Goal: Task Accomplishment & Management: Complete application form

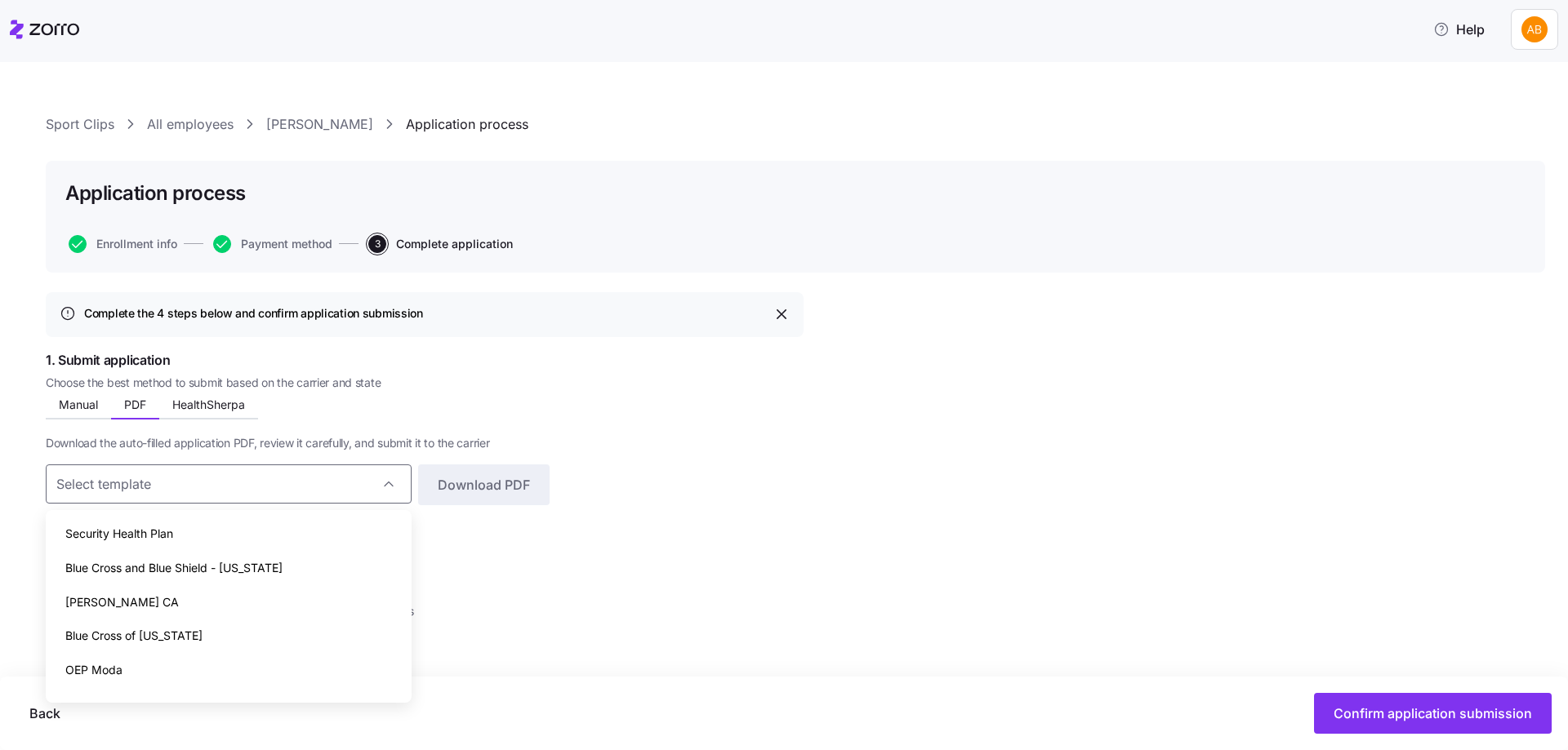
scroll to position [25, 0]
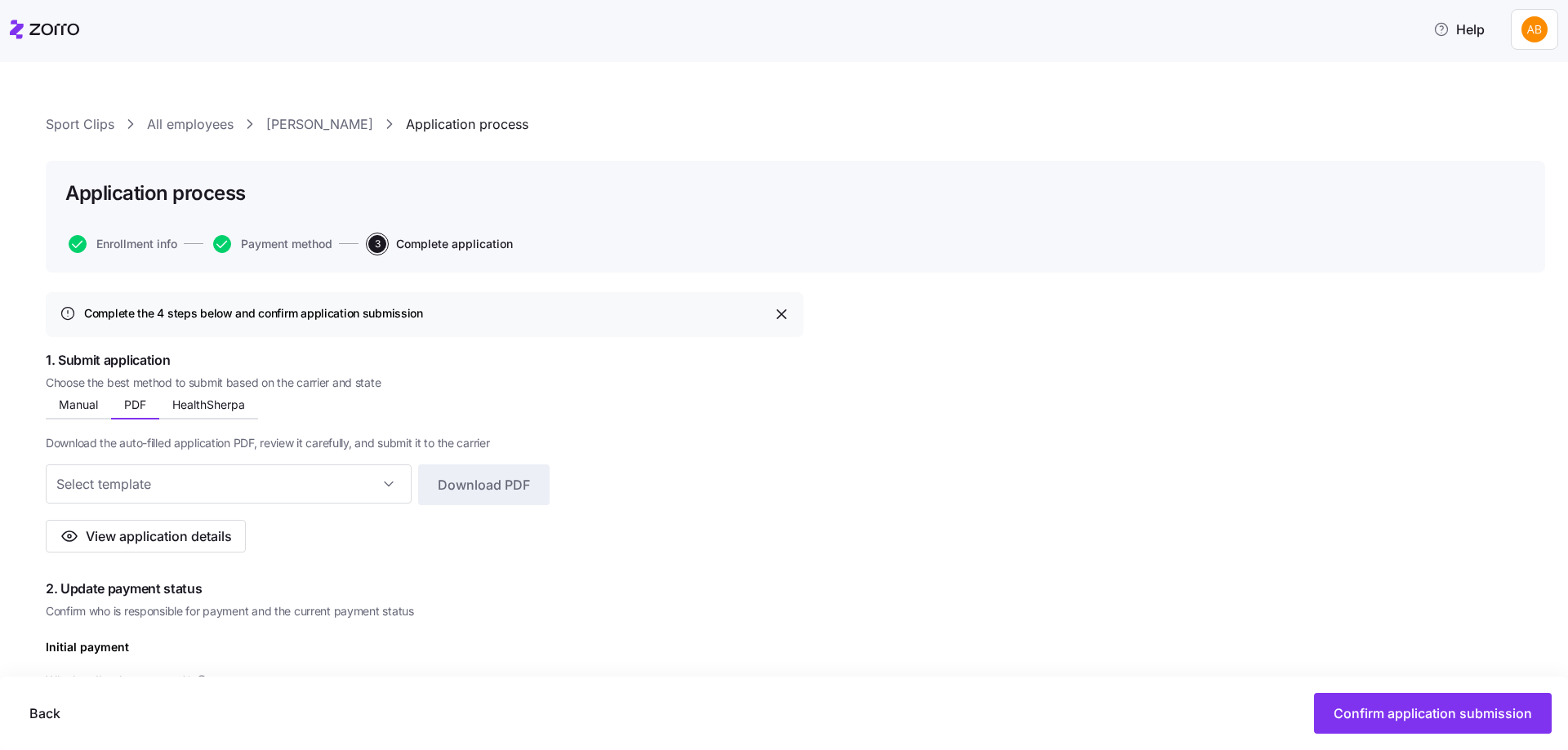
click at [155, 125] on link "All employees" at bounding box center [190, 123] width 86 height 20
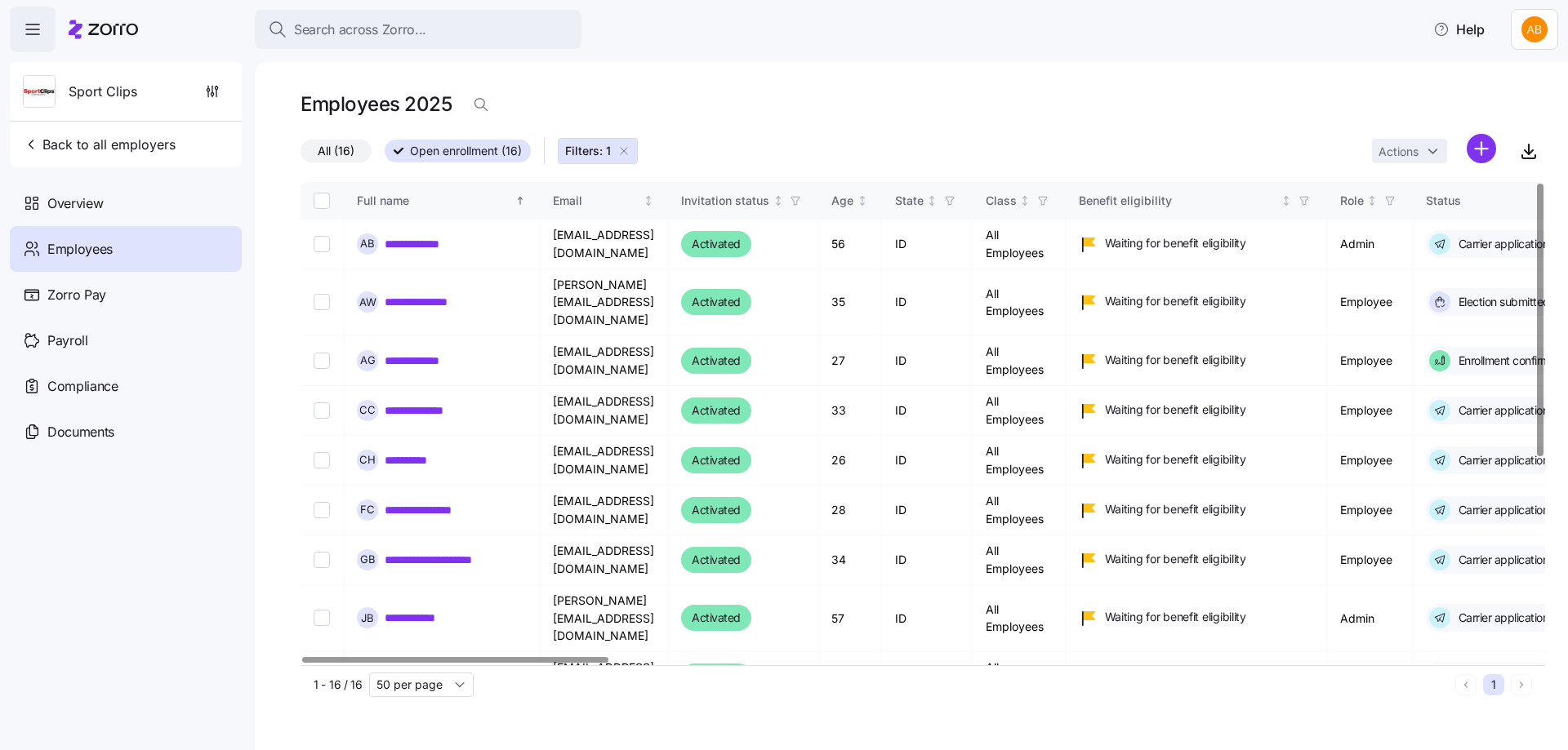
click at [630, 151] on icon "button" at bounding box center [624, 151] width 13 height 13
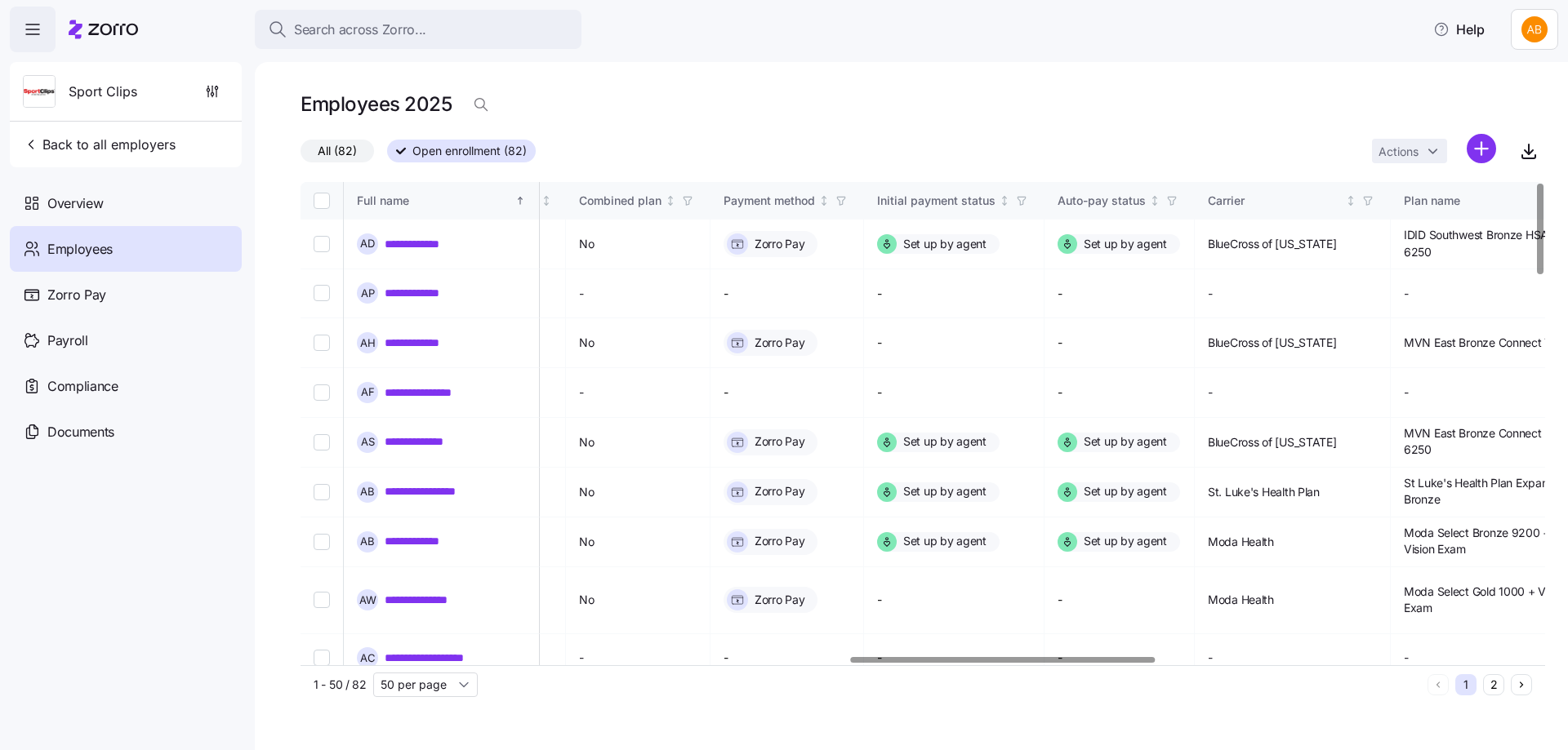
scroll to position [0, 2344]
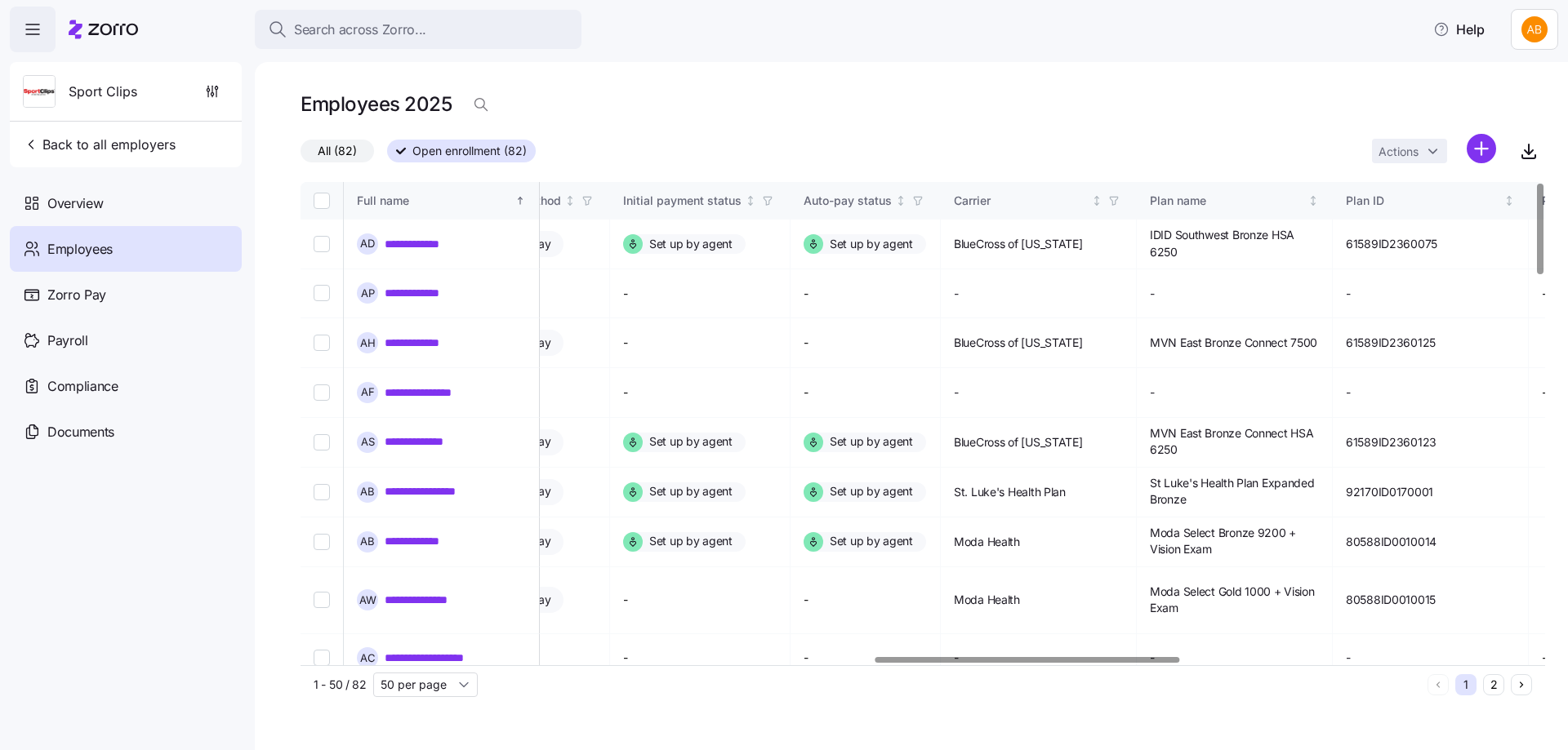
click at [1157, 662] on div at bounding box center [1027, 660] width 304 height 6
click at [1123, 203] on span "button" at bounding box center [1114, 201] width 18 height 18
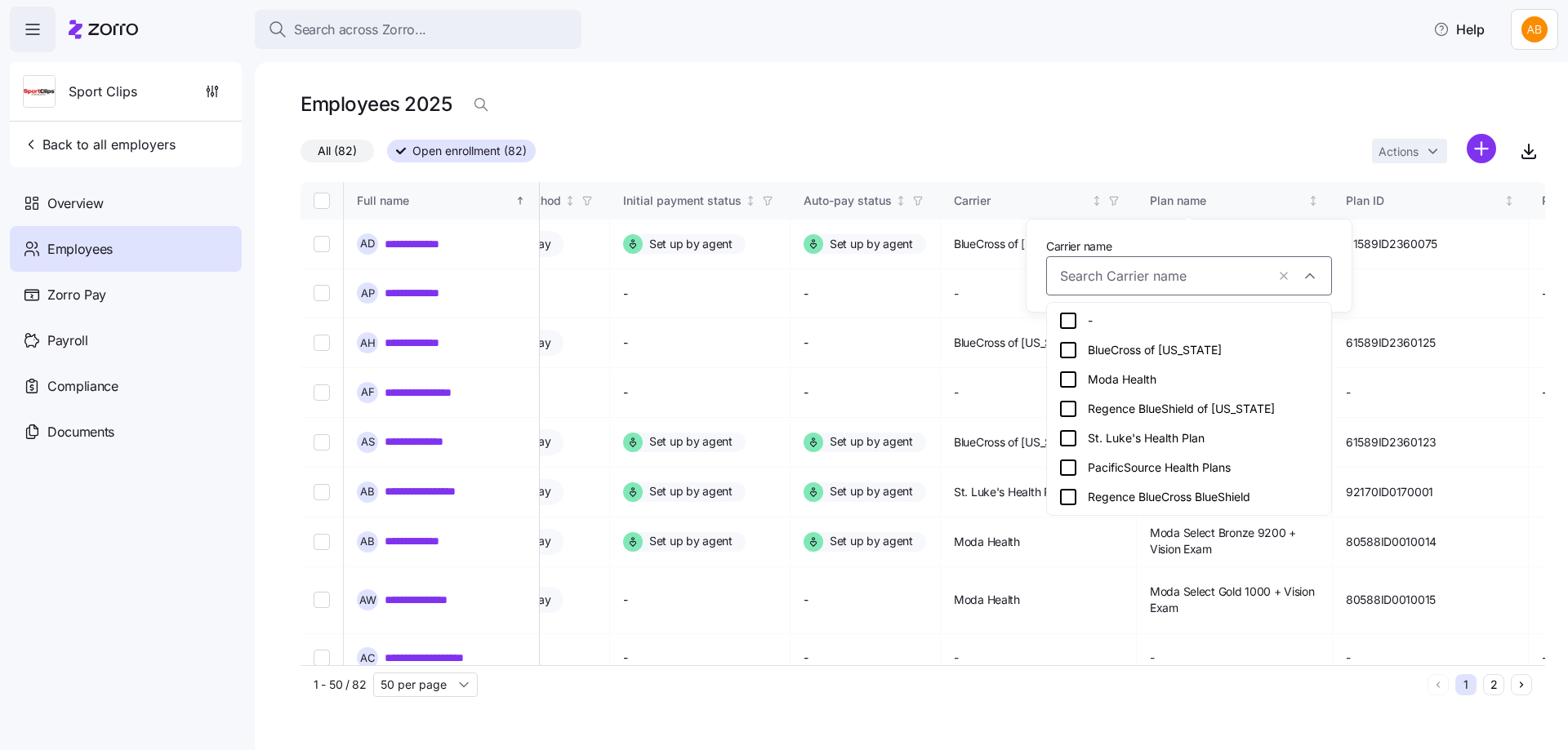
click at [1070, 406] on icon at bounding box center [1068, 408] width 19 height 19
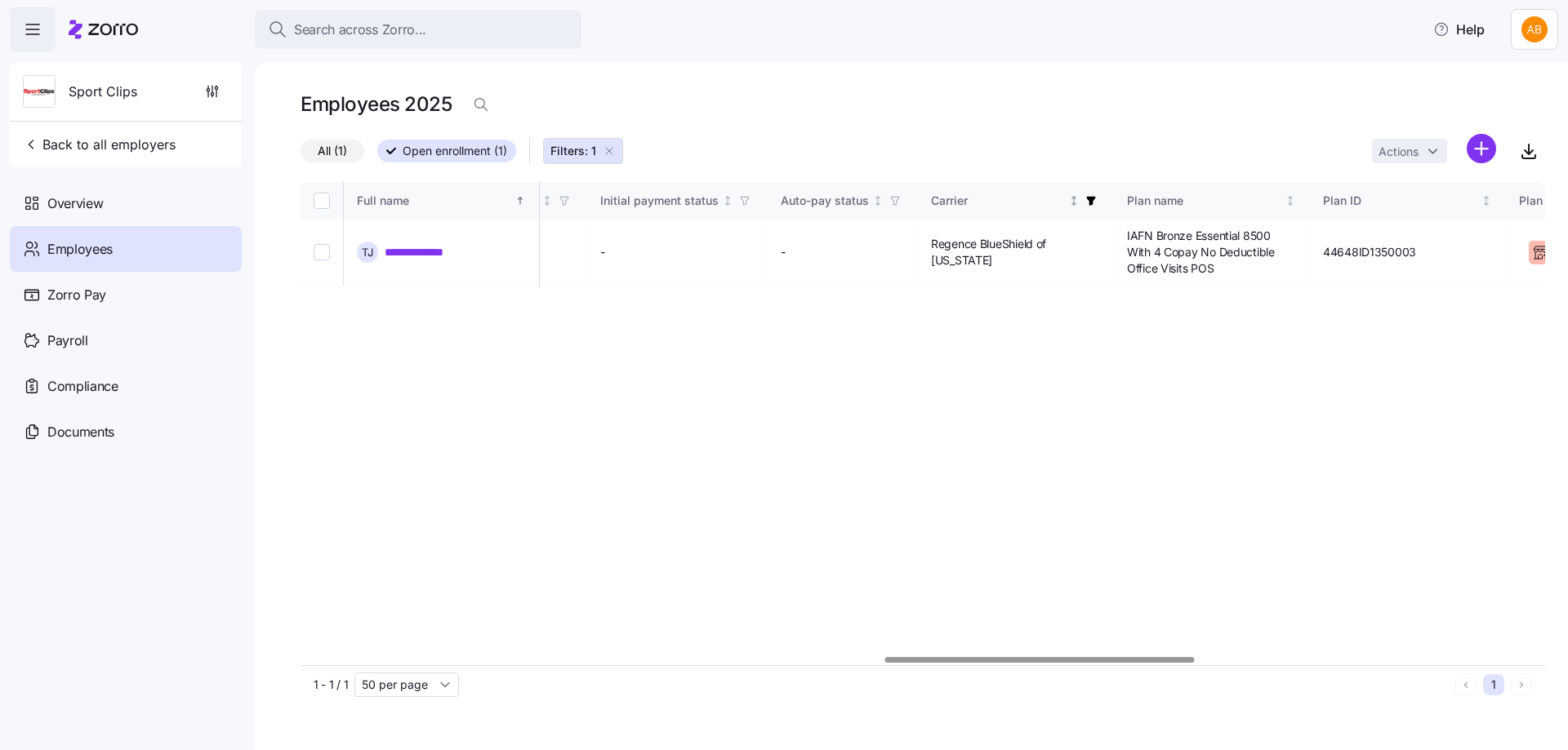
click at [1095, 198] on icon "button" at bounding box center [1091, 201] width 9 height 9
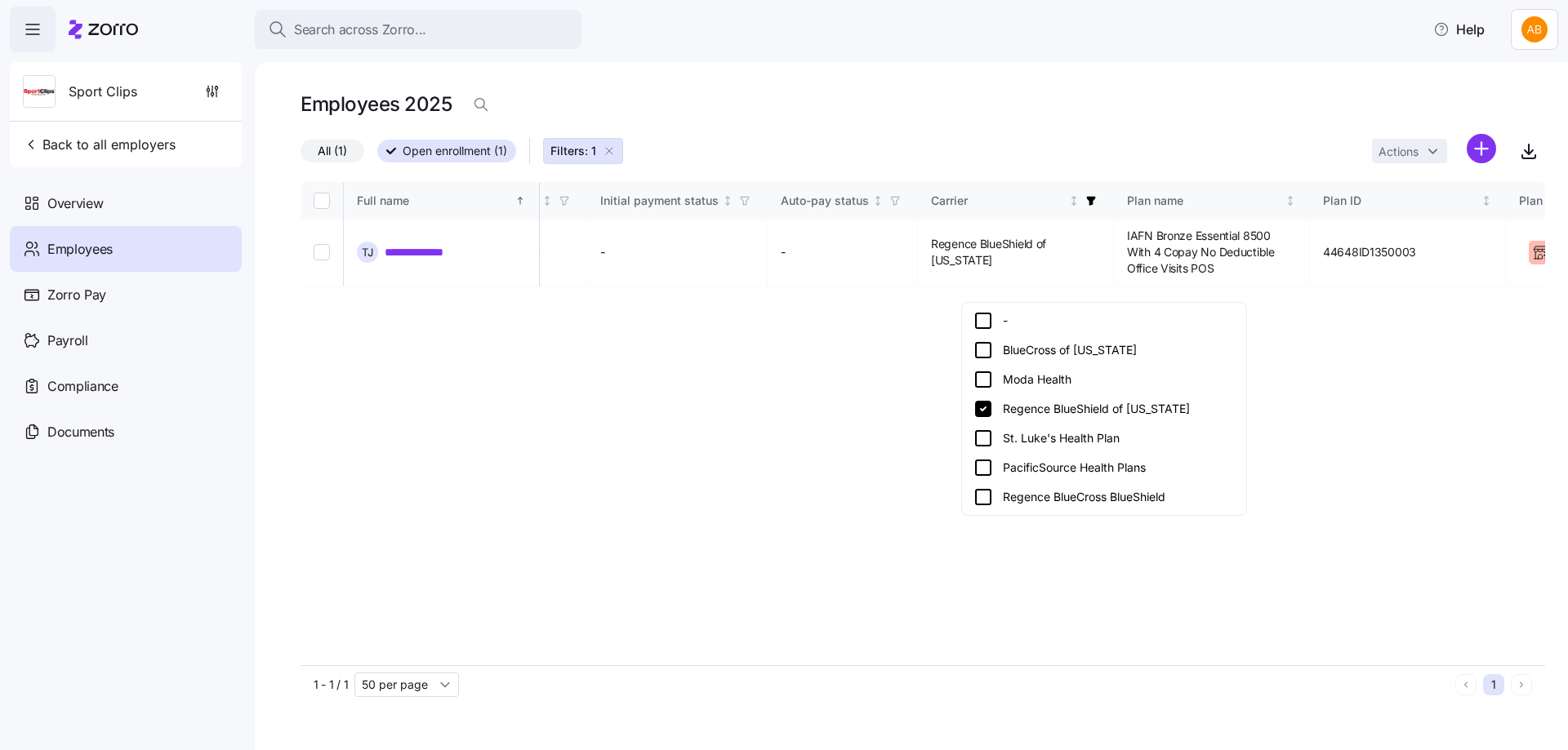
click at [981, 497] on icon at bounding box center [983, 497] width 19 height 19
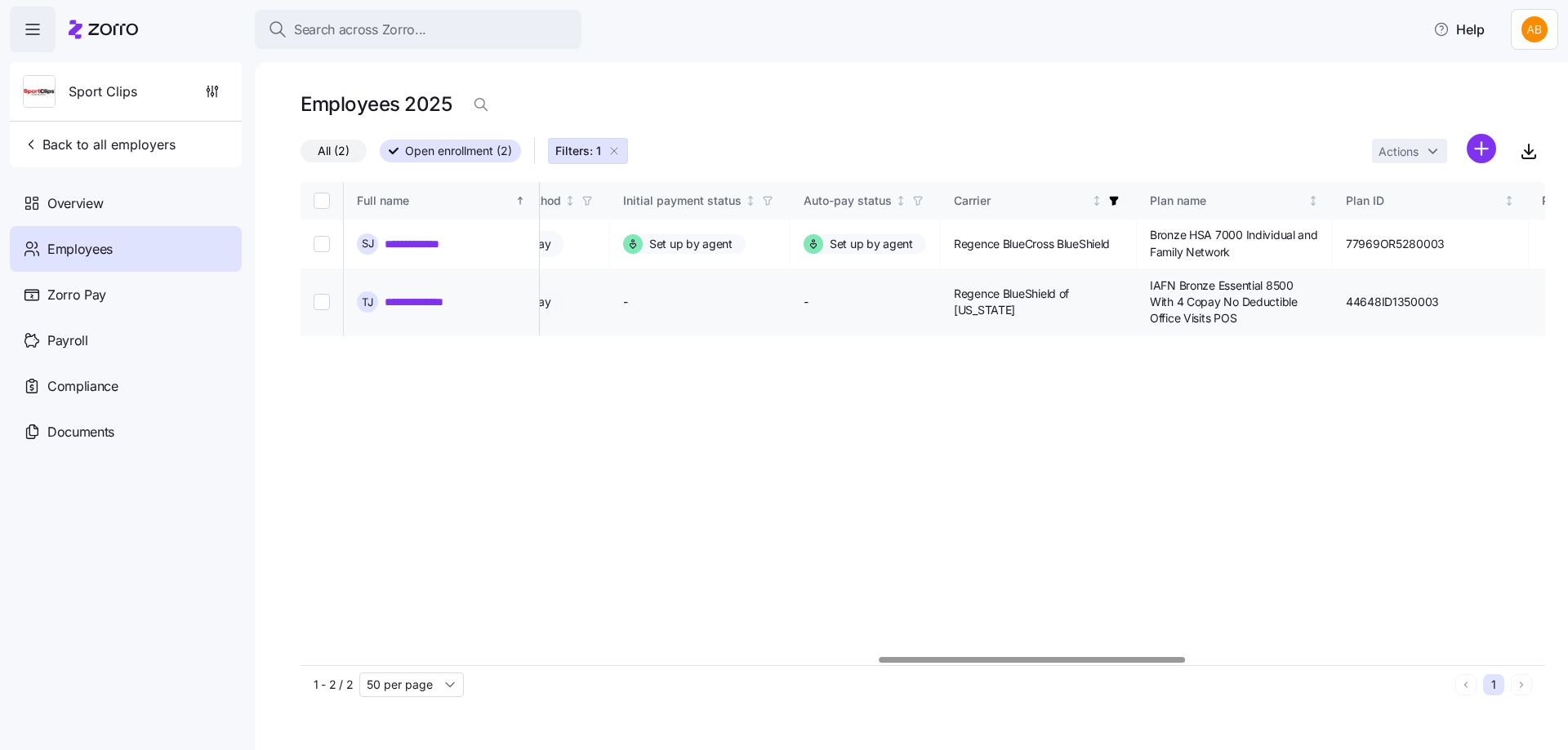
click at [430, 298] on link "**********" at bounding box center [429, 301] width 88 height 16
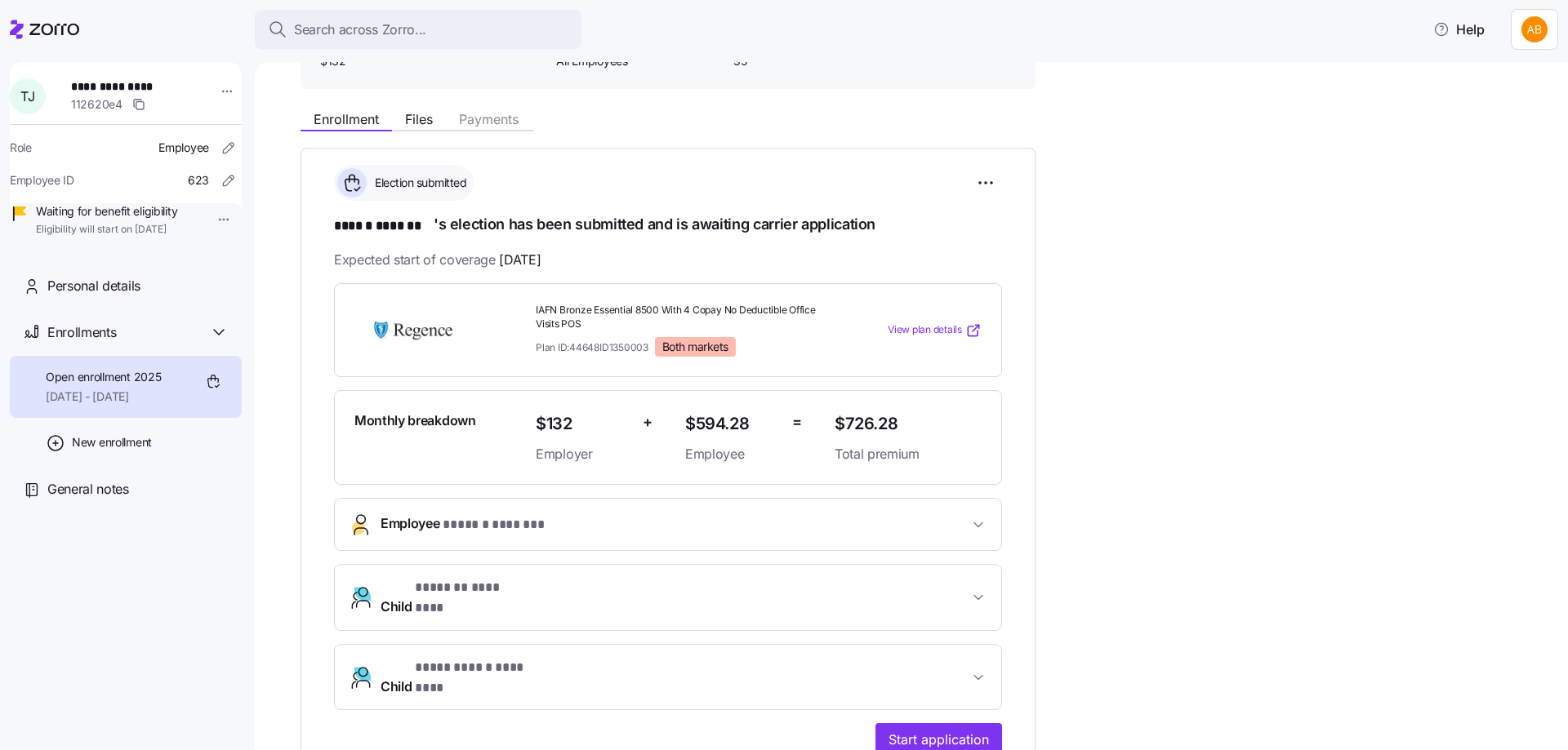
scroll to position [164, 0]
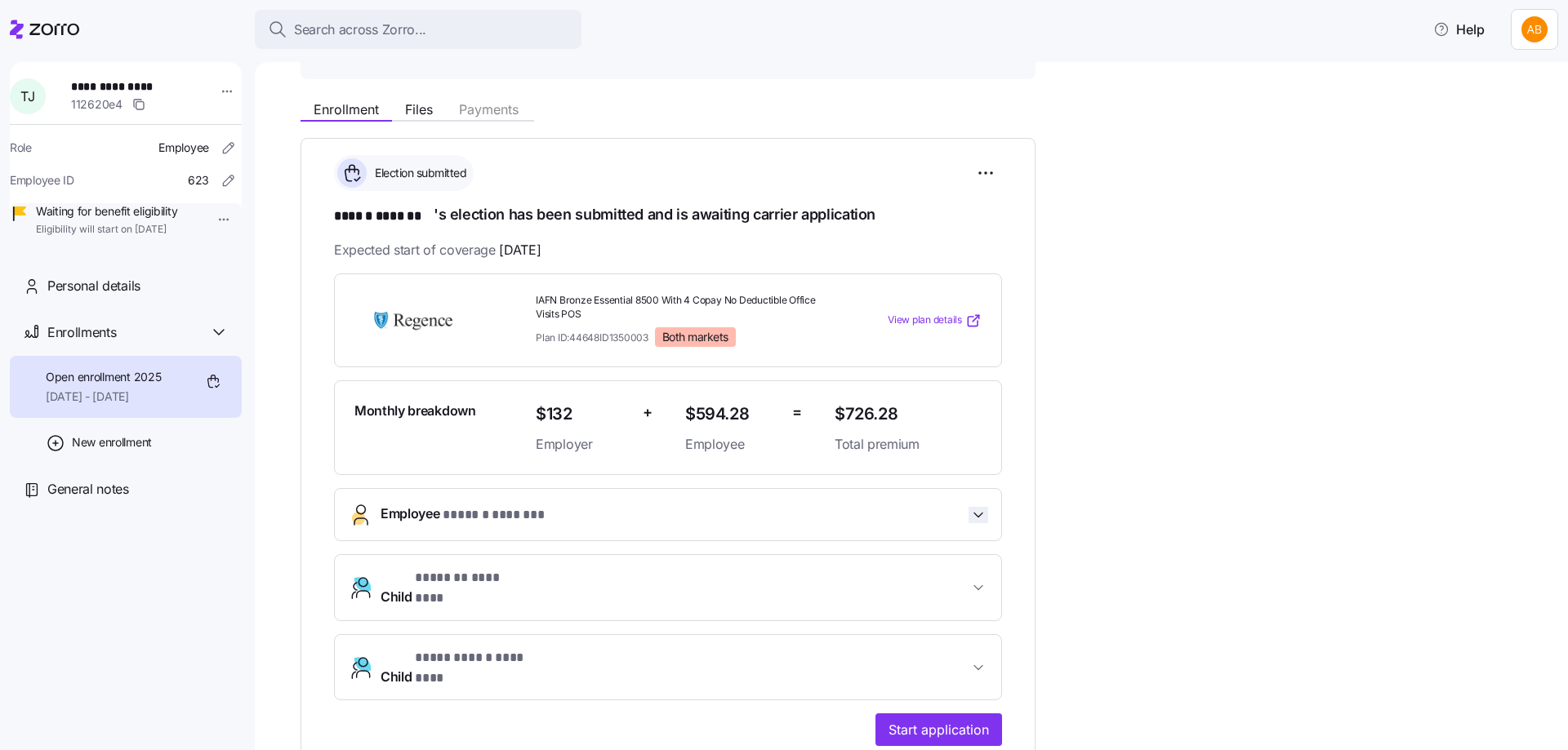
click at [976, 507] on icon "button" at bounding box center [978, 515] width 16 height 16
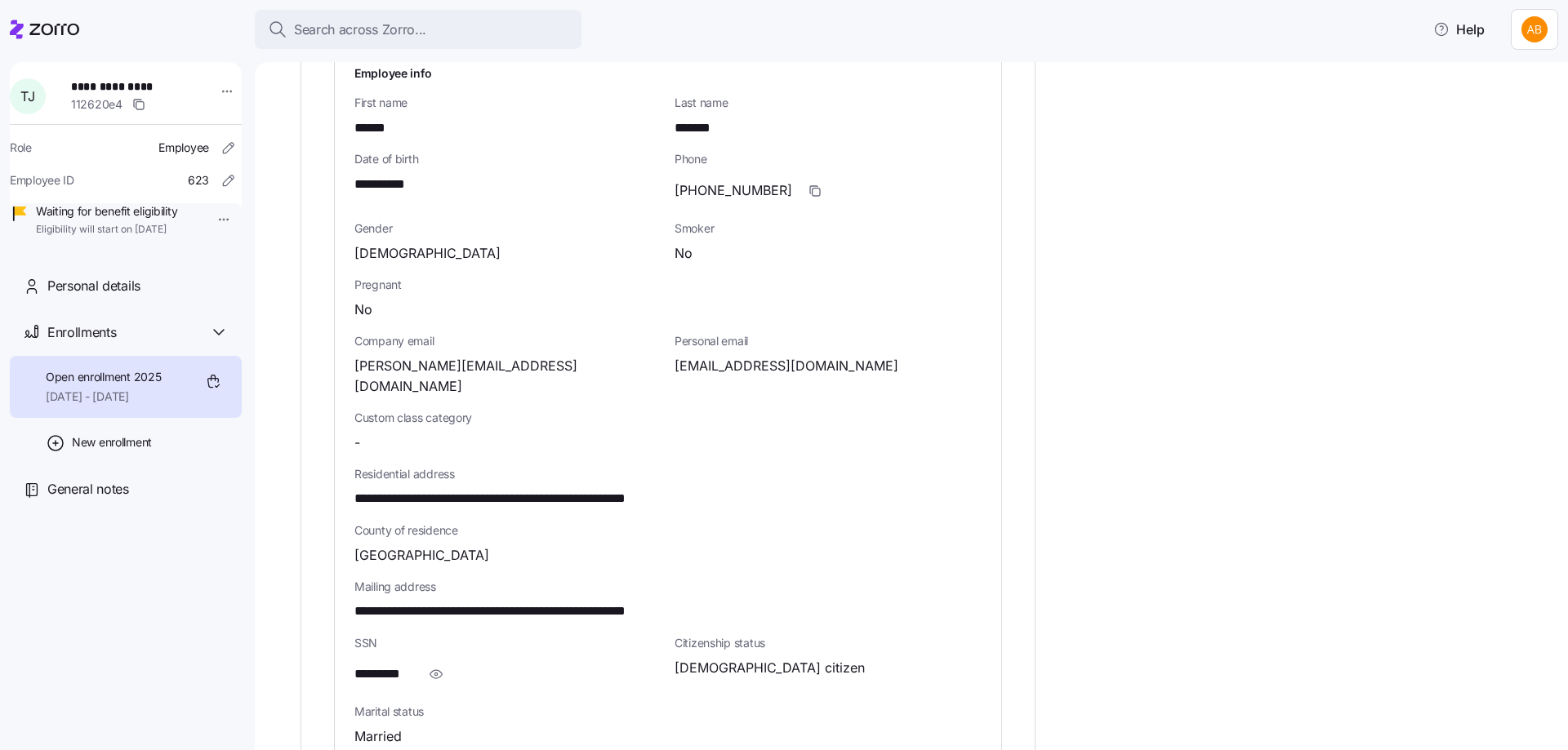
scroll to position [735, 0]
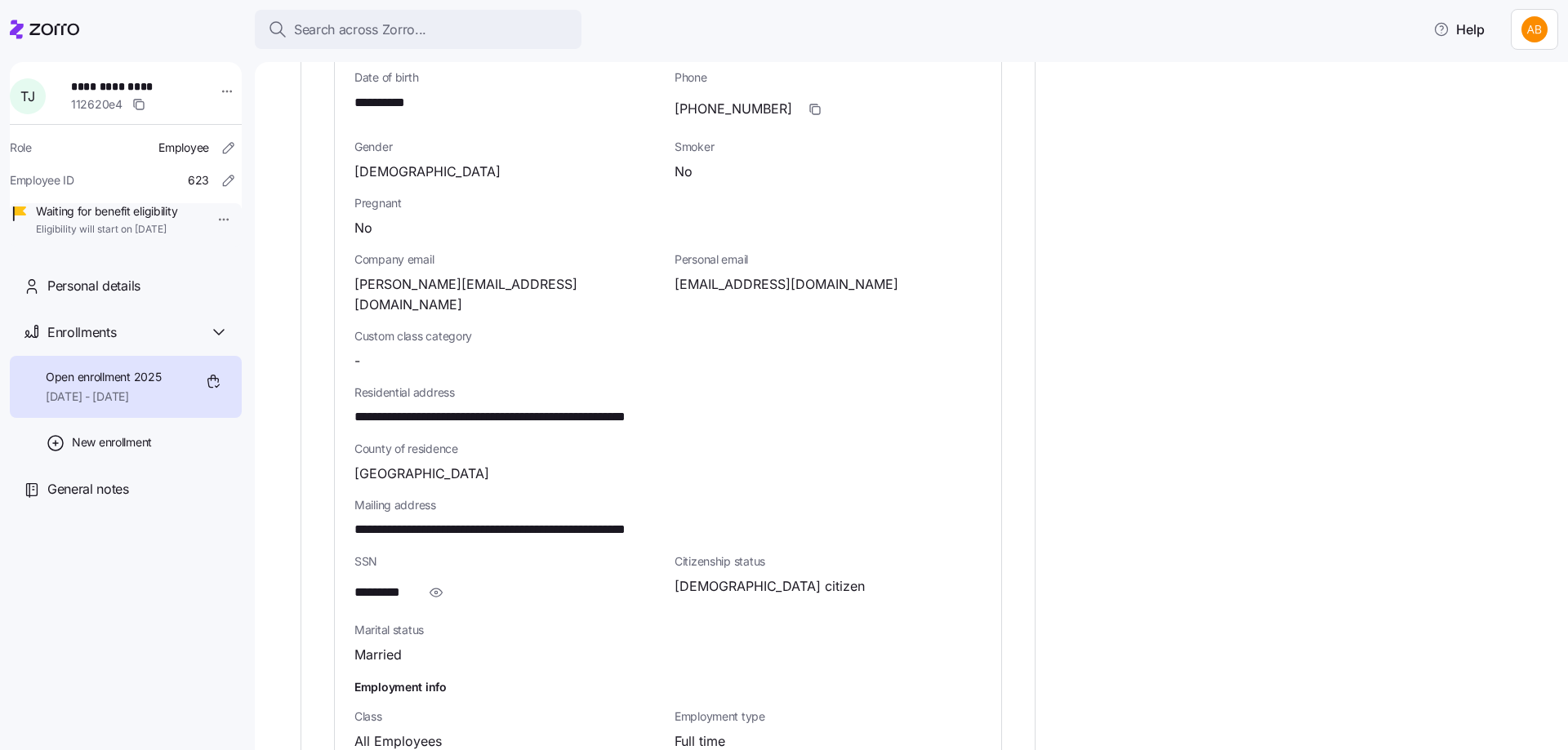
drag, startPoint x: 437, startPoint y: 572, endPoint x: 448, endPoint y: 548, distance: 26.4
click at [437, 583] on icon "button" at bounding box center [435, 592] width 16 height 19
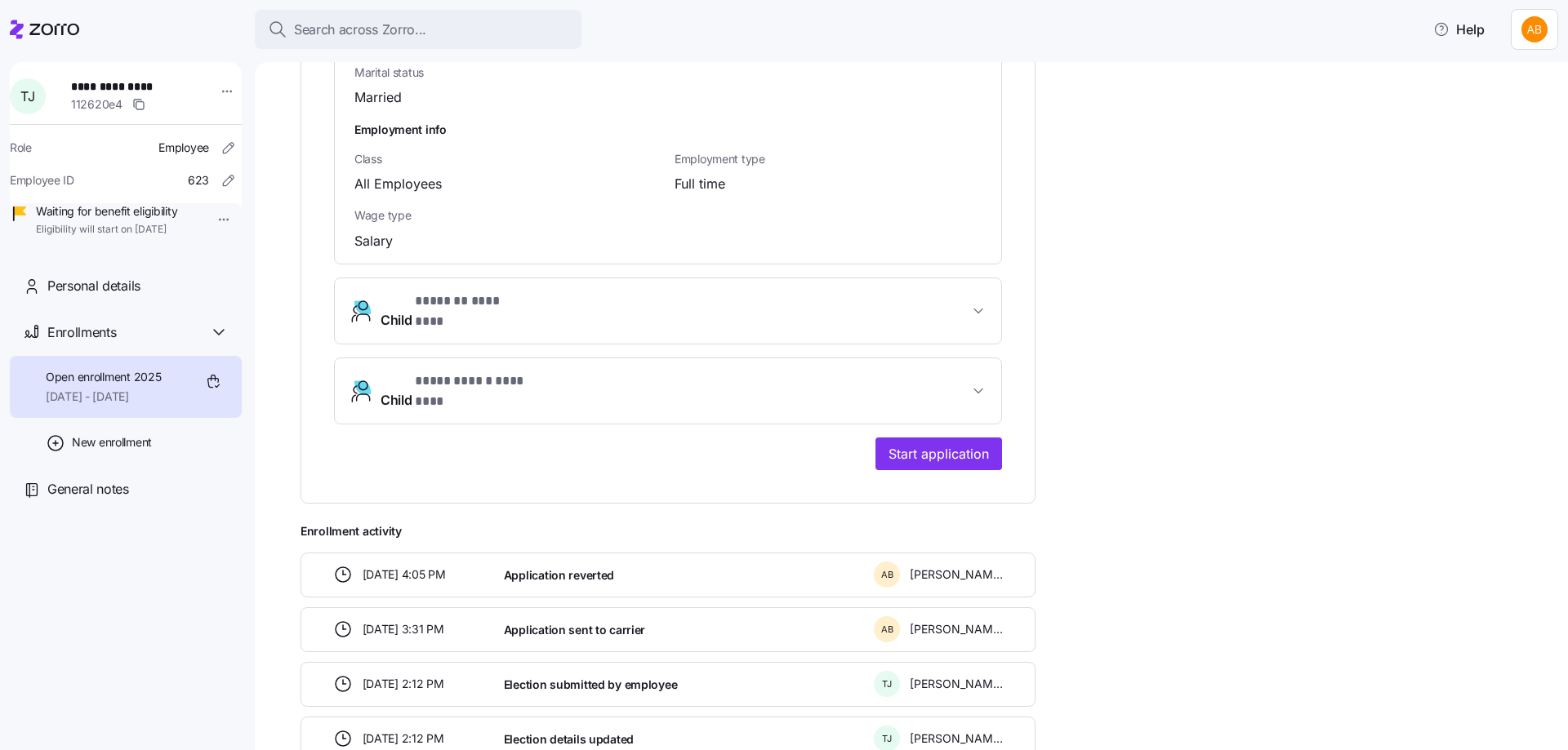
scroll to position [1307, 0]
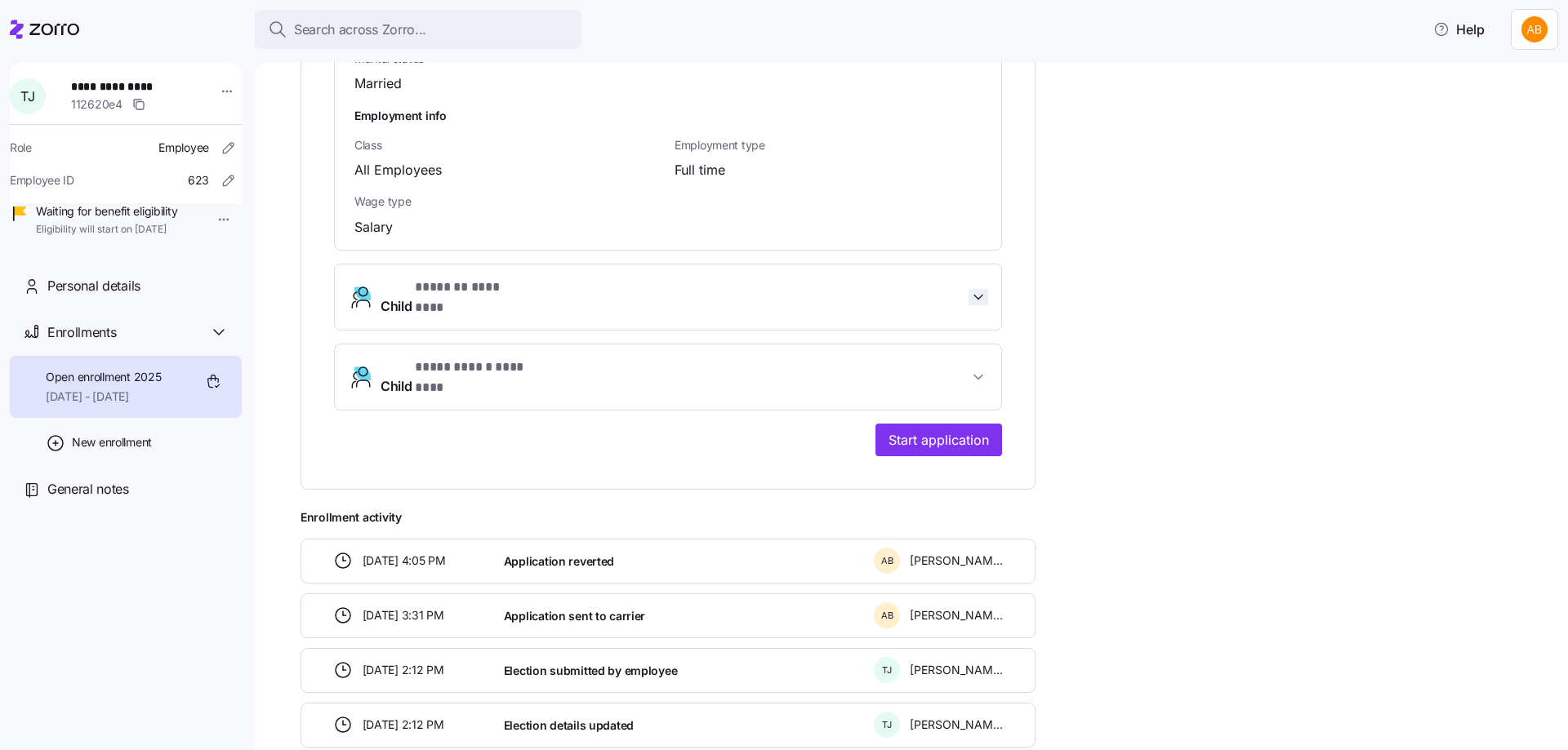
click at [982, 289] on icon "button" at bounding box center [978, 297] width 16 height 16
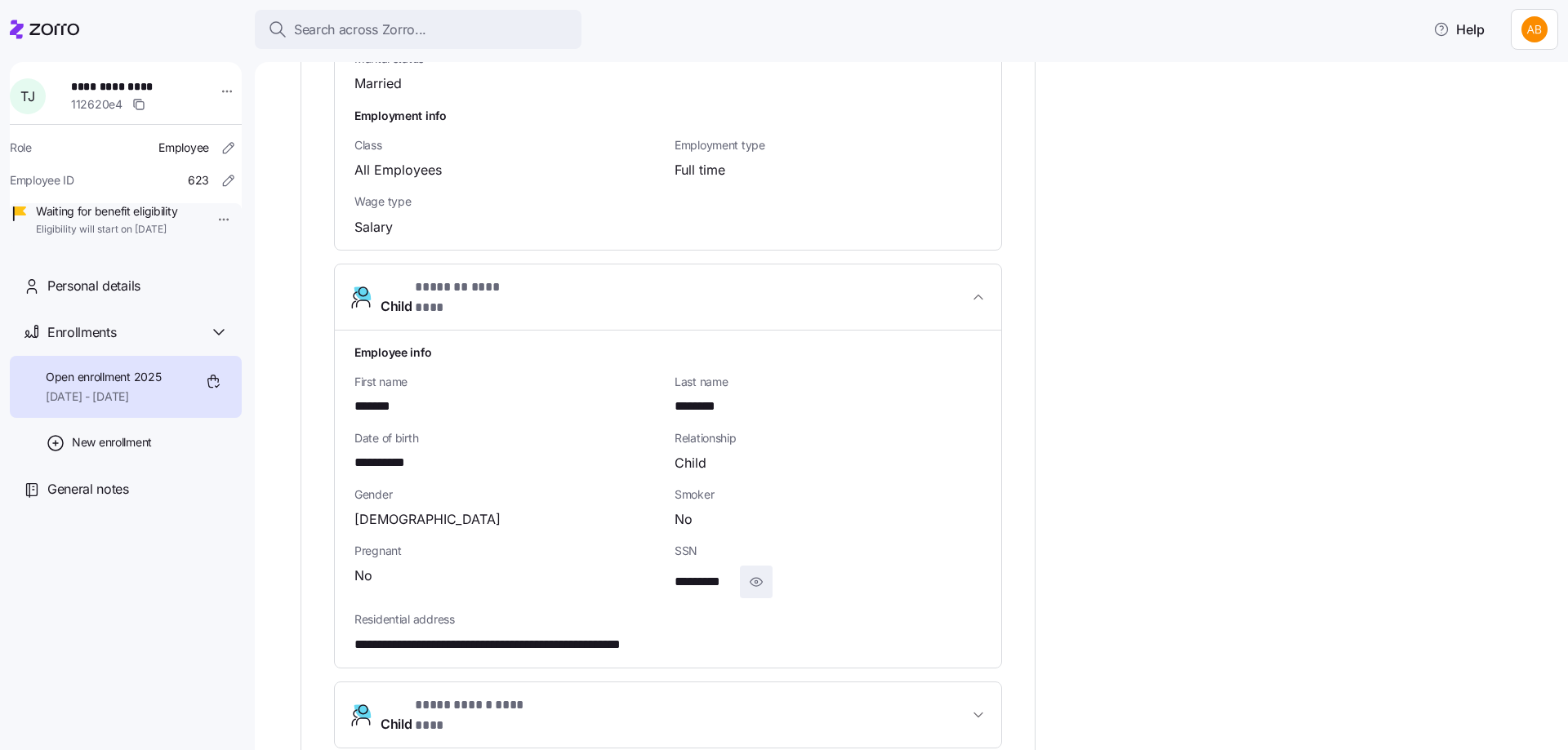
click at [756, 572] on icon "button" at bounding box center [756, 582] width 16 height 19
click at [857, 695] on span "**********" at bounding box center [674, 715] width 588 height 39
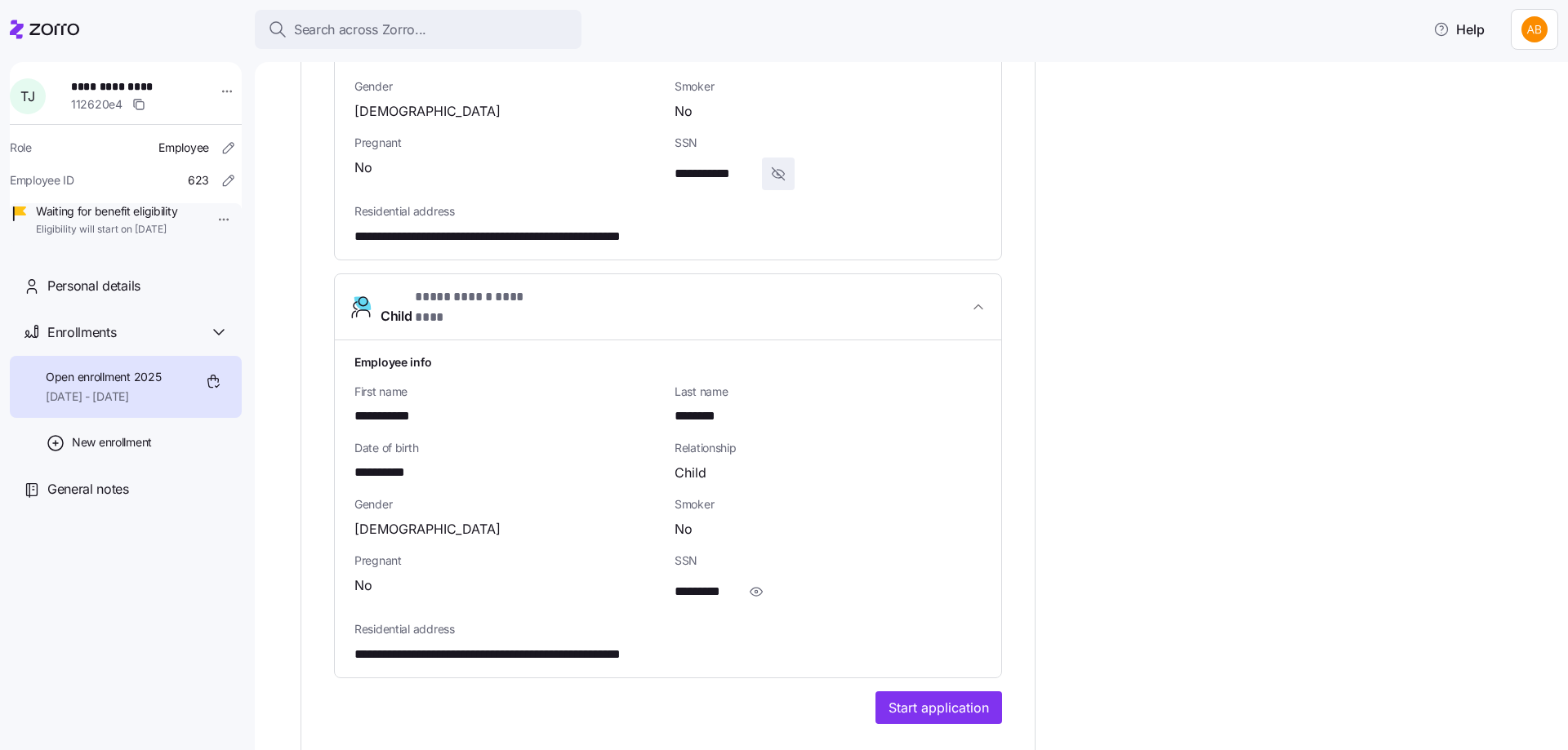
scroll to position [1797, 0]
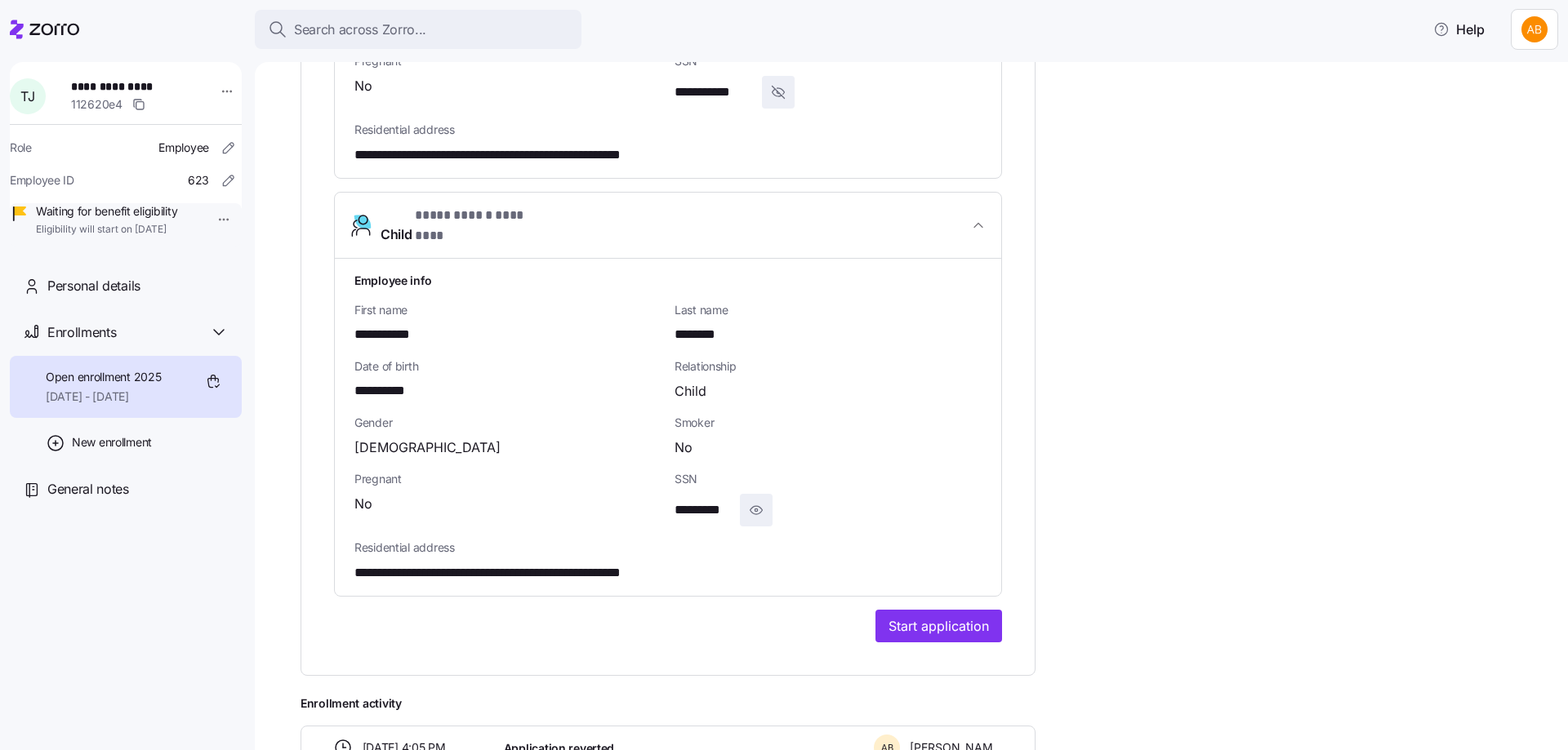
click at [761, 500] on icon "button" at bounding box center [756, 510] width 16 height 19
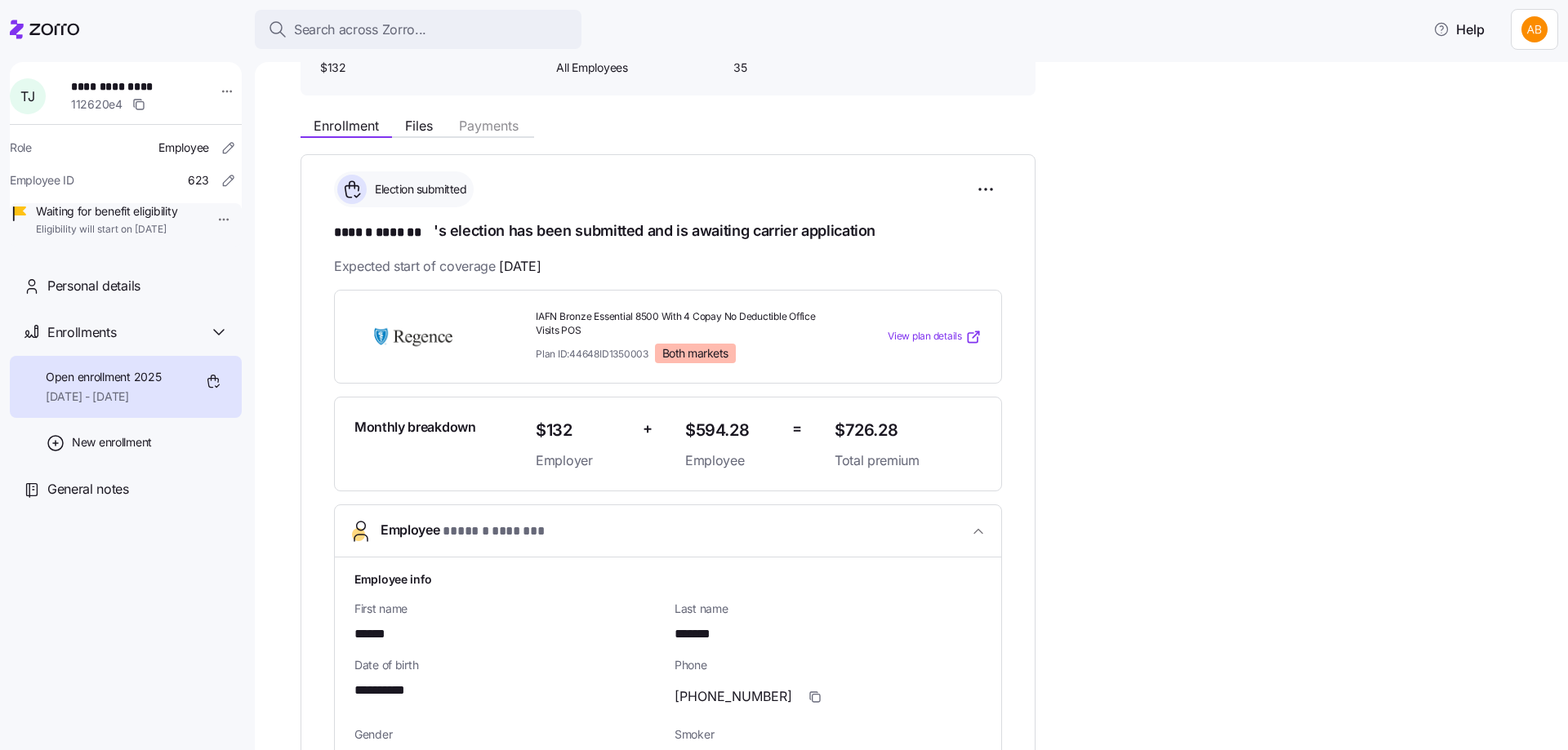
scroll to position [74, 0]
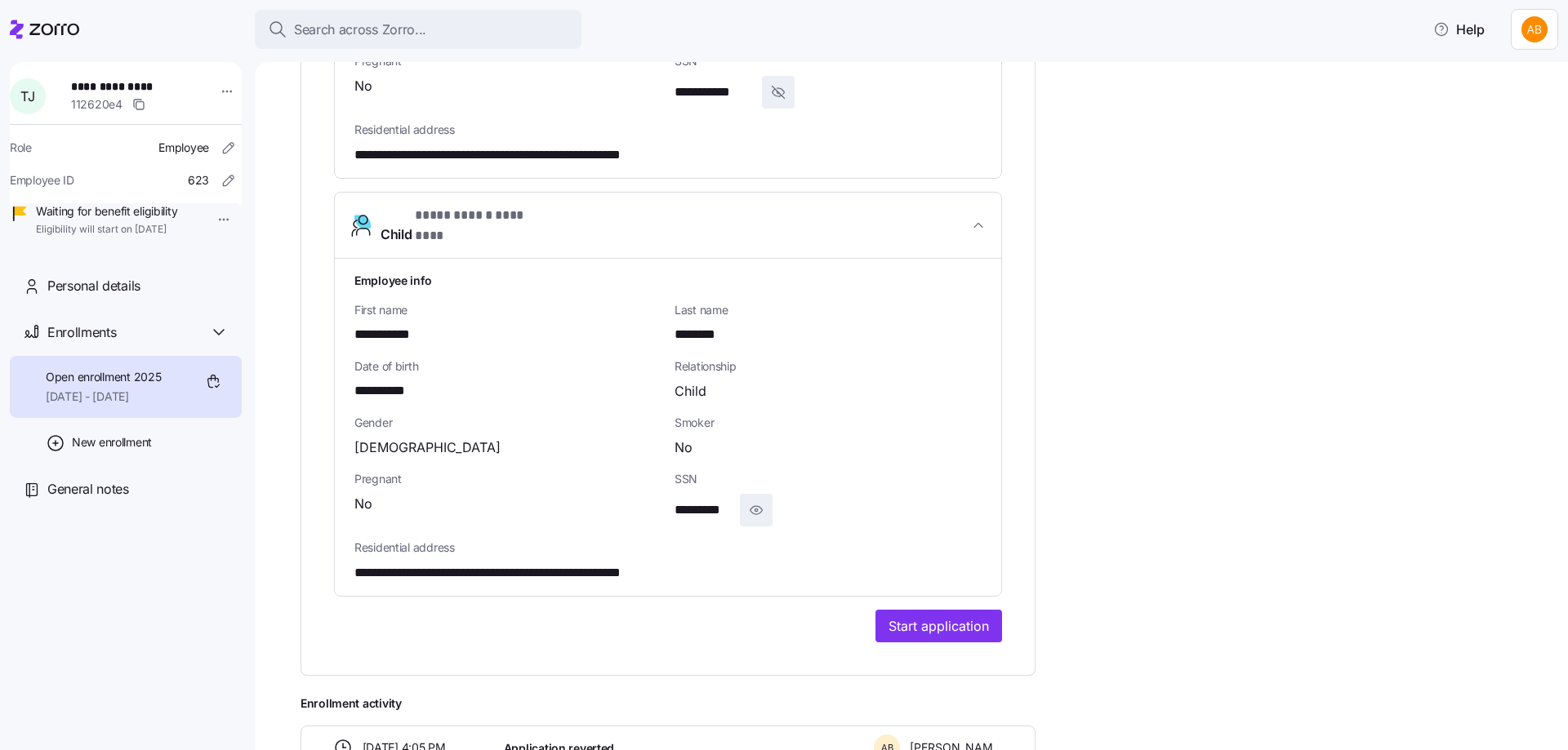
scroll to position [1952, 0]
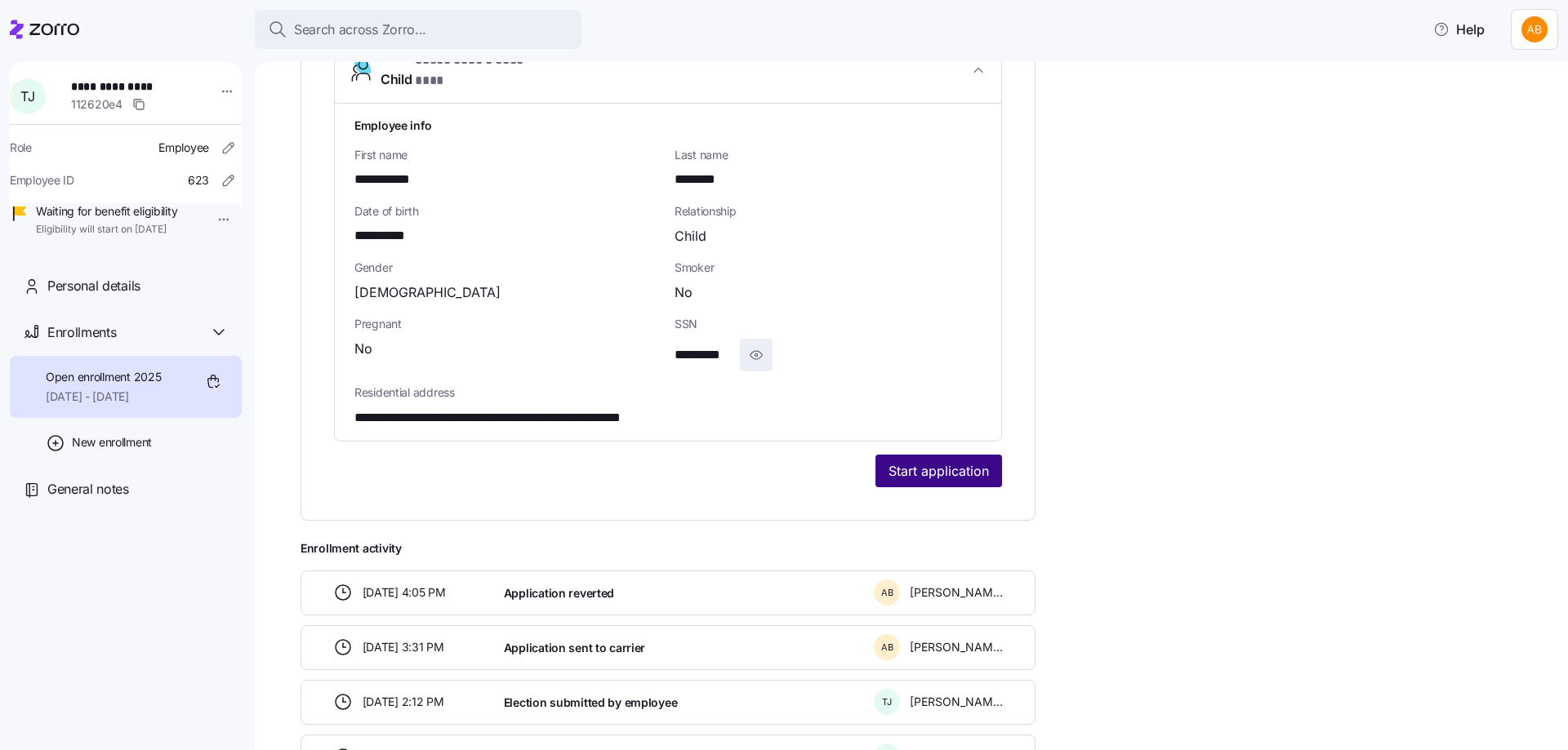
click at [923, 461] on span "Start application" at bounding box center [939, 471] width 100 height 19
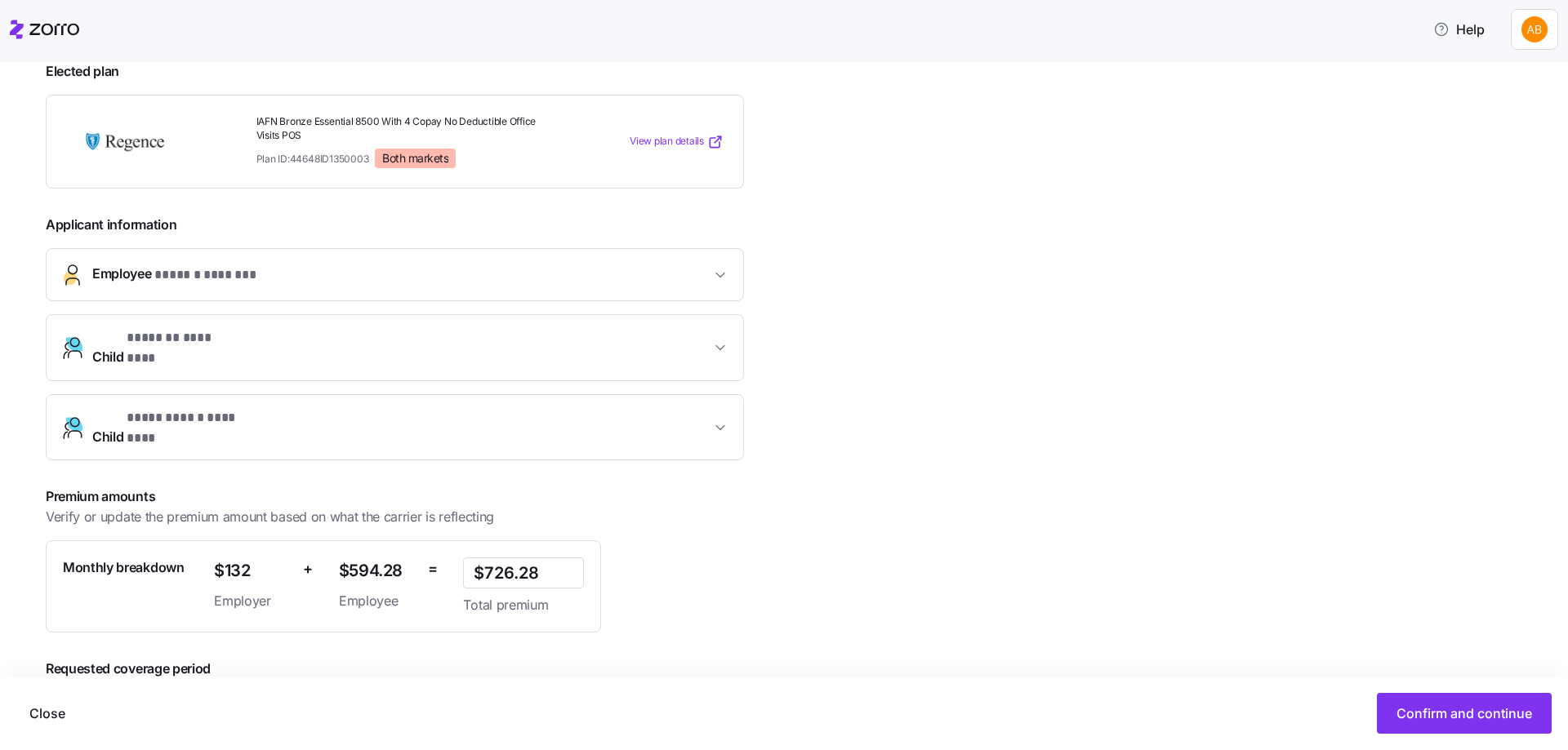
scroll to position [245, 0]
click at [1446, 705] on span "Confirm and continue" at bounding box center [1465, 714] width 136 height 19
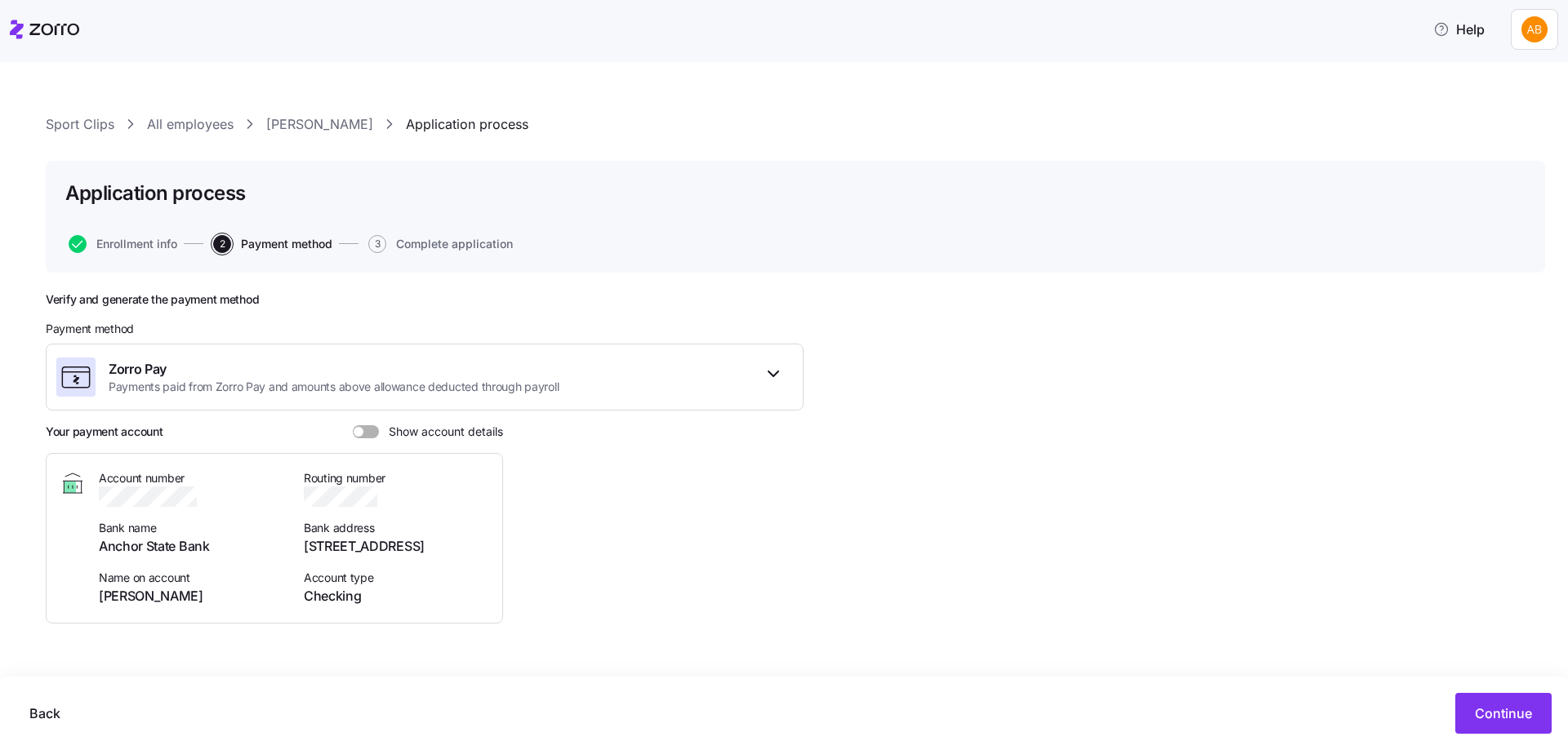
click at [371, 432] on span at bounding box center [371, 432] width 16 height 13
click at [353, 426] on input "Show account details" at bounding box center [353, 426] width 0 height 0
click at [1516, 712] on span "Continue" at bounding box center [1504, 714] width 57 height 19
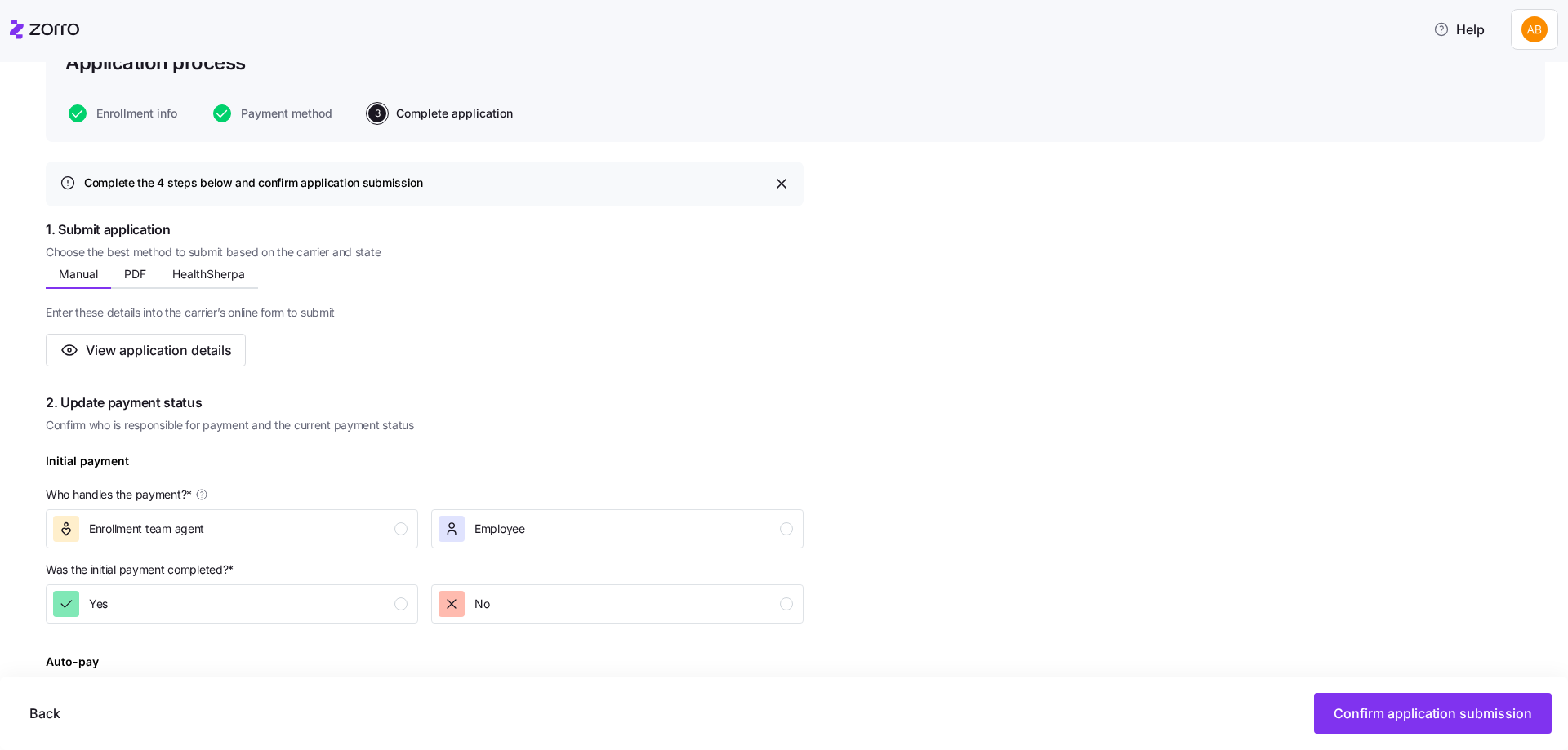
scroll to position [164, 0]
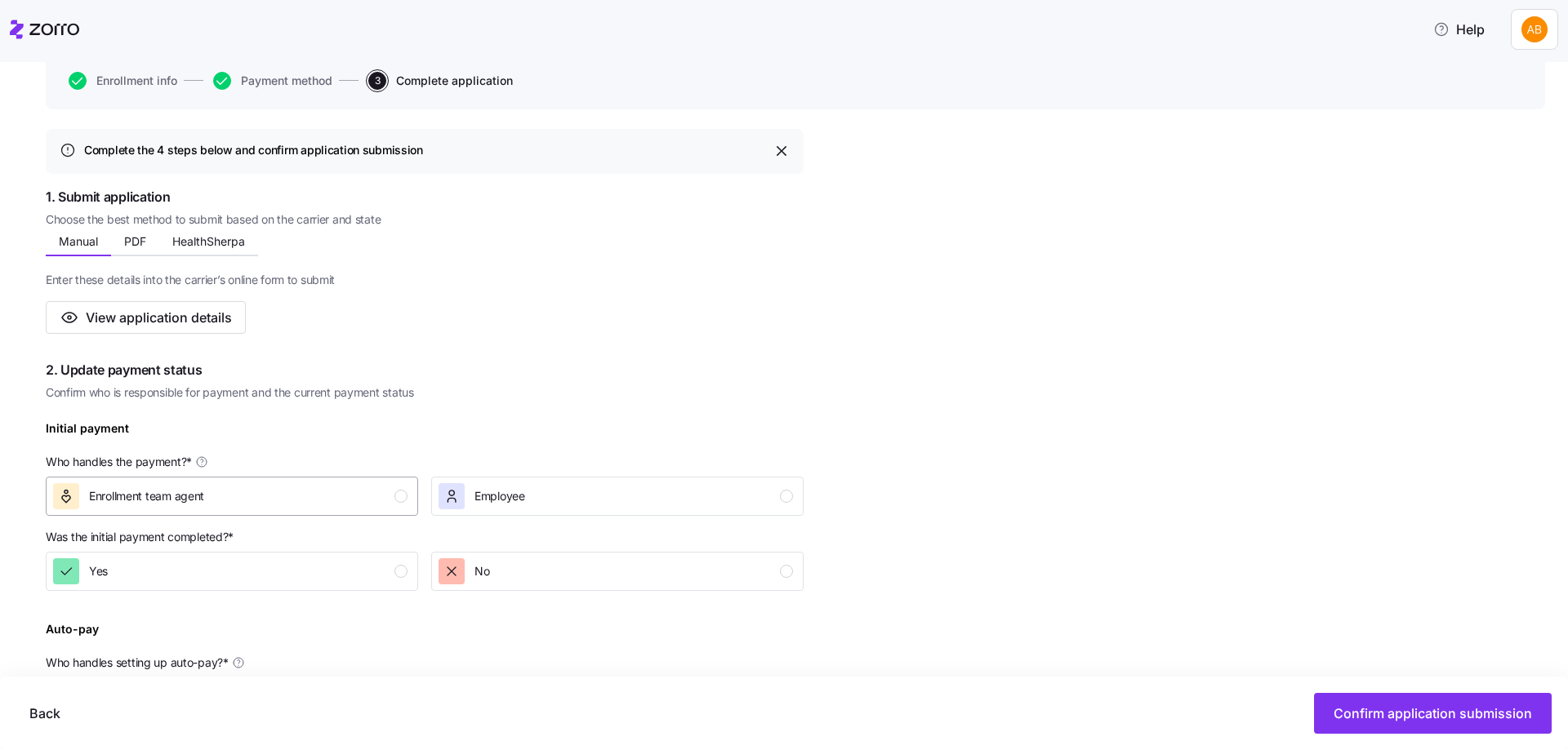
click at [285, 500] on div "Enrollment team agent" at bounding box center [230, 496] width 354 height 26
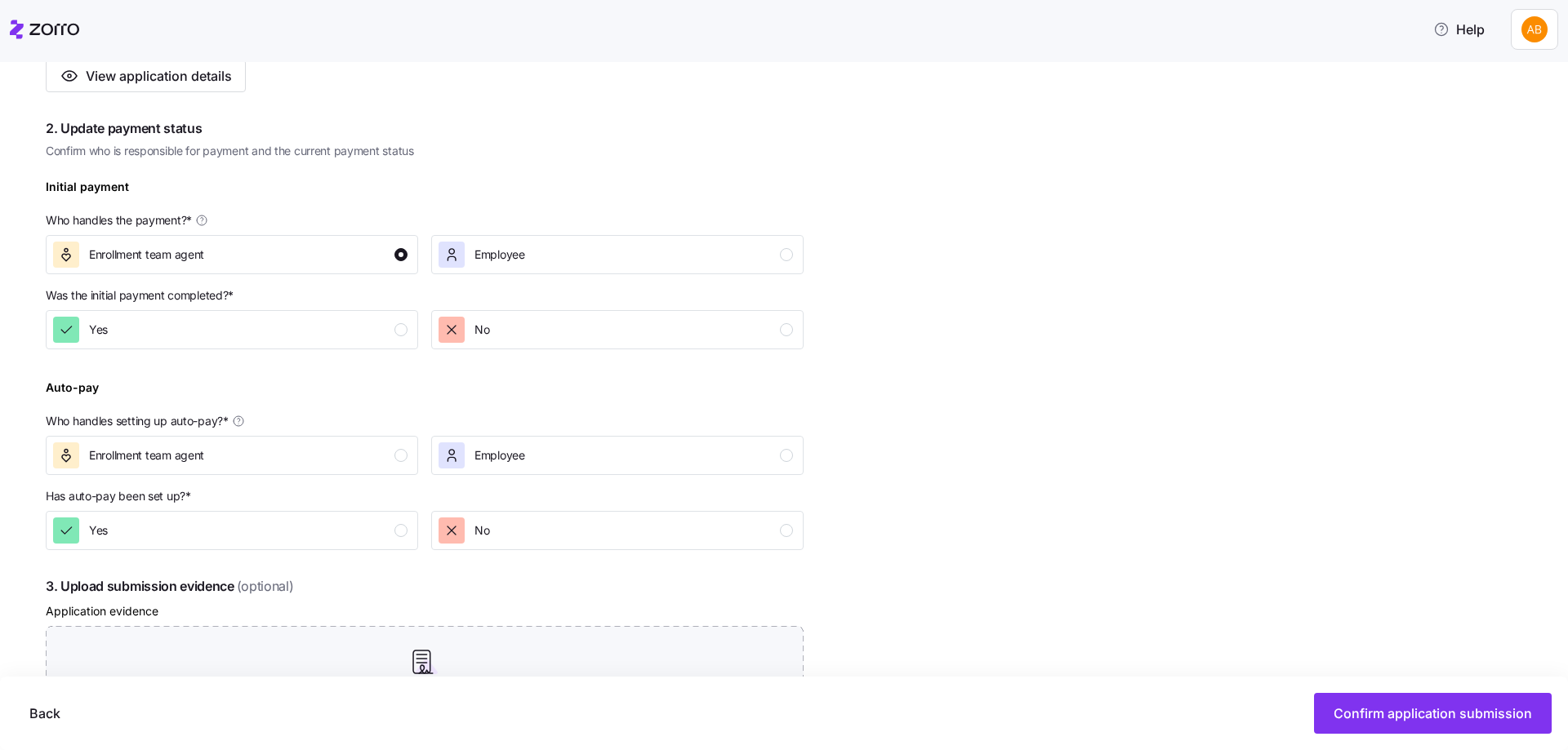
scroll to position [408, 0]
click at [354, 338] on div "Yes" at bounding box center [230, 326] width 354 height 26
click at [380, 438] on button "Enrollment team agent" at bounding box center [232, 452] width 372 height 39
click at [375, 523] on div "Yes" at bounding box center [230, 527] width 354 height 26
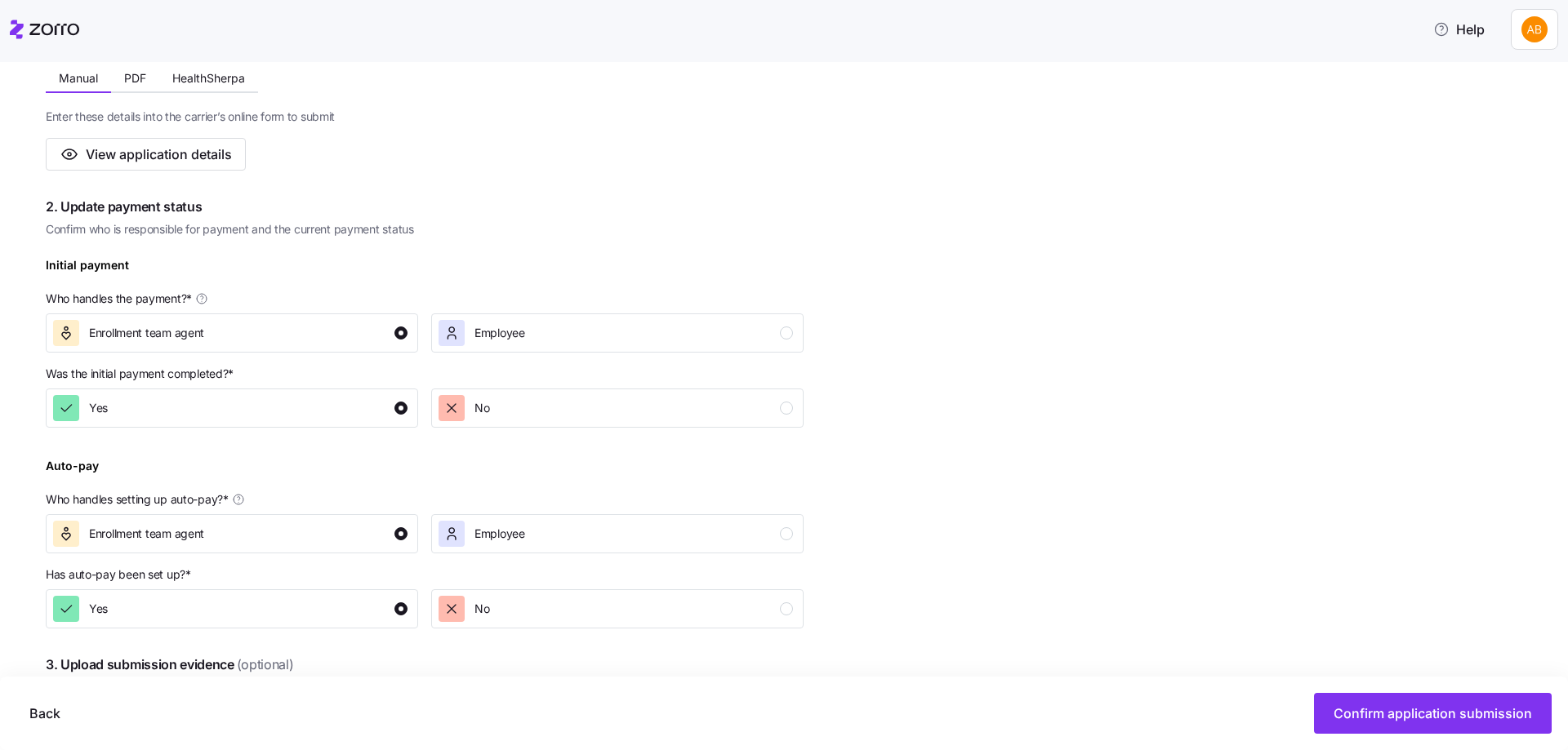
scroll to position [81, 0]
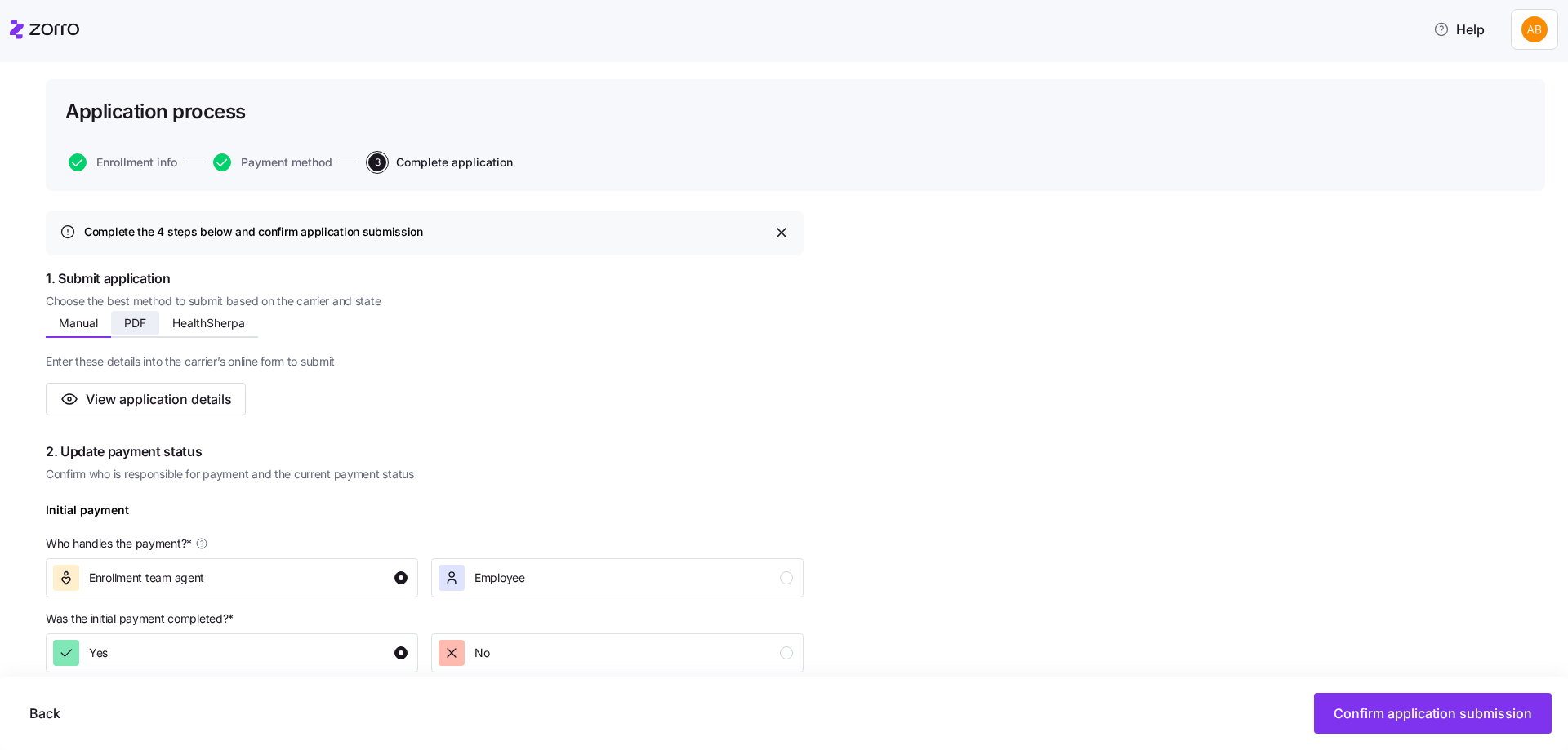
click at [147, 320] on button "PDF" at bounding box center [135, 323] width 48 height 25
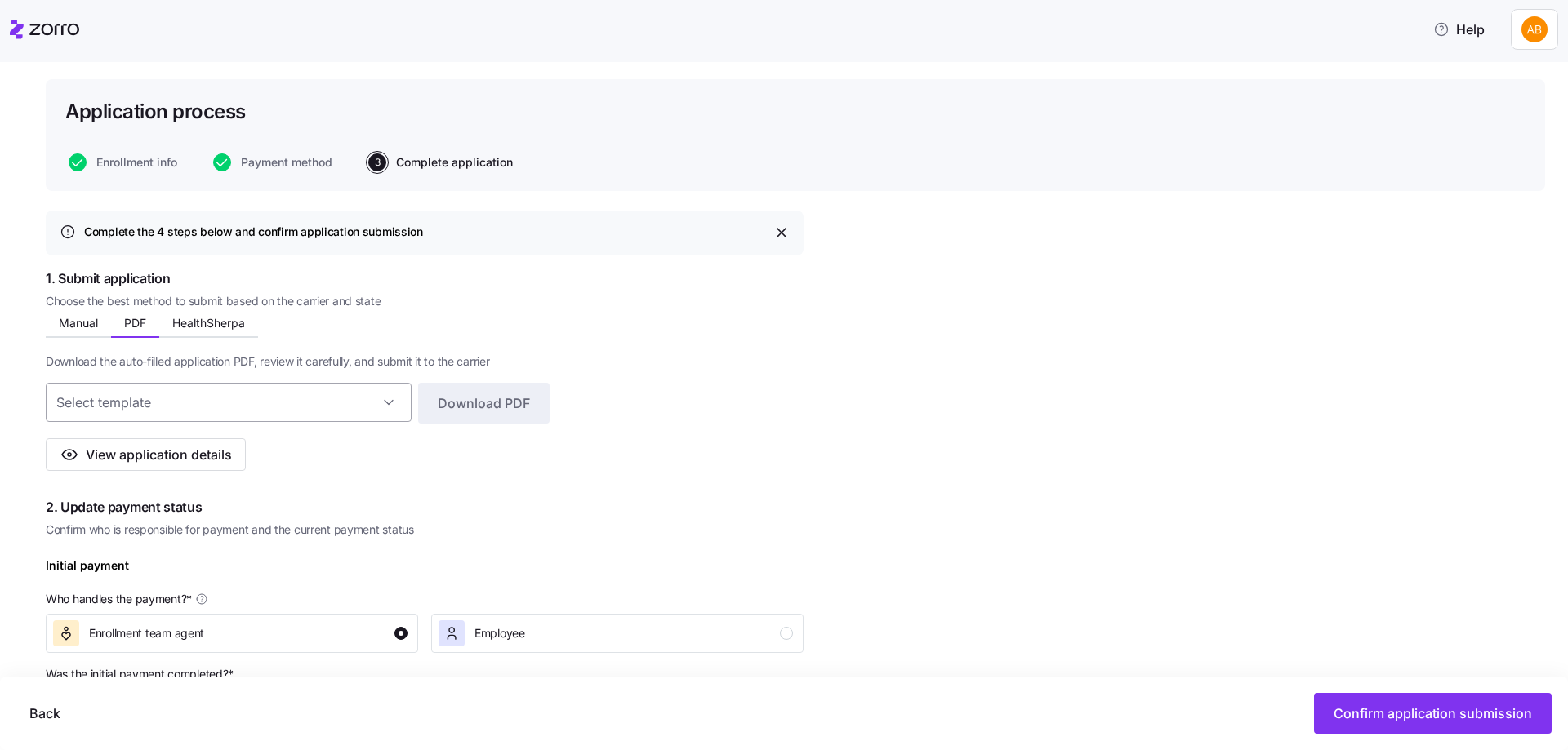
scroll to position [164, 0]
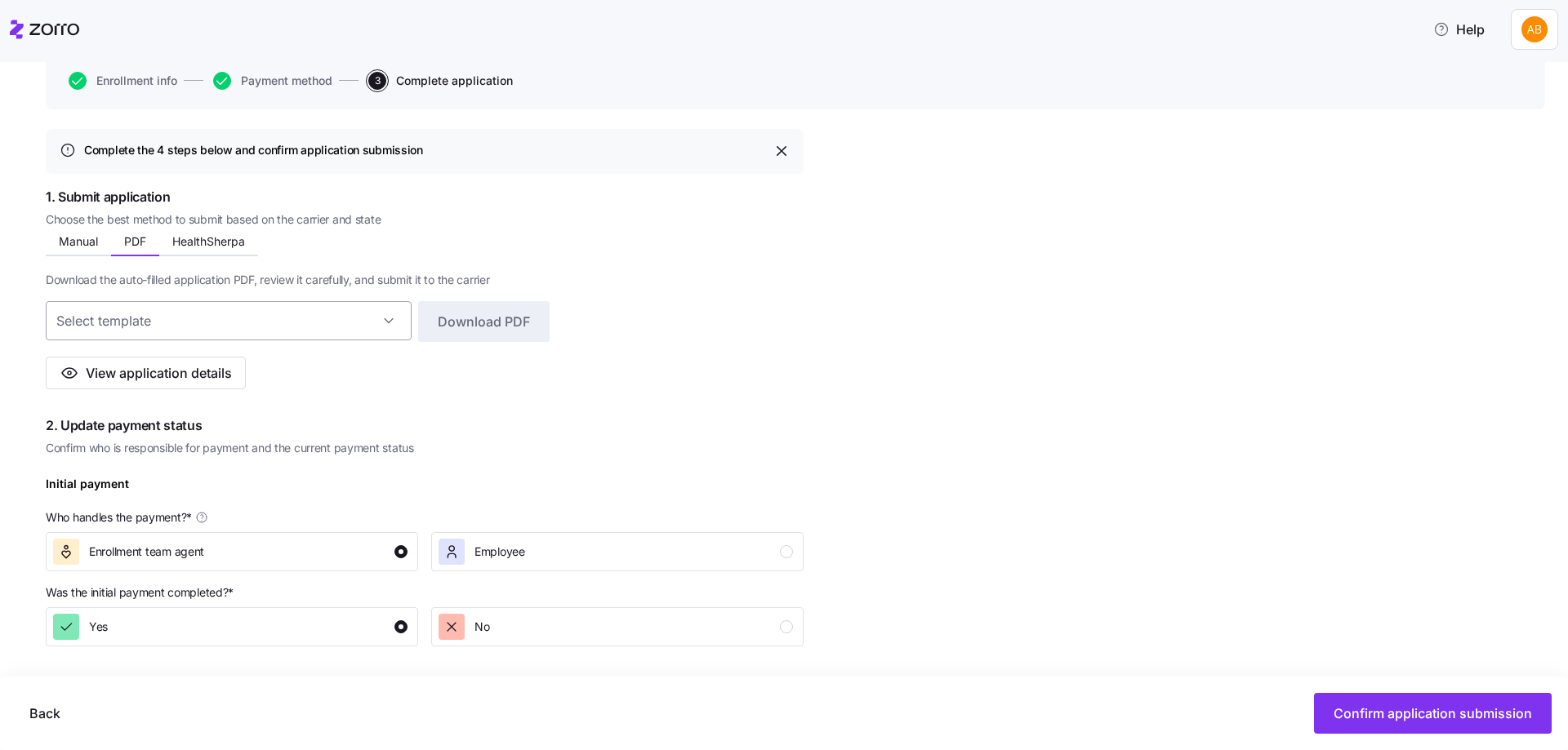
click at [277, 326] on input at bounding box center [229, 320] width 365 height 39
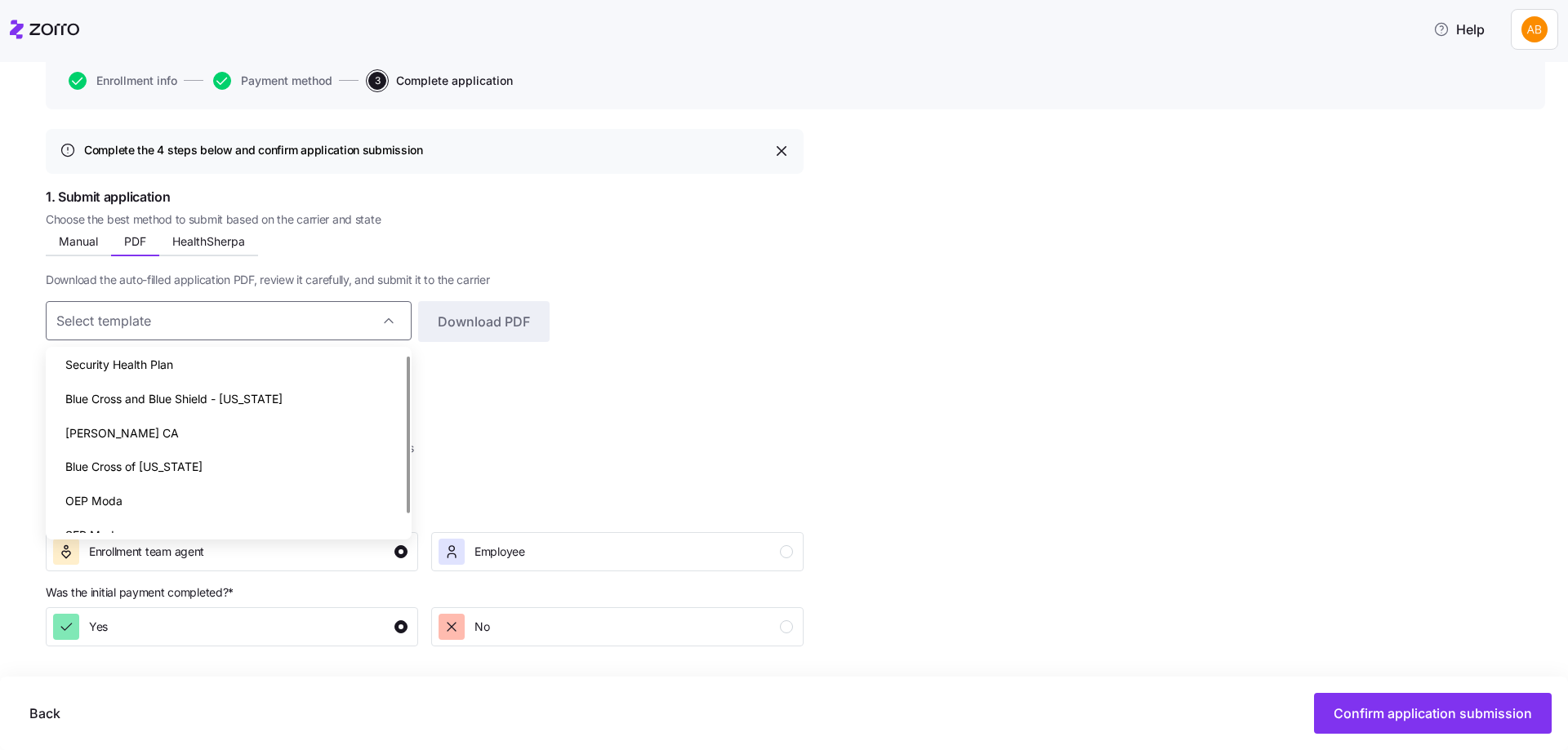
scroll to position [0, 0]
click at [610, 303] on div "Download PDF" at bounding box center [425, 324] width 758 height 46
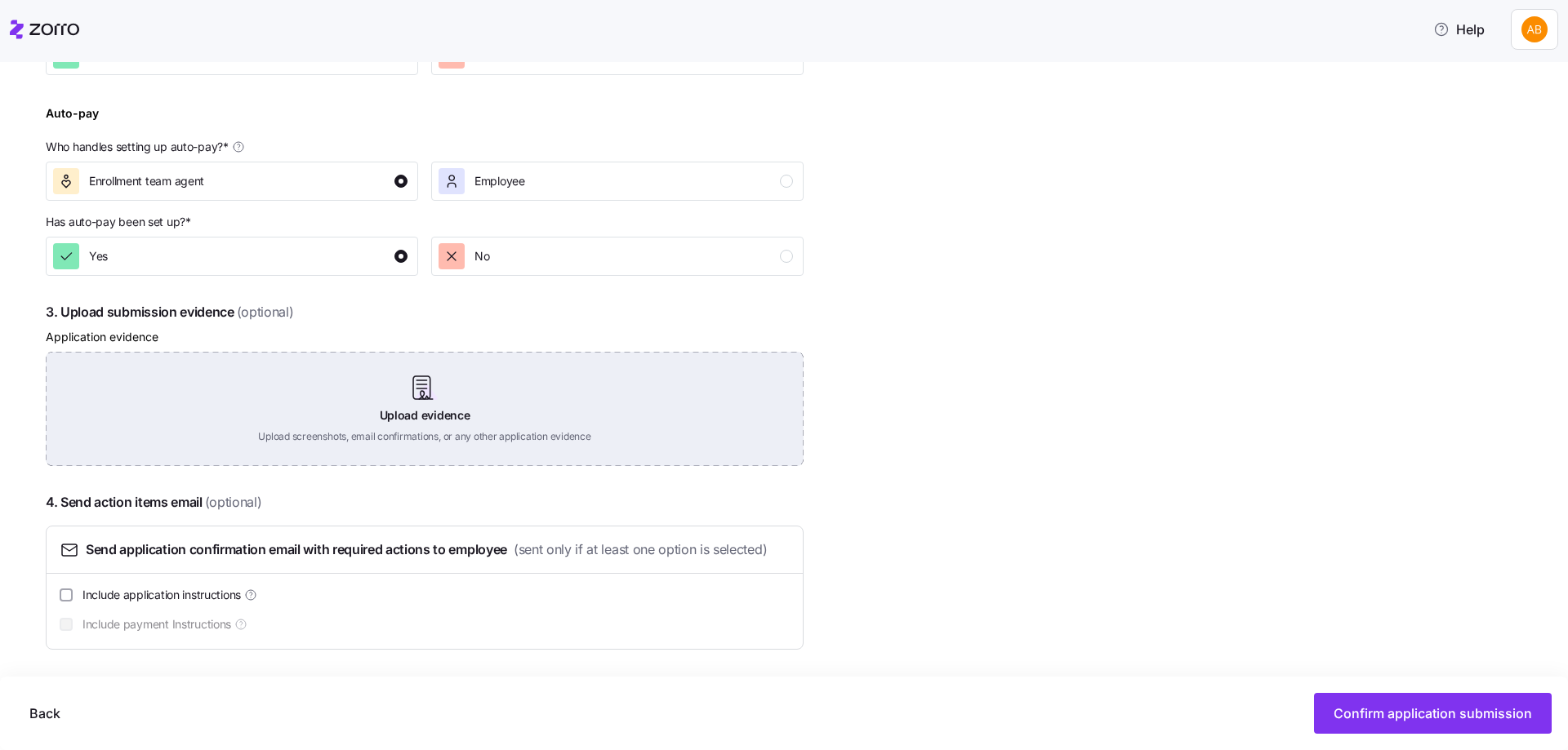
scroll to position [736, 0]
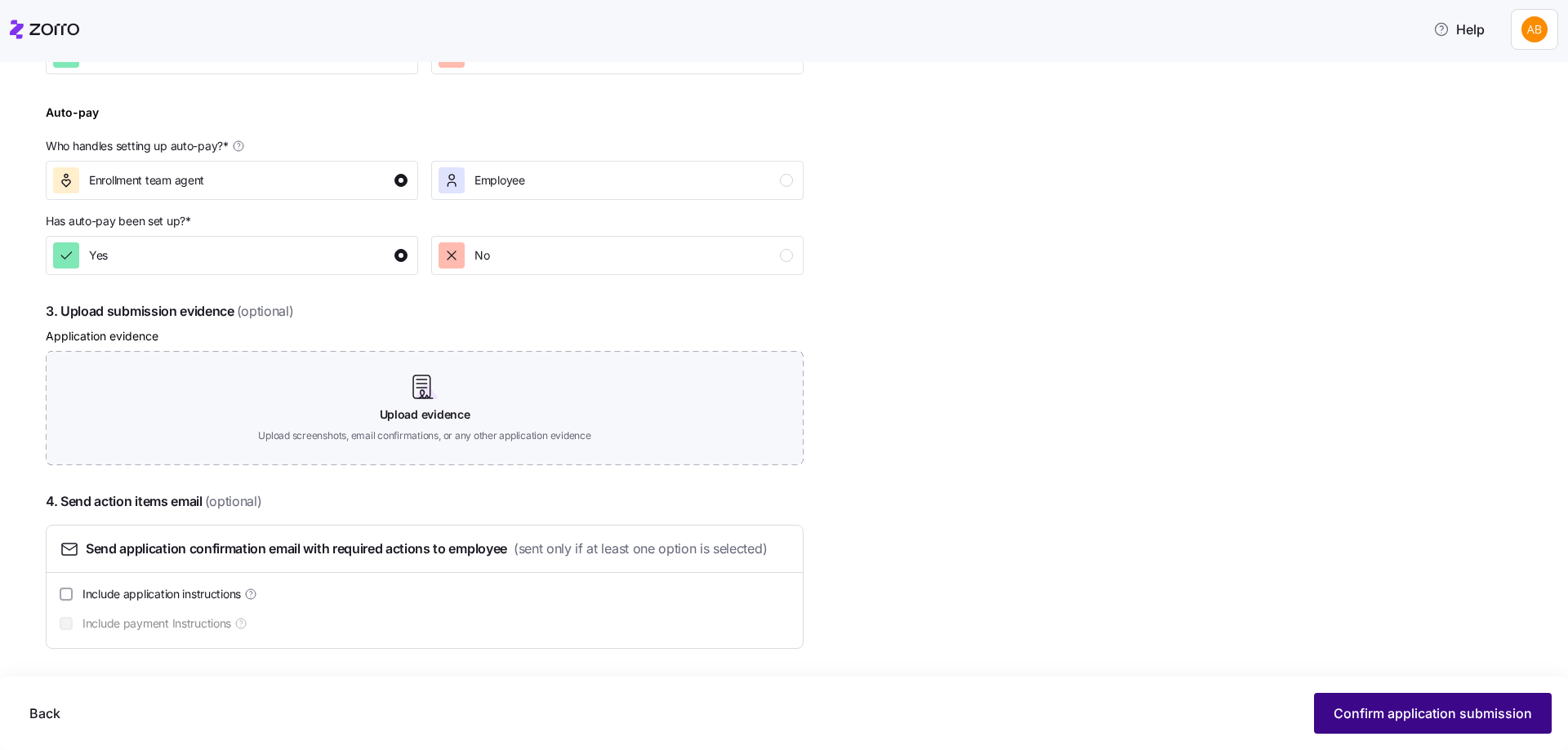
click at [1402, 717] on span "Confirm application submission" at bounding box center [1432, 714] width 198 height 19
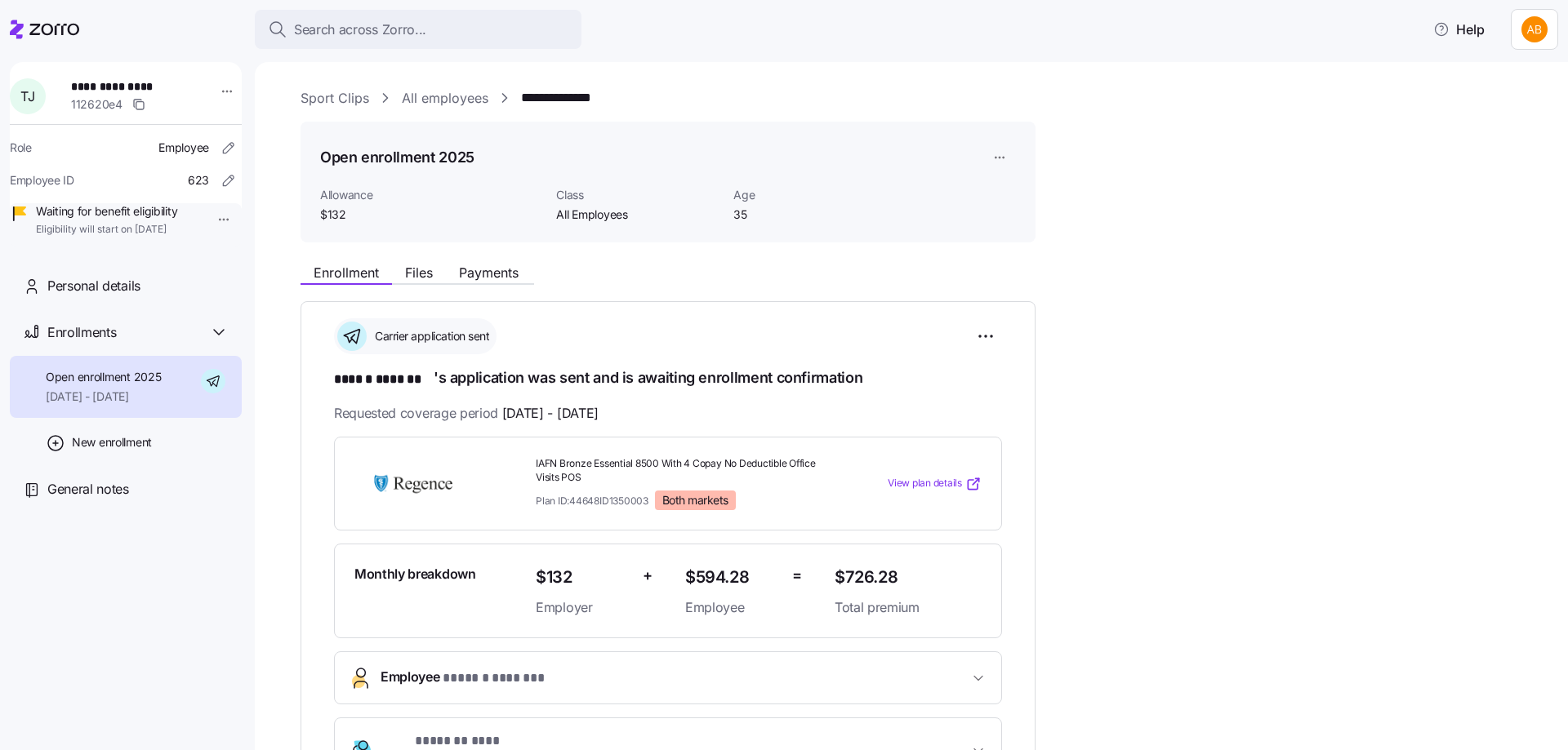
click at [439, 101] on link "All employees" at bounding box center [445, 98] width 86 height 20
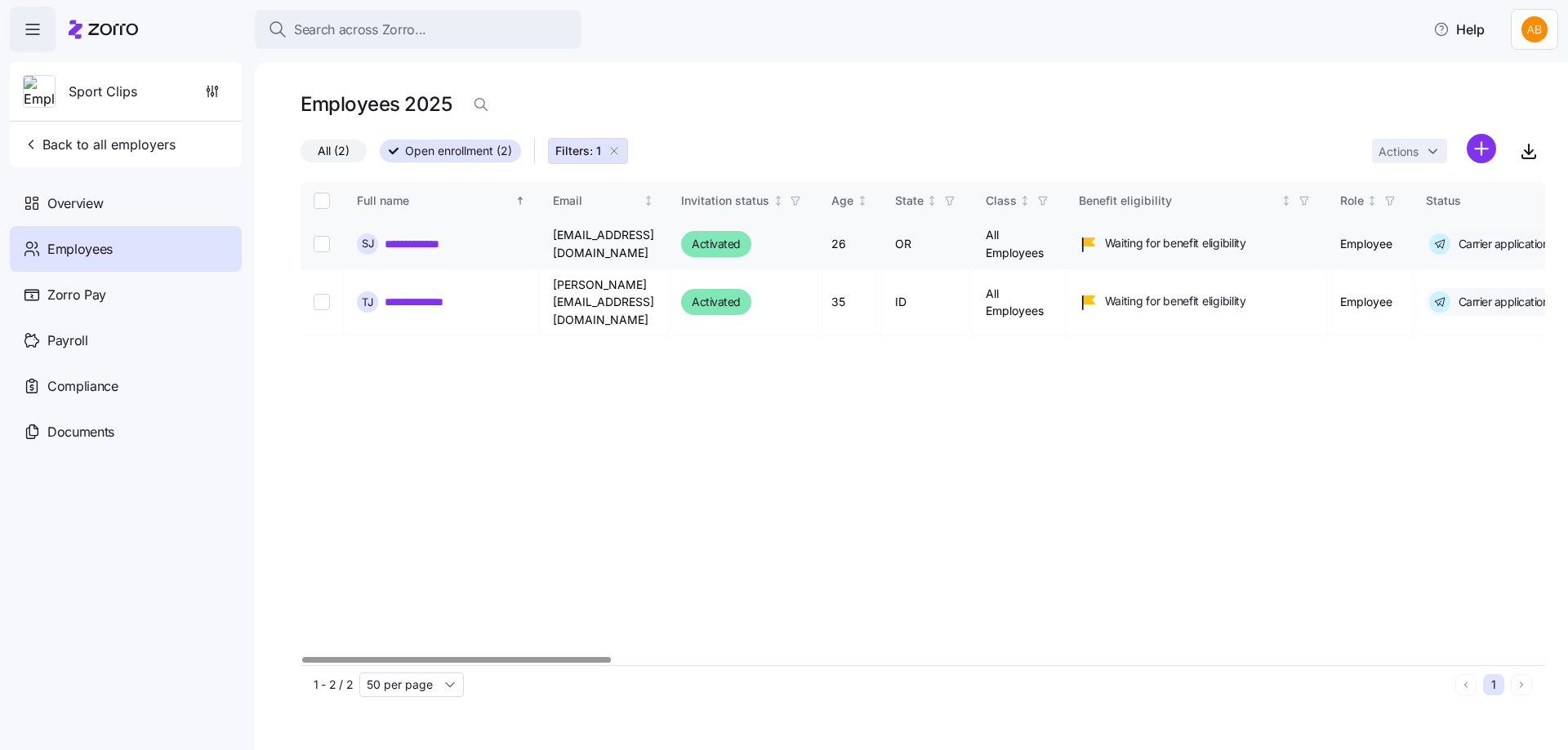
click at [428, 245] on link "**********" at bounding box center [425, 244] width 81 height 16
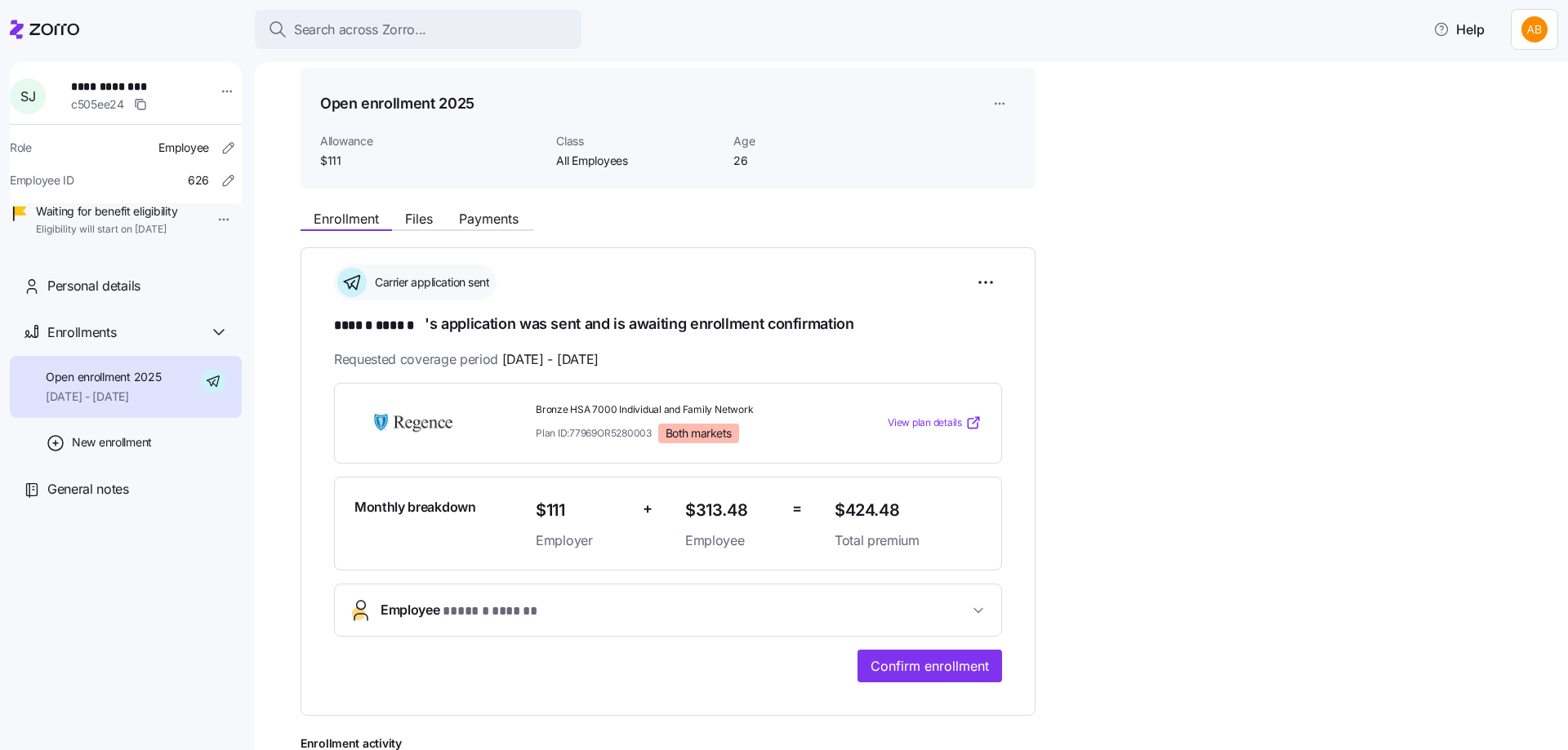
scroll to position [81, 0]
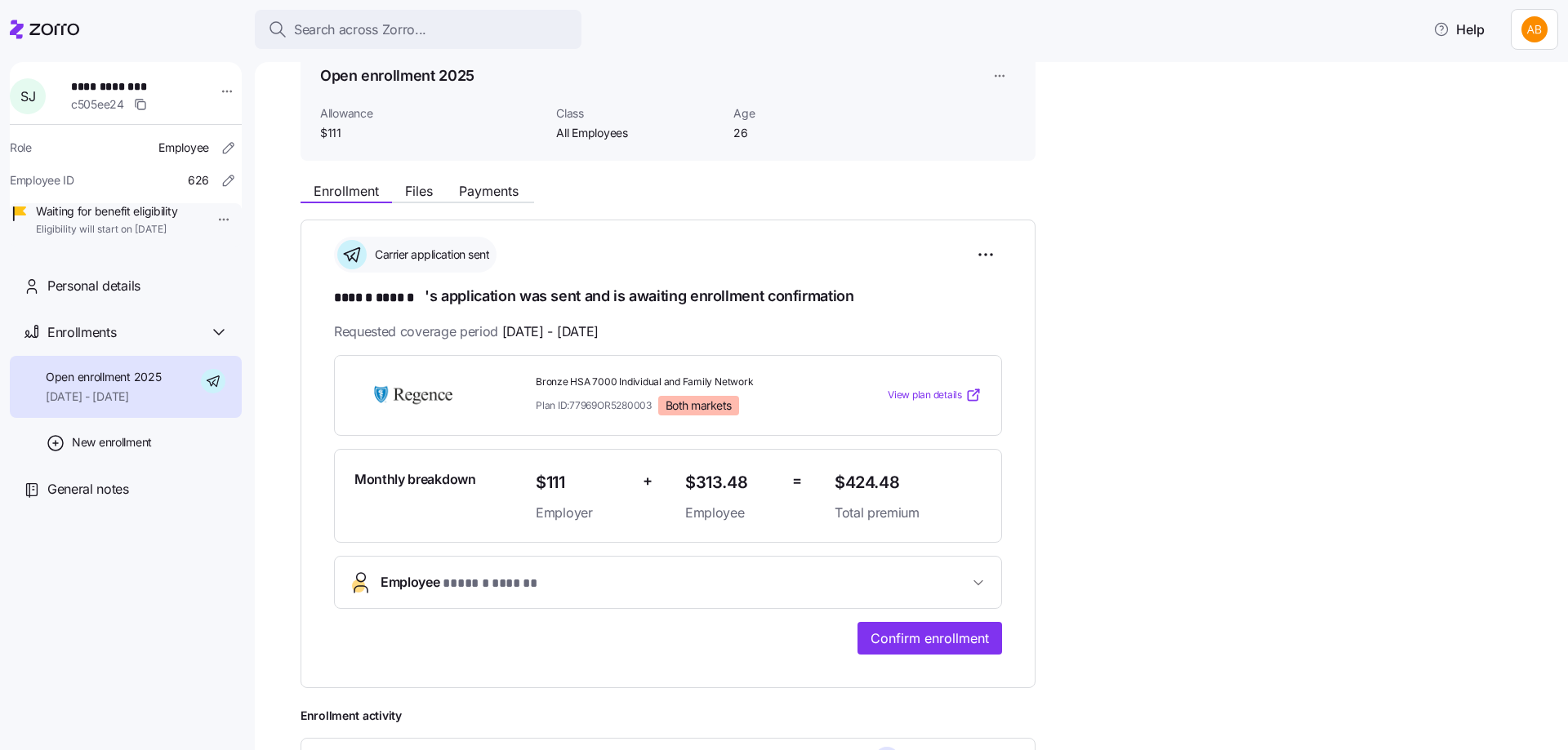
click at [691, 583] on span "Employee * ****** ****** *" at bounding box center [674, 583] width 588 height 22
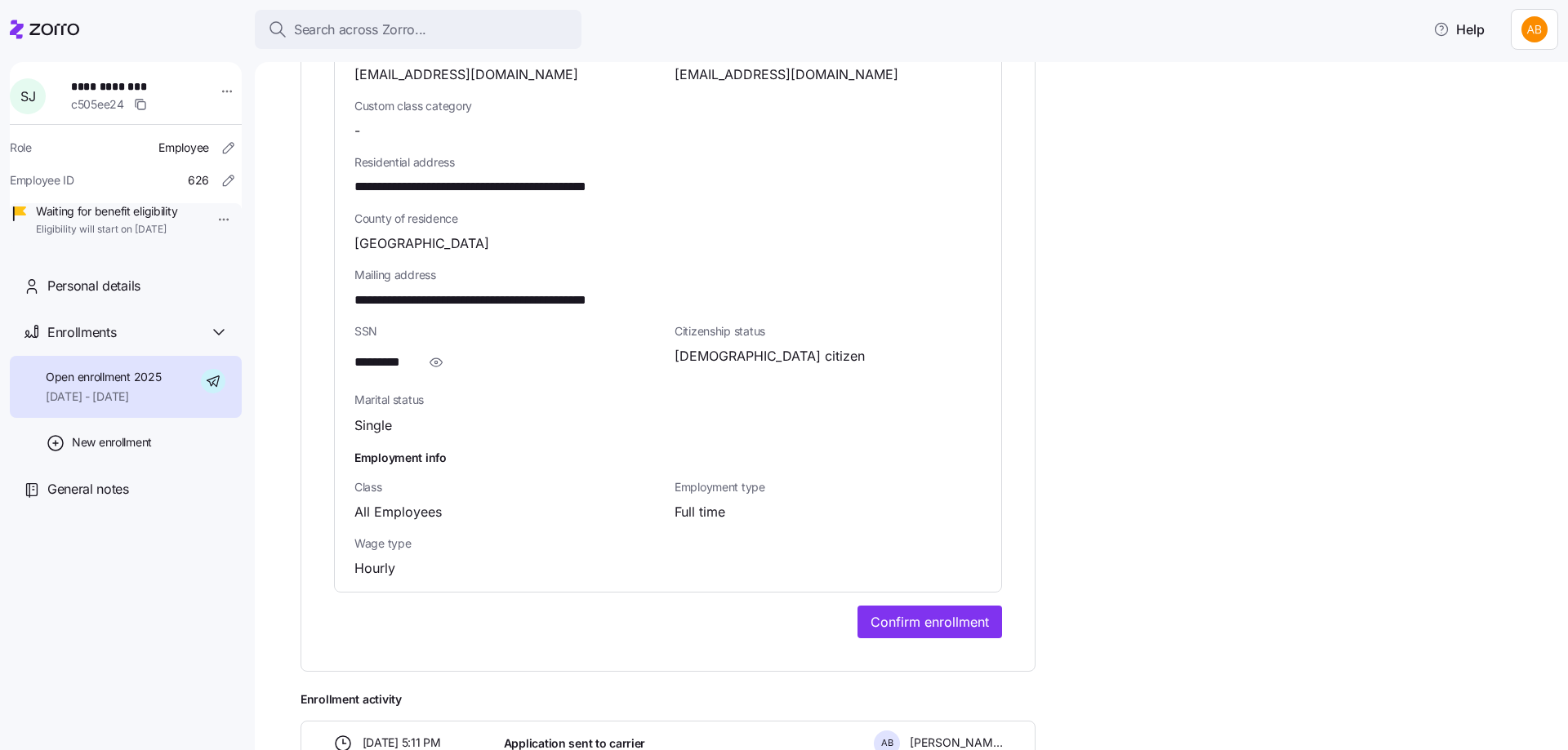
scroll to position [908, 0]
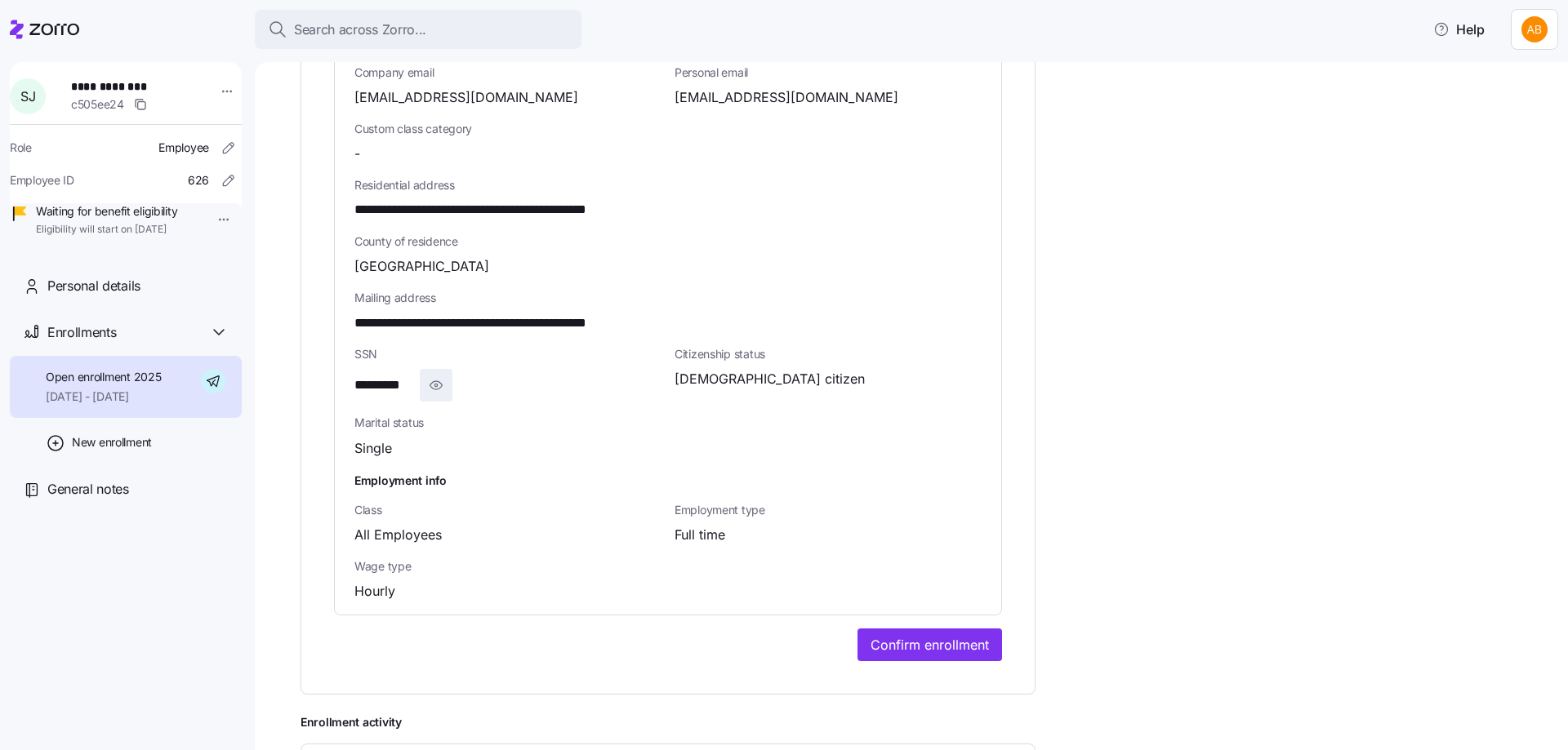
click at [440, 387] on icon "button" at bounding box center [435, 386] width 16 height 19
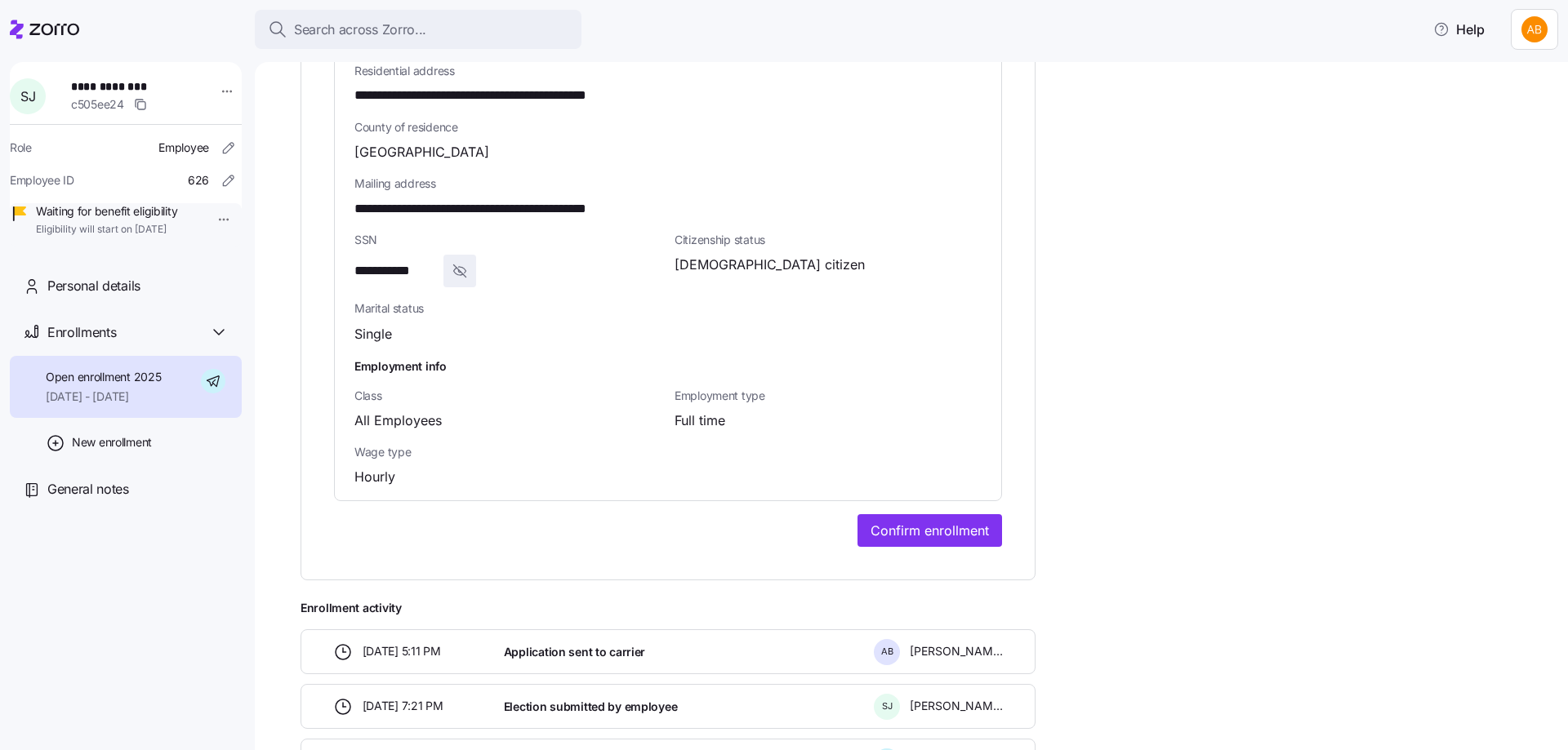
scroll to position [1071, 0]
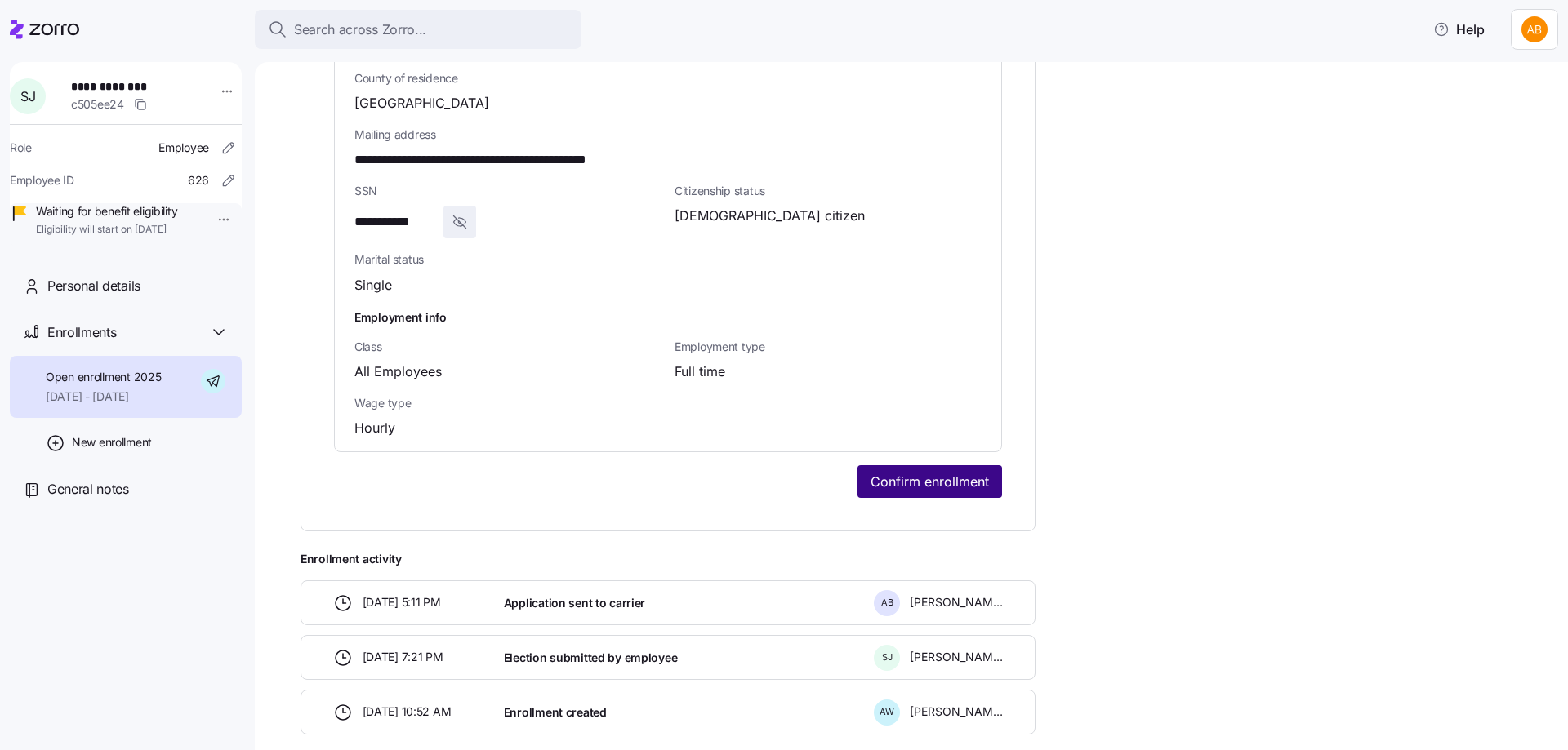
click at [908, 482] on span "Confirm enrollment" at bounding box center [930, 481] width 119 height 19
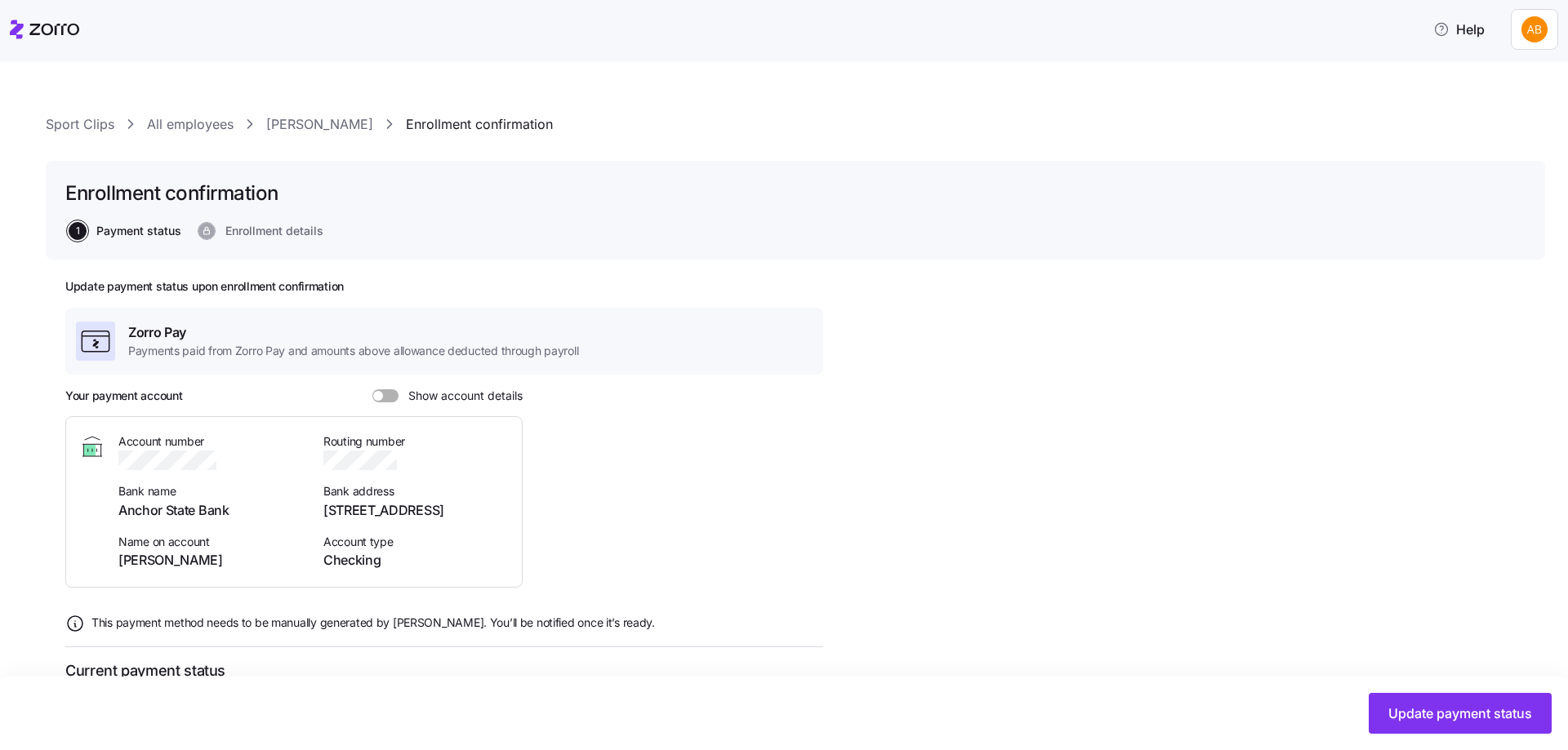
click at [393, 399] on span at bounding box center [390, 396] width 16 height 13
click at [372, 389] on input "Show account details" at bounding box center [372, 389] width 0 height 0
click at [193, 125] on link "All employees" at bounding box center [190, 123] width 86 height 20
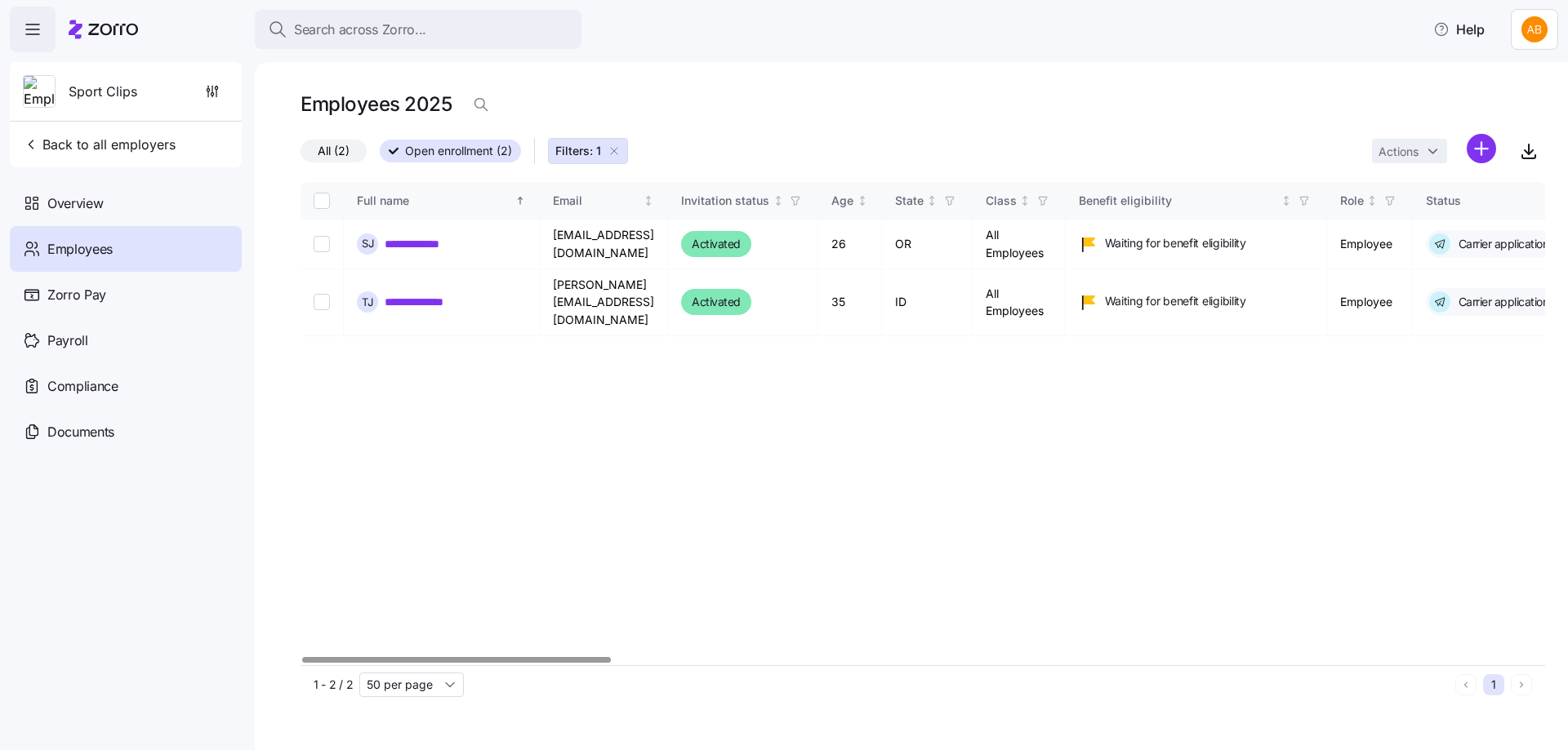
click at [610, 157] on icon "button" at bounding box center [614, 151] width 13 height 13
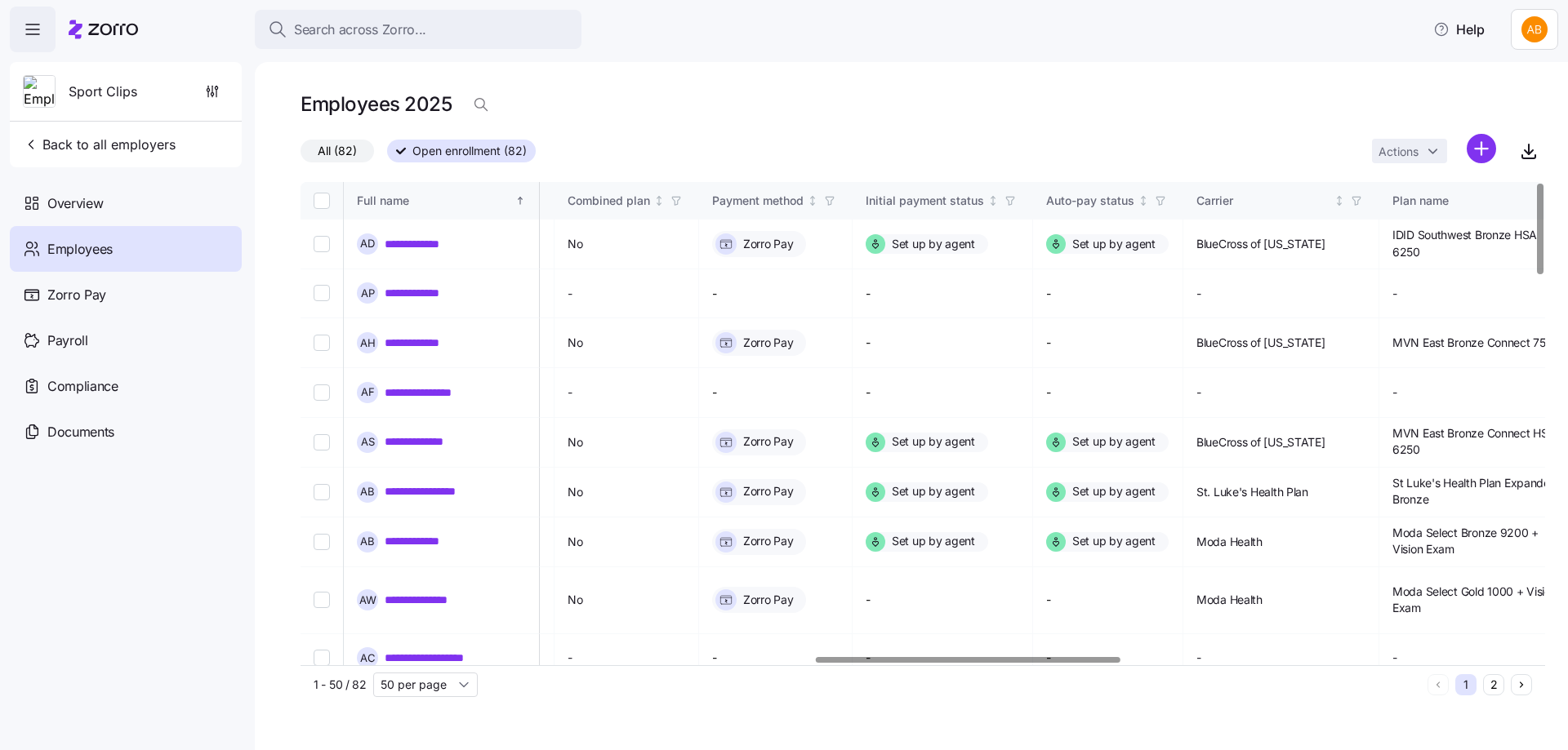
scroll to position [0, 2465]
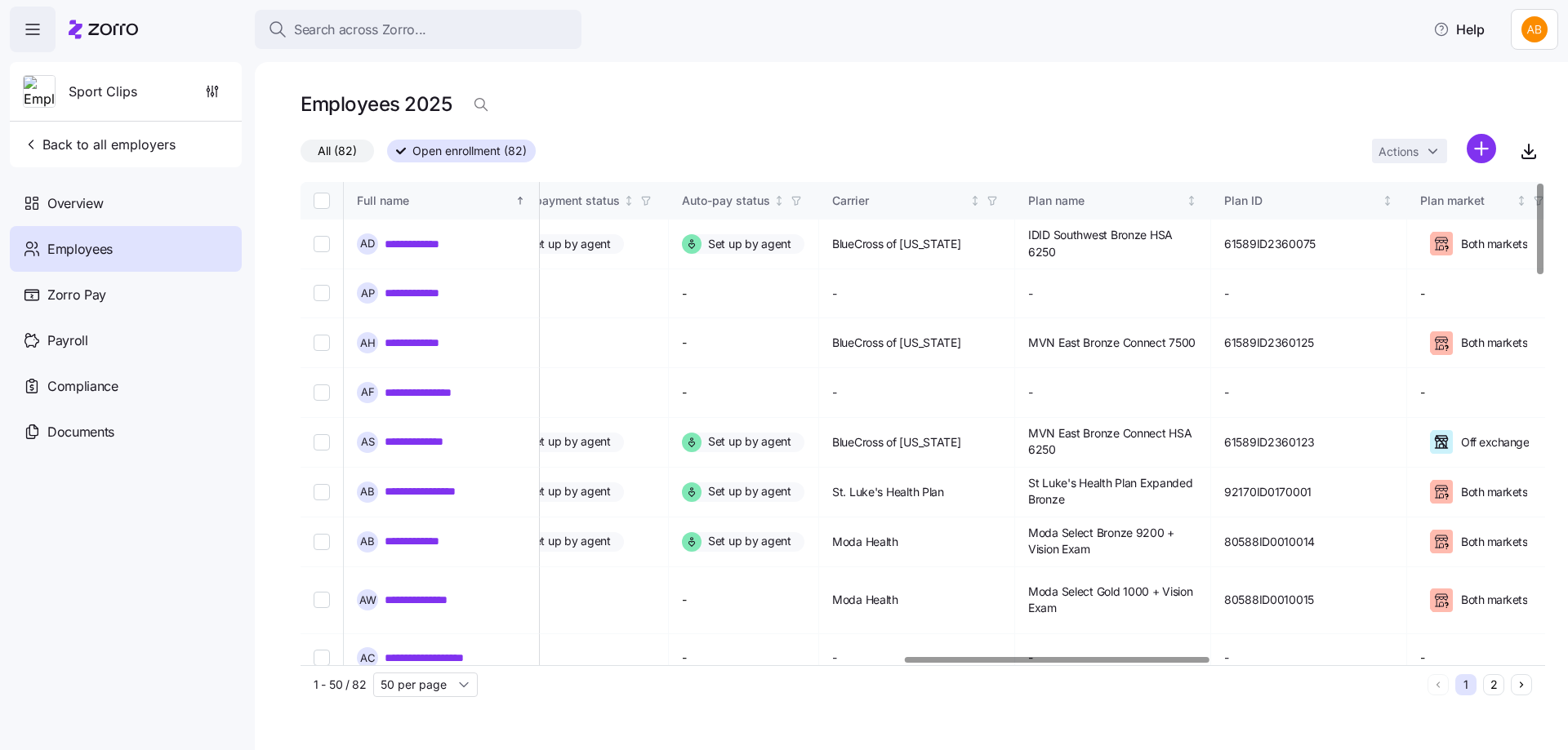
click at [1056, 656] on div at bounding box center [917, 660] width 1235 height 10
click at [998, 201] on icon "button" at bounding box center [992, 201] width 11 height 11
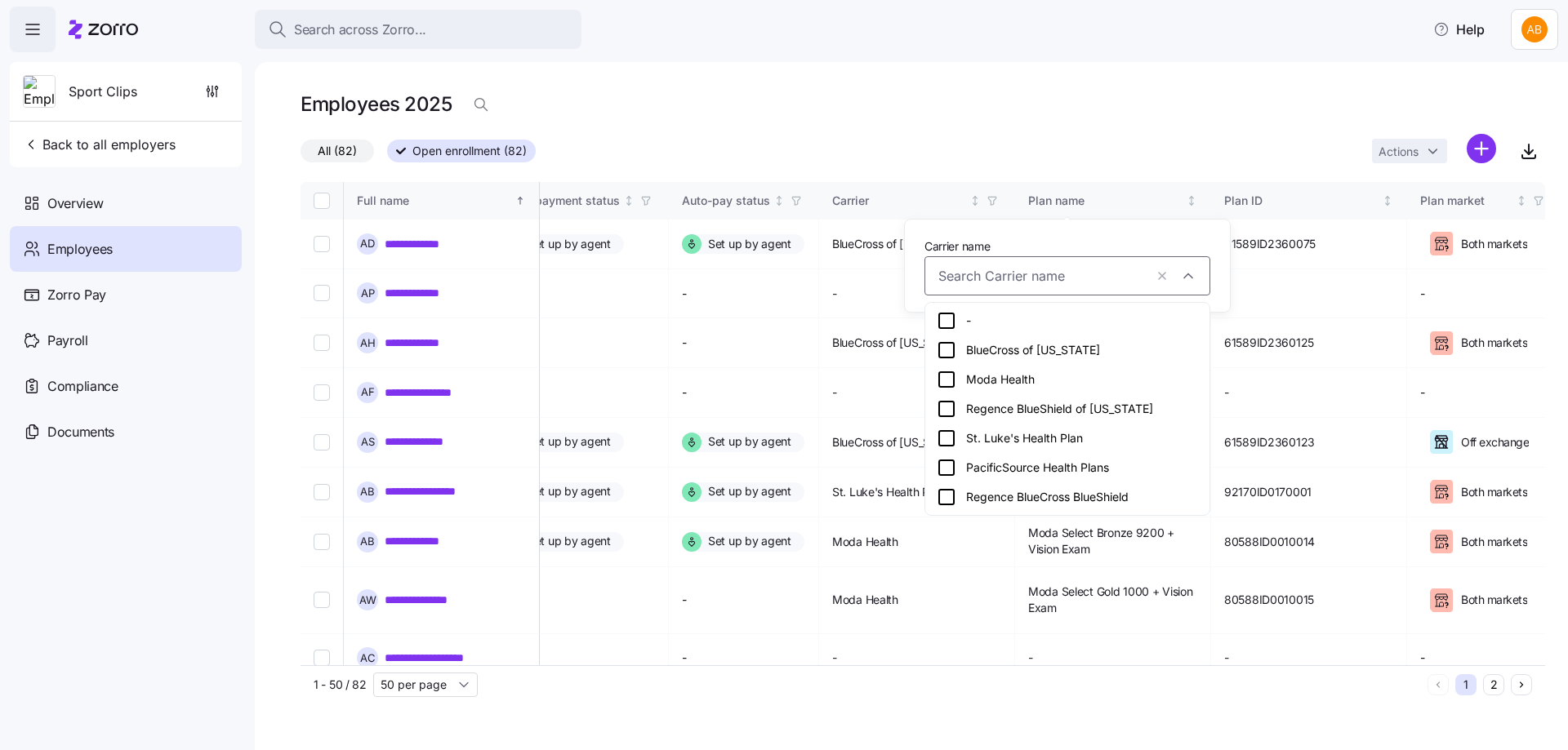
click at [945, 383] on icon at bounding box center [946, 380] width 19 height 19
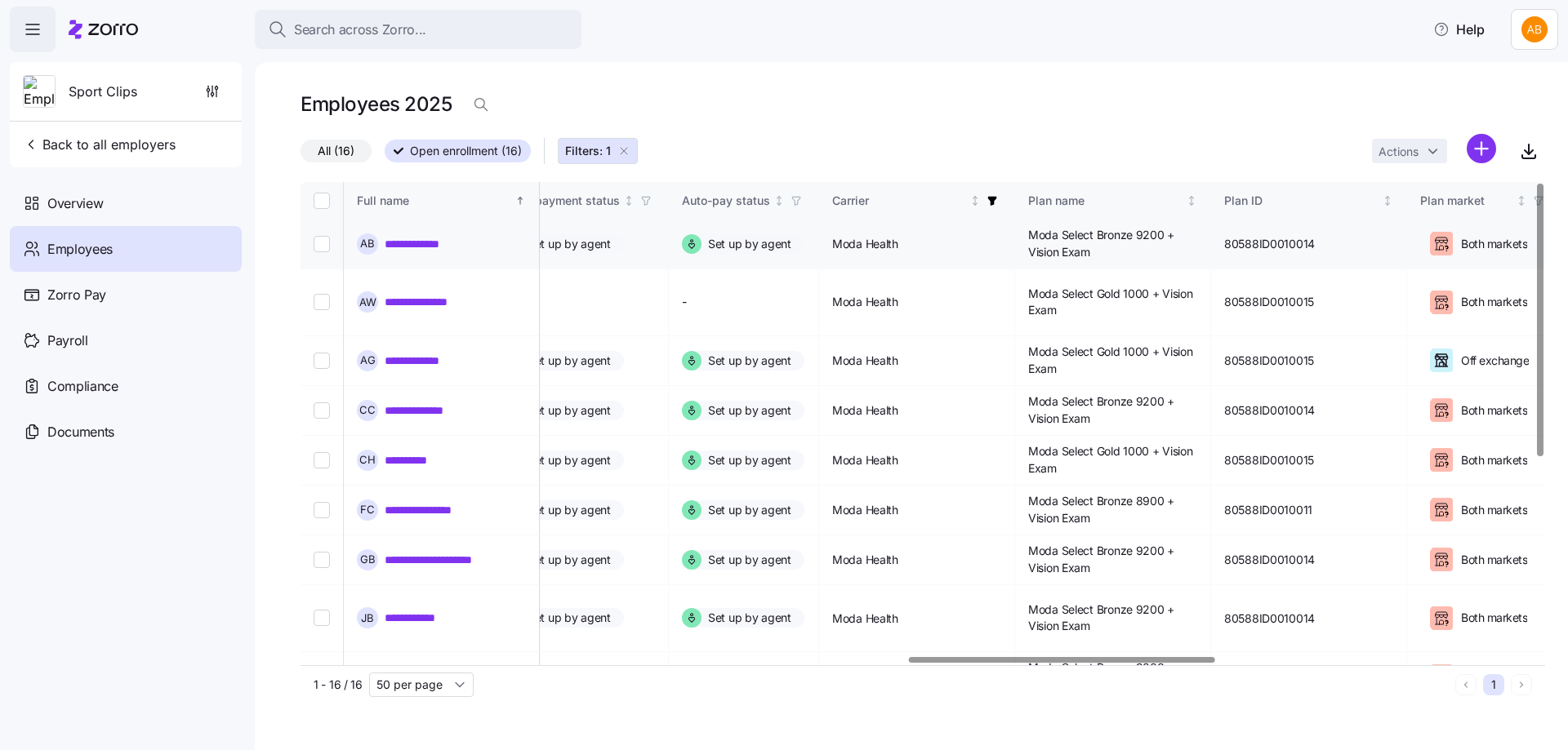
click at [421, 246] on link "**********" at bounding box center [428, 244] width 86 height 16
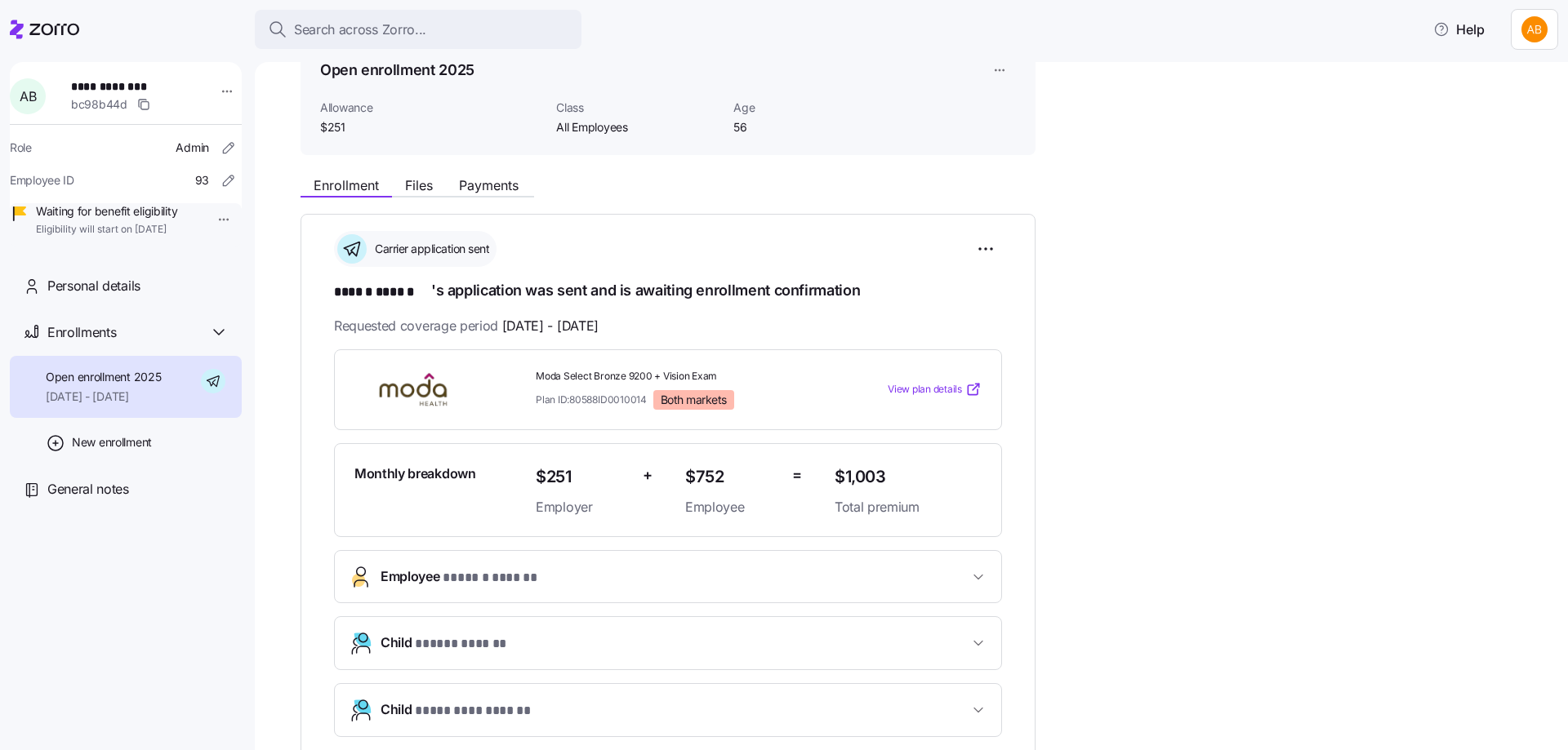
scroll to position [81, 0]
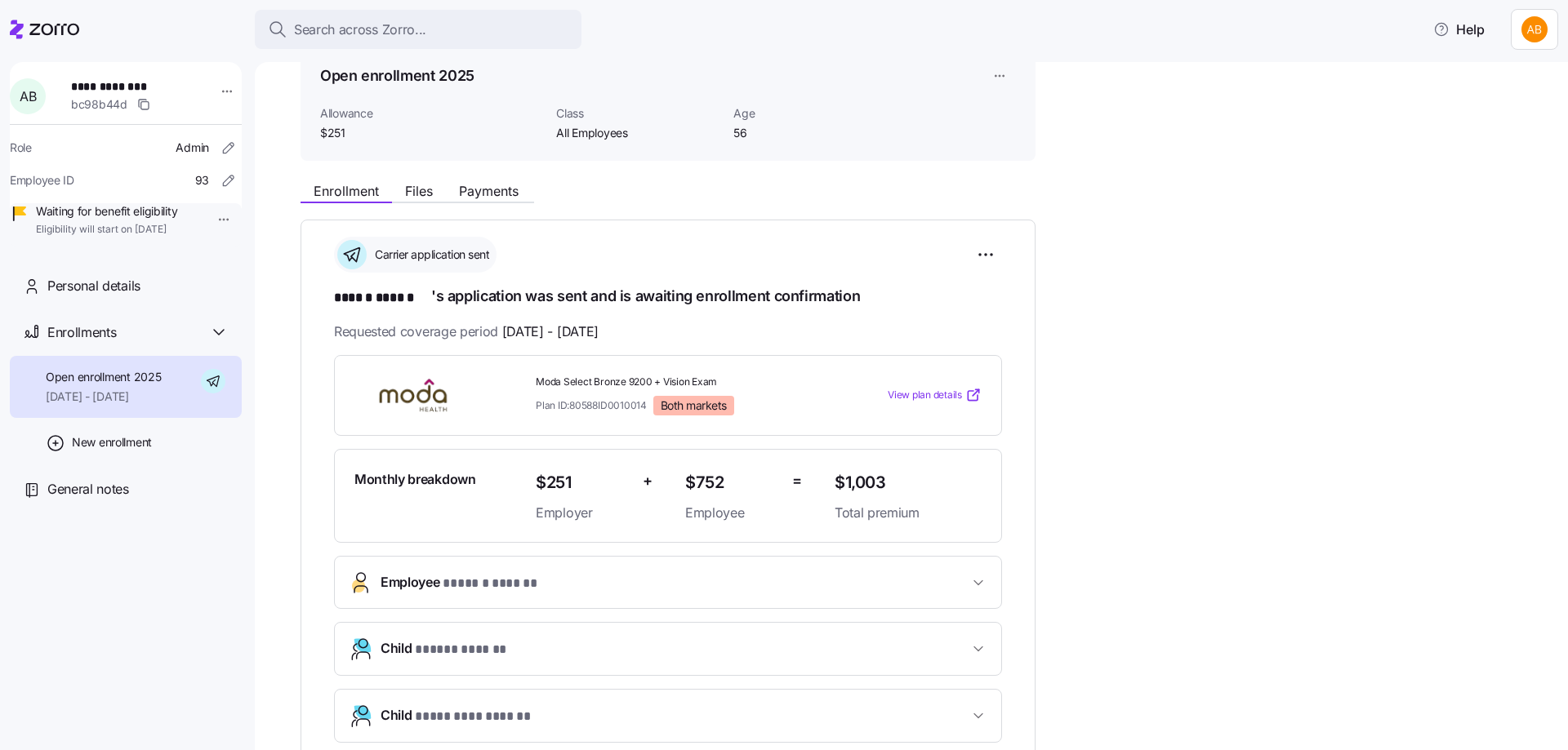
click at [426, 180] on div "Enrollment Files Payments" at bounding box center [668, 188] width 735 height 30
click at [425, 187] on span "Files" at bounding box center [418, 191] width 28 height 13
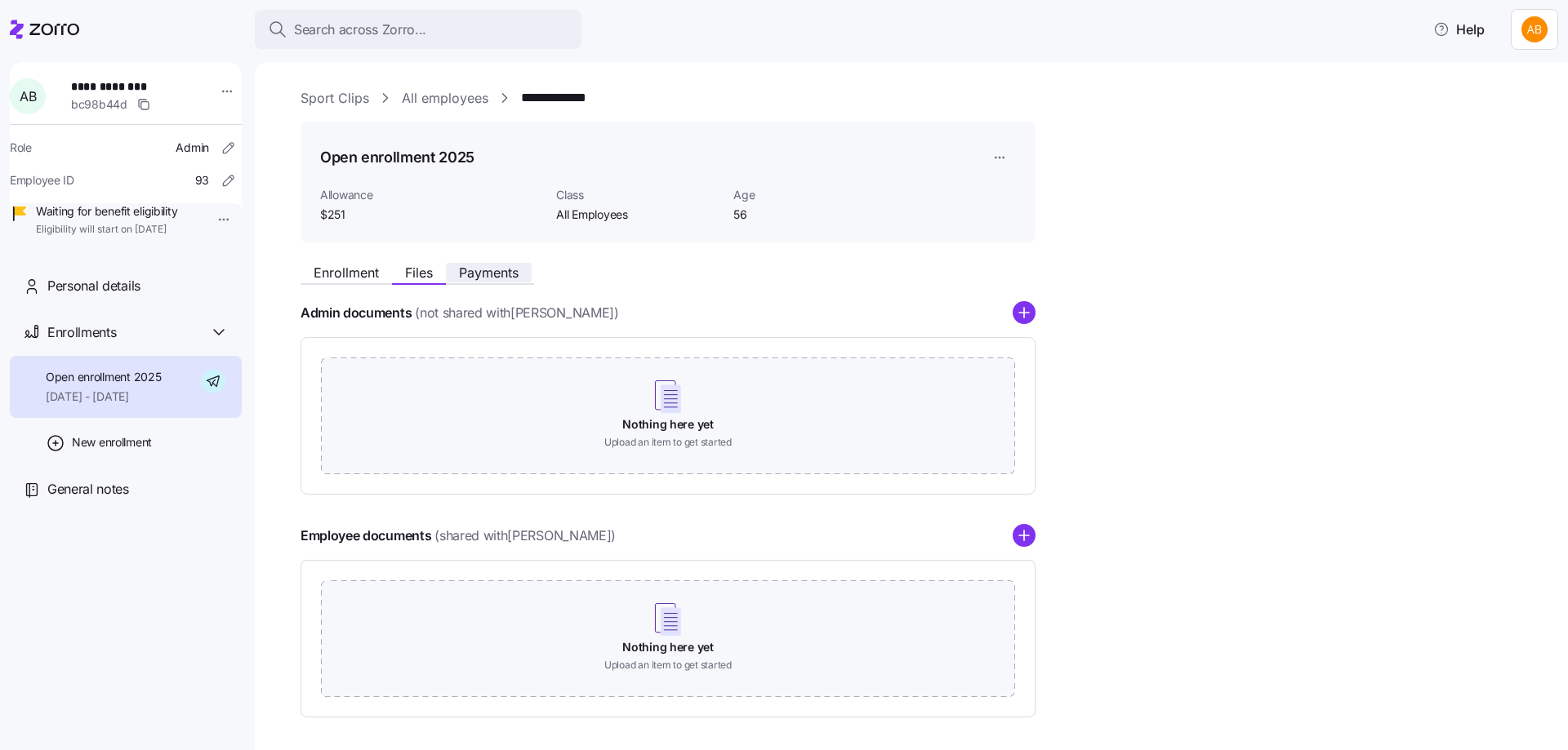
click at [480, 275] on span "Payments" at bounding box center [489, 273] width 59 height 13
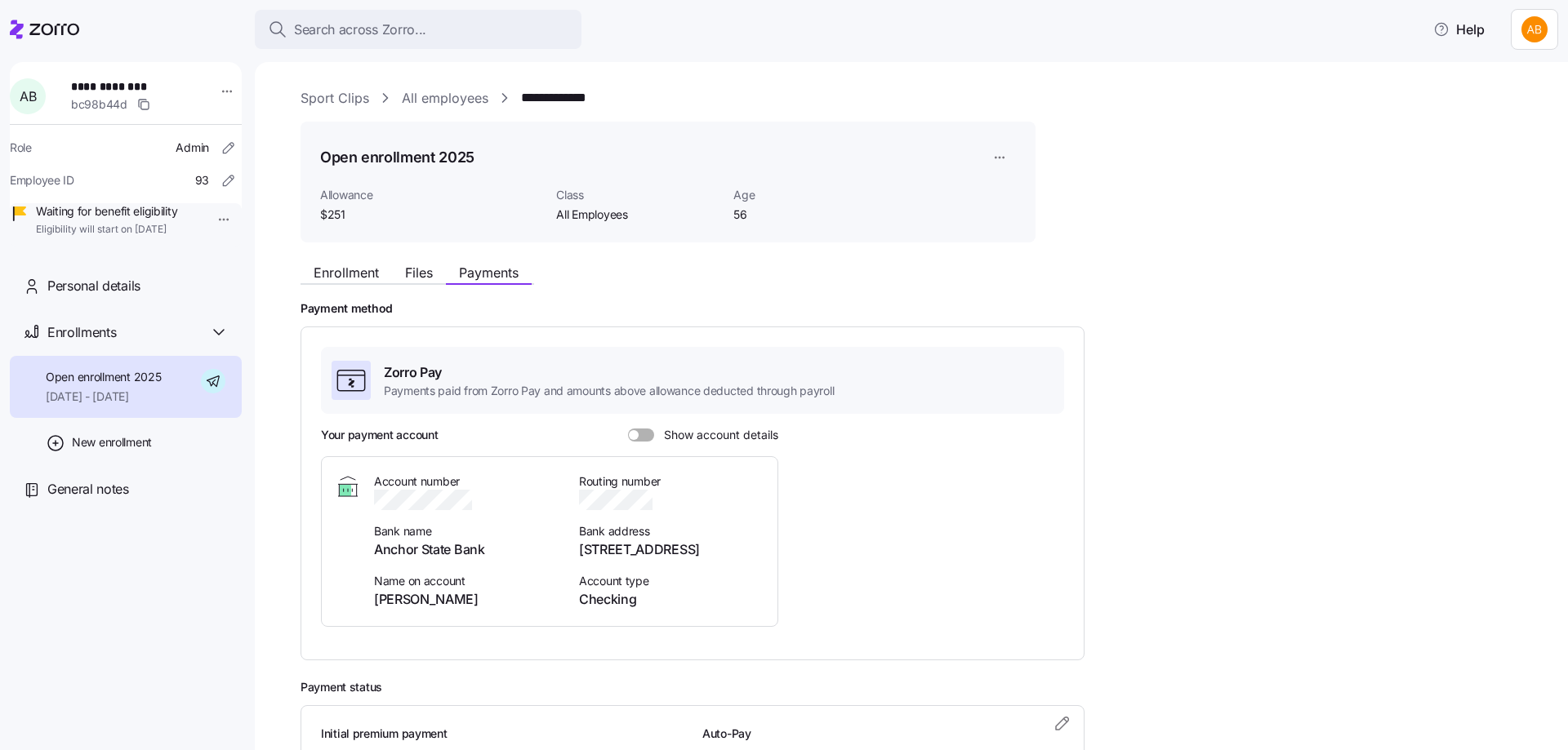
click at [373, 272] on span "Enrollment" at bounding box center [346, 273] width 65 height 13
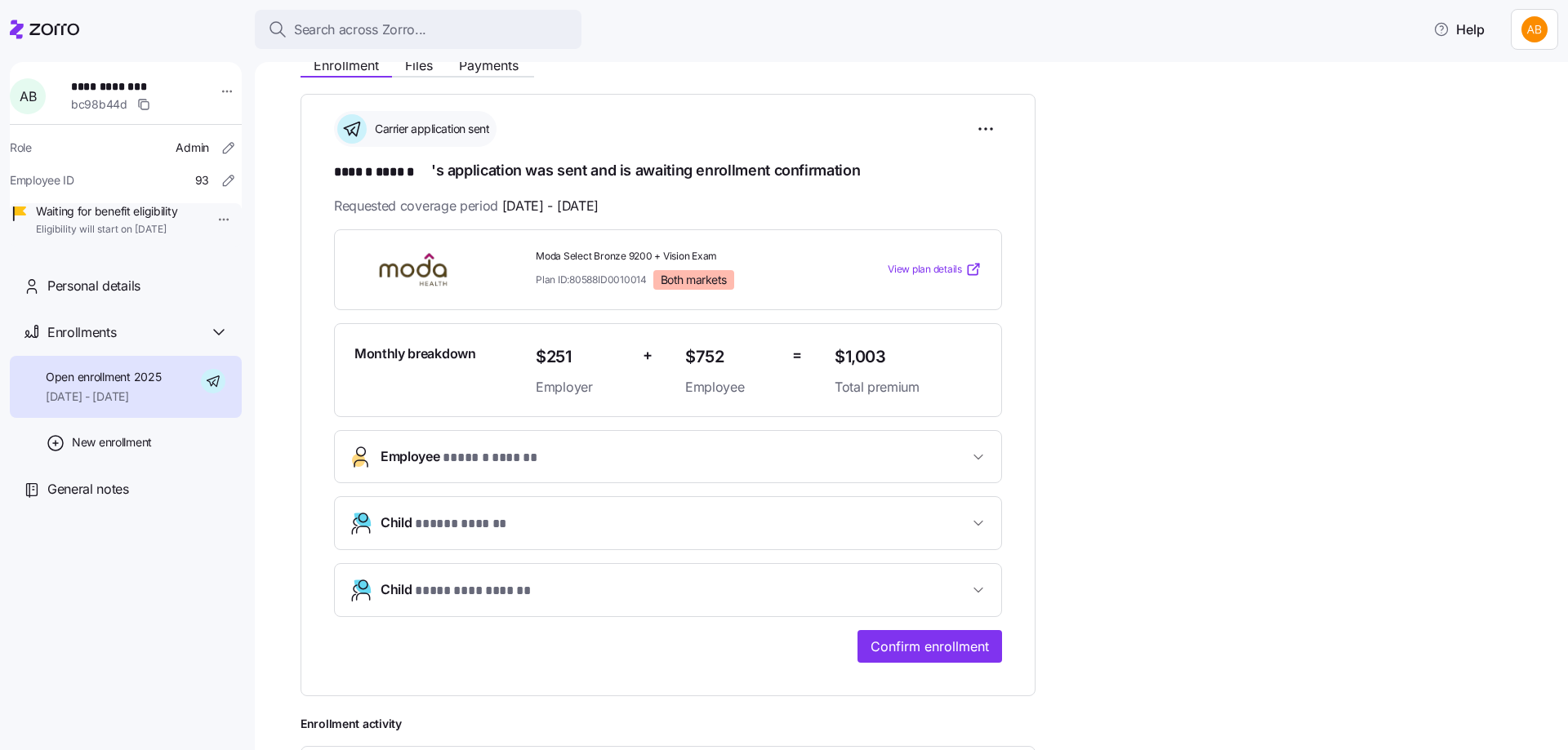
scroll to position [164, 0]
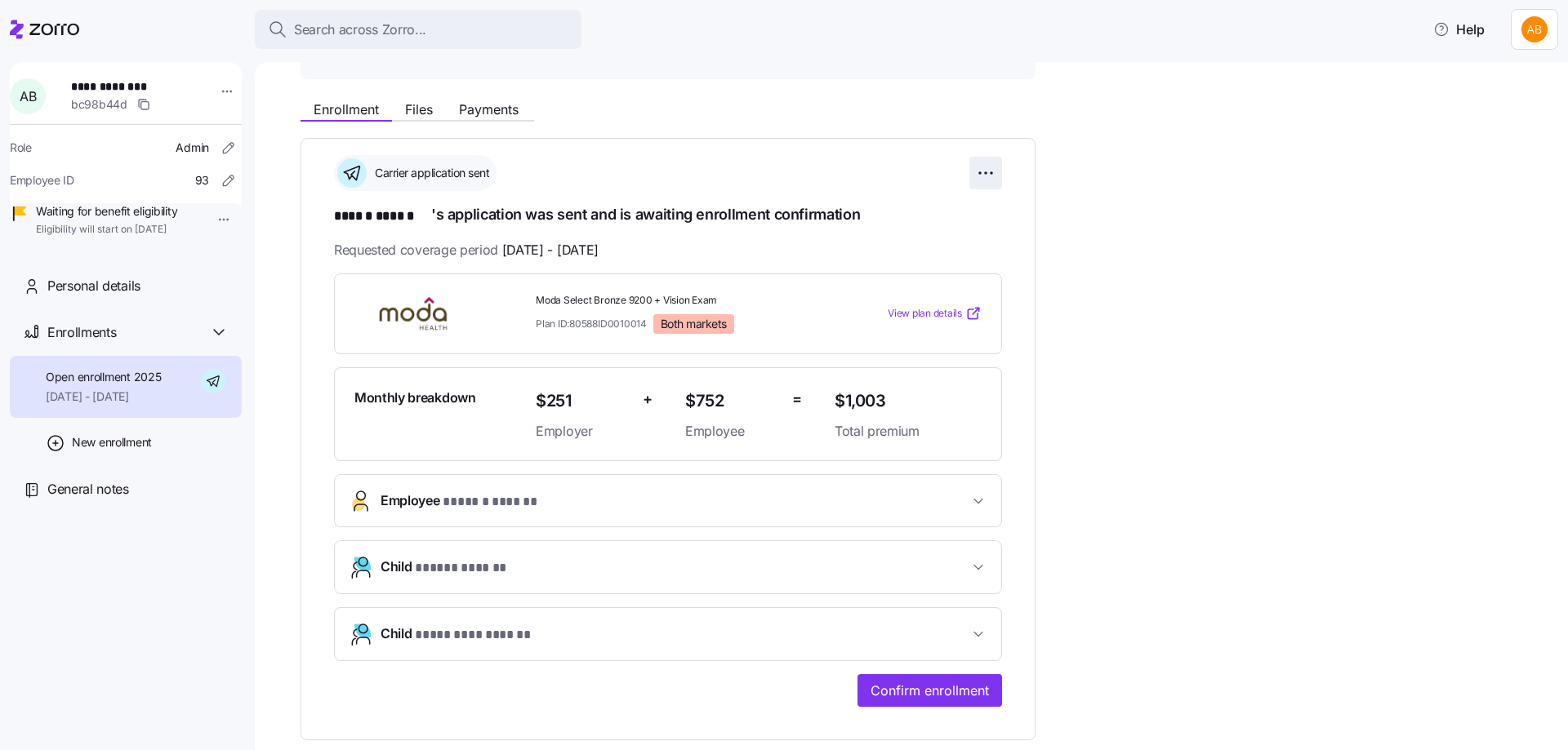
click at [988, 166] on html "**********" at bounding box center [784, 370] width 1568 height 740
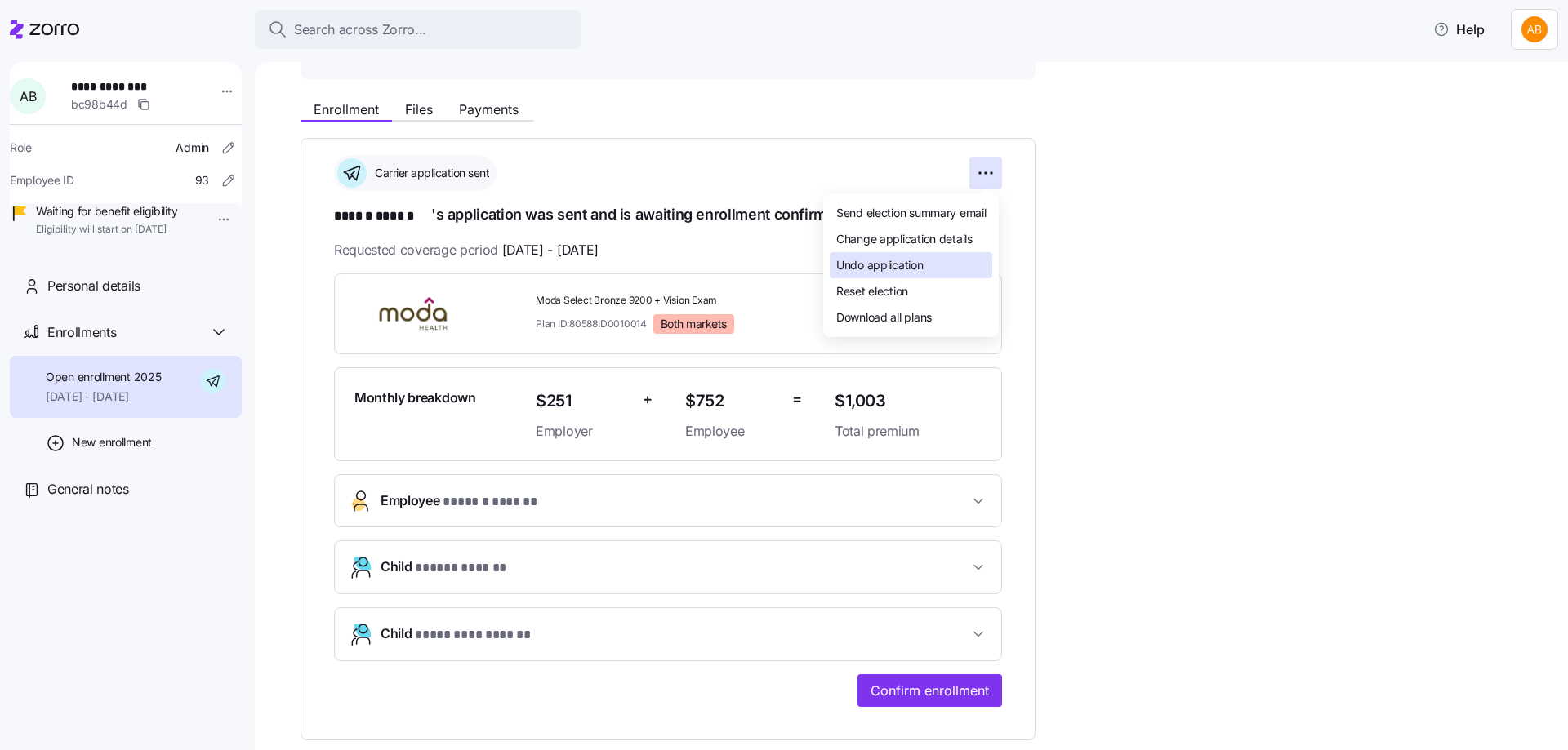
click at [927, 255] on div "Undo application" at bounding box center [911, 265] width 163 height 26
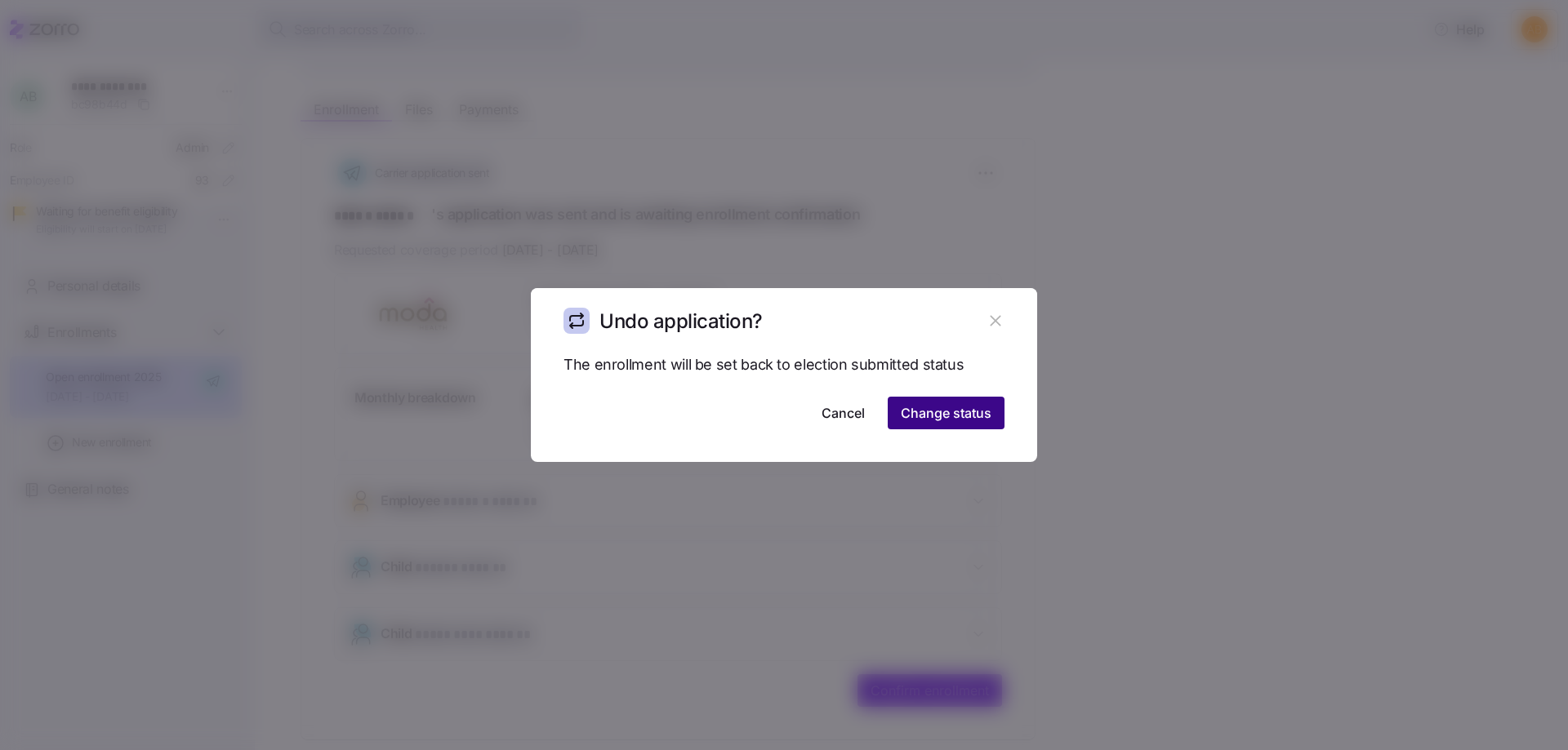
click at [942, 414] on span "Change status" at bounding box center [945, 413] width 91 height 19
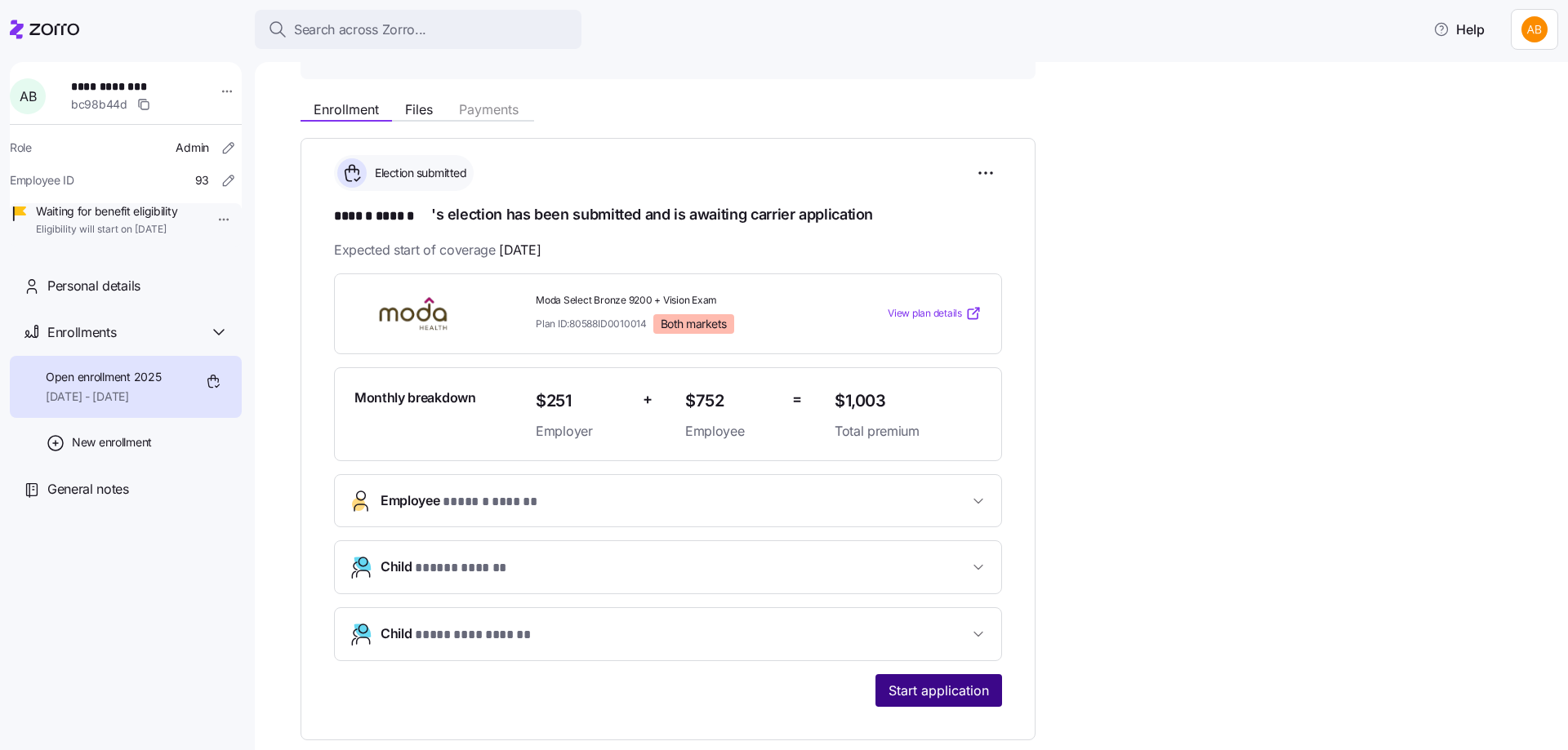
click at [916, 685] on span "Start application" at bounding box center [939, 691] width 100 height 19
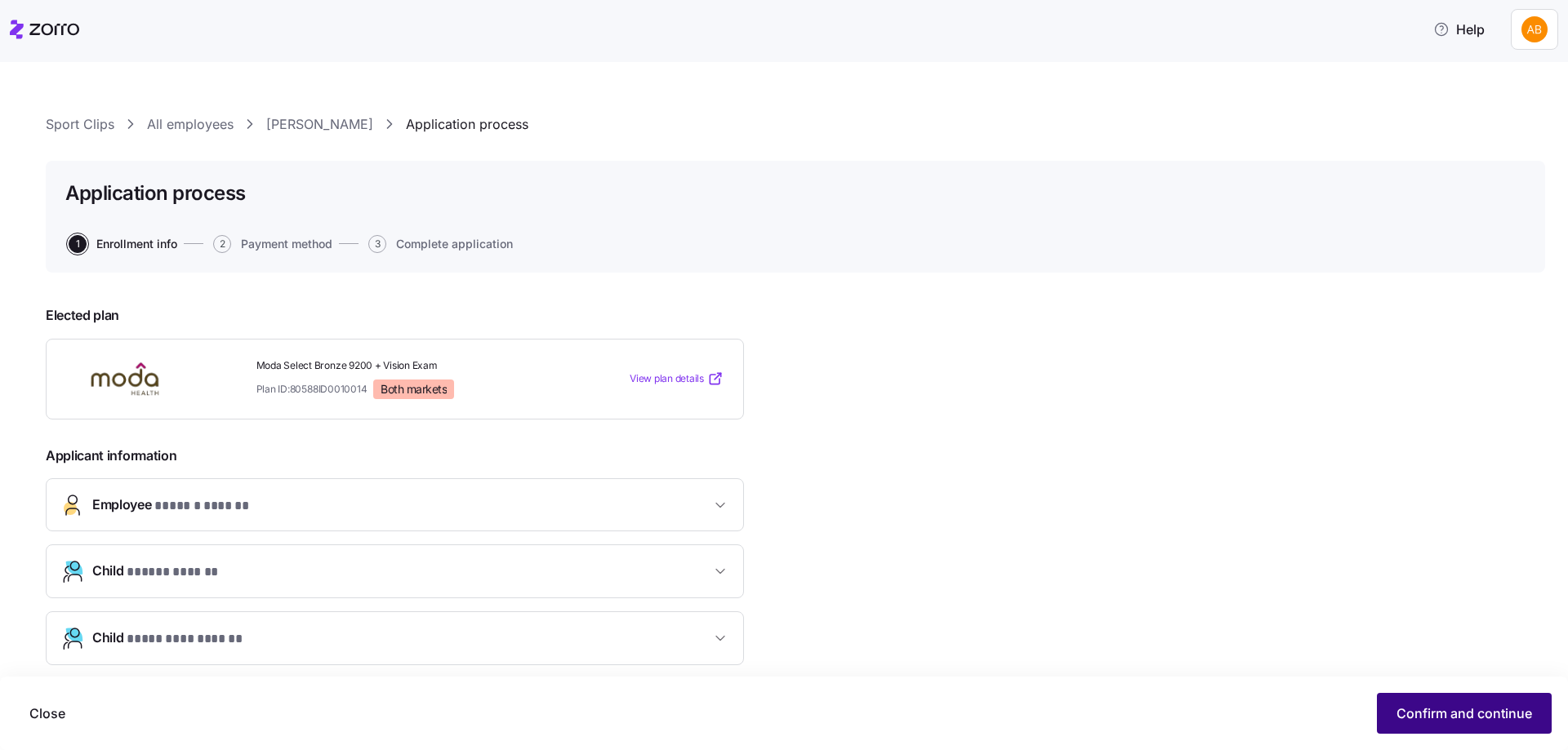
click at [1402, 714] on span "Confirm and continue" at bounding box center [1465, 714] width 136 height 19
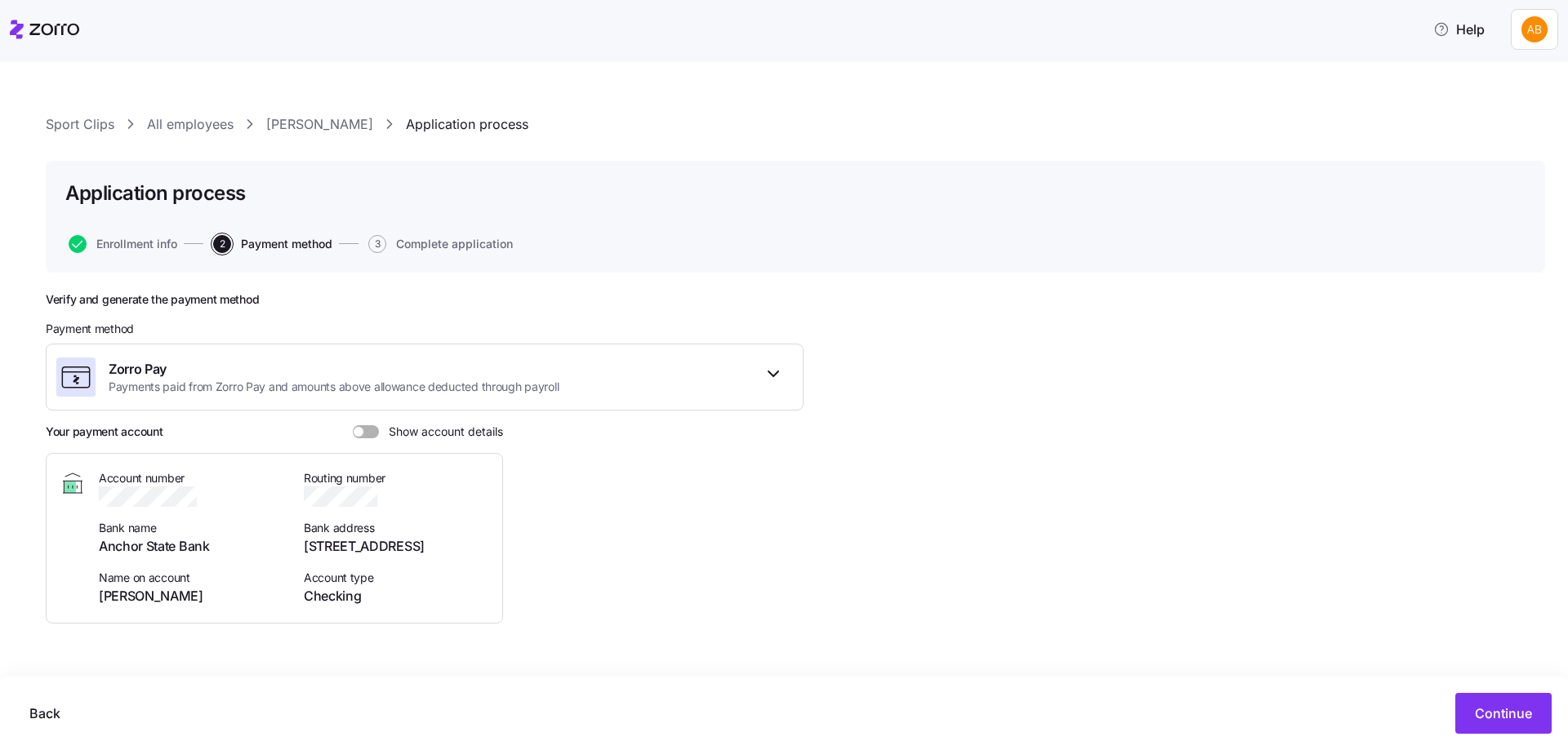
scroll to position [1, 0]
click at [1499, 710] on span "Continue" at bounding box center [1504, 714] width 57 height 19
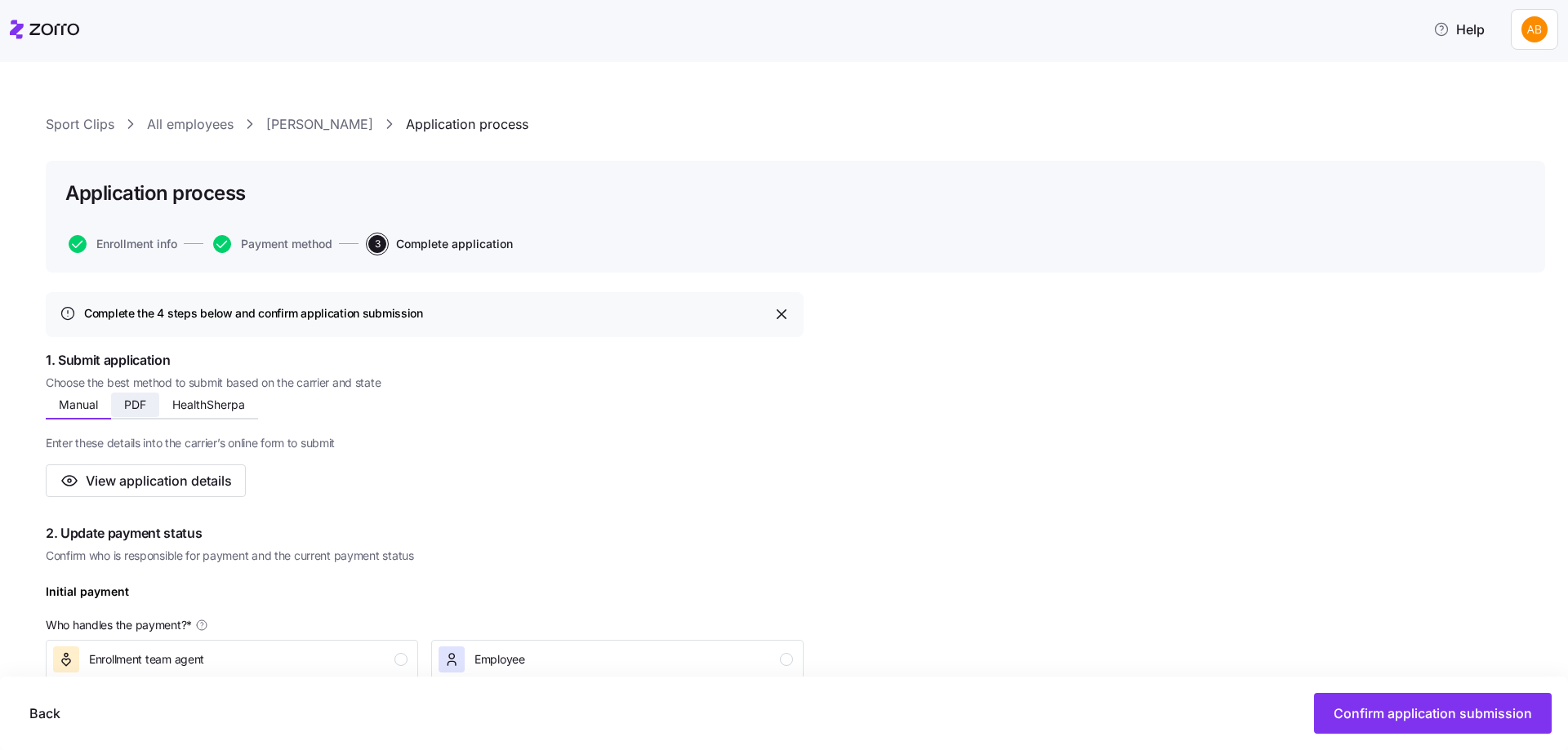
click at [138, 408] on span "PDF" at bounding box center [135, 405] width 22 height 11
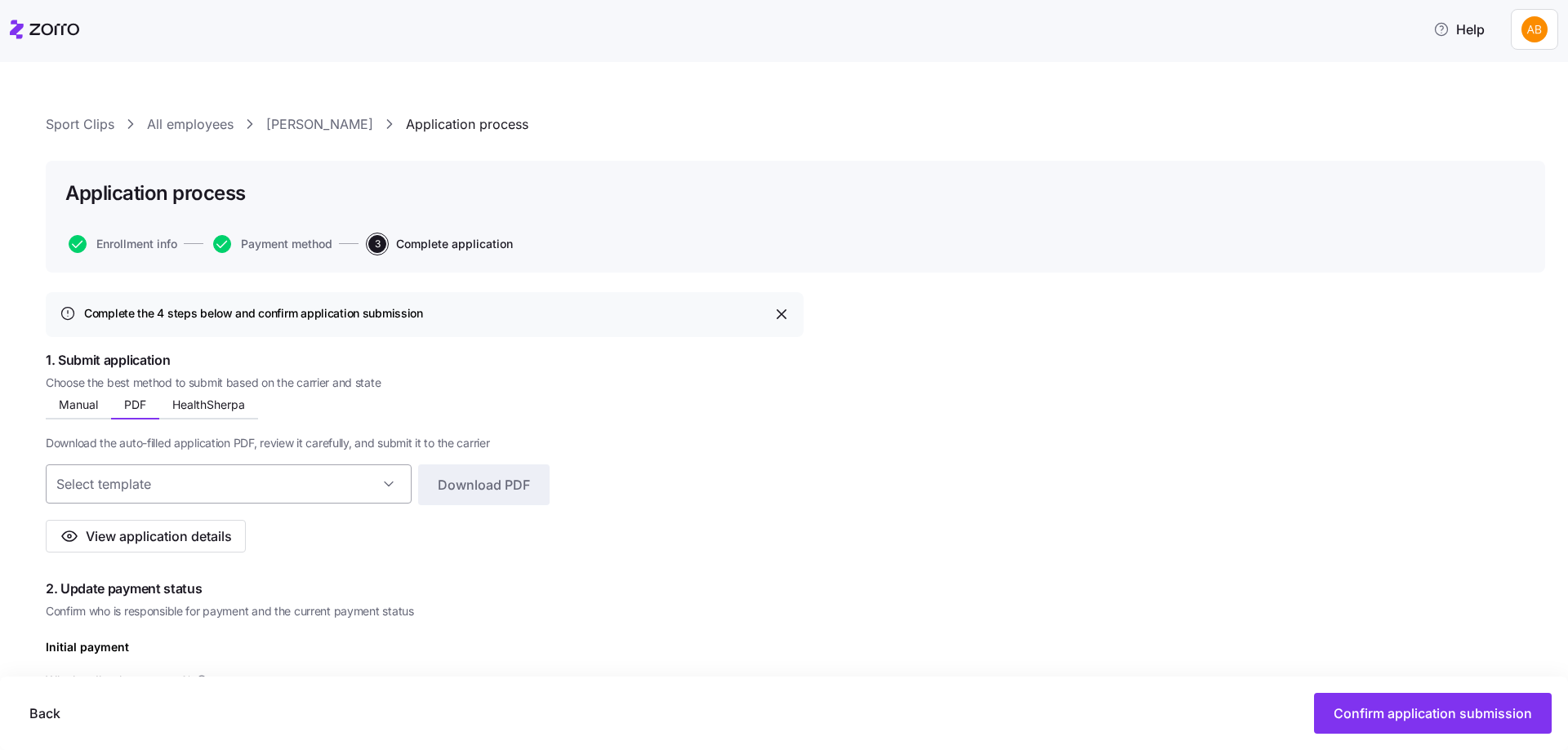
click at [293, 484] on input at bounding box center [229, 484] width 365 height 39
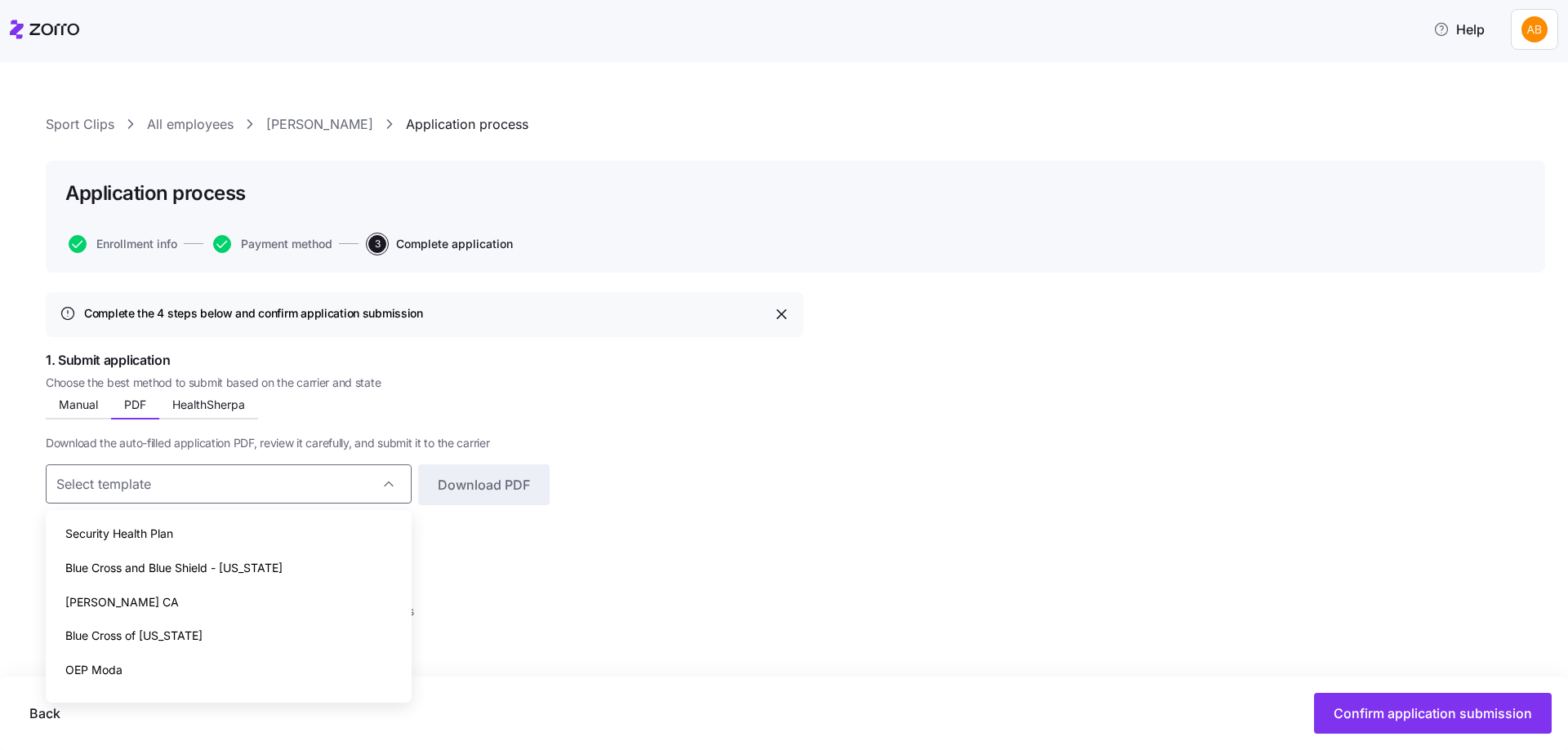
scroll to position [25, 0]
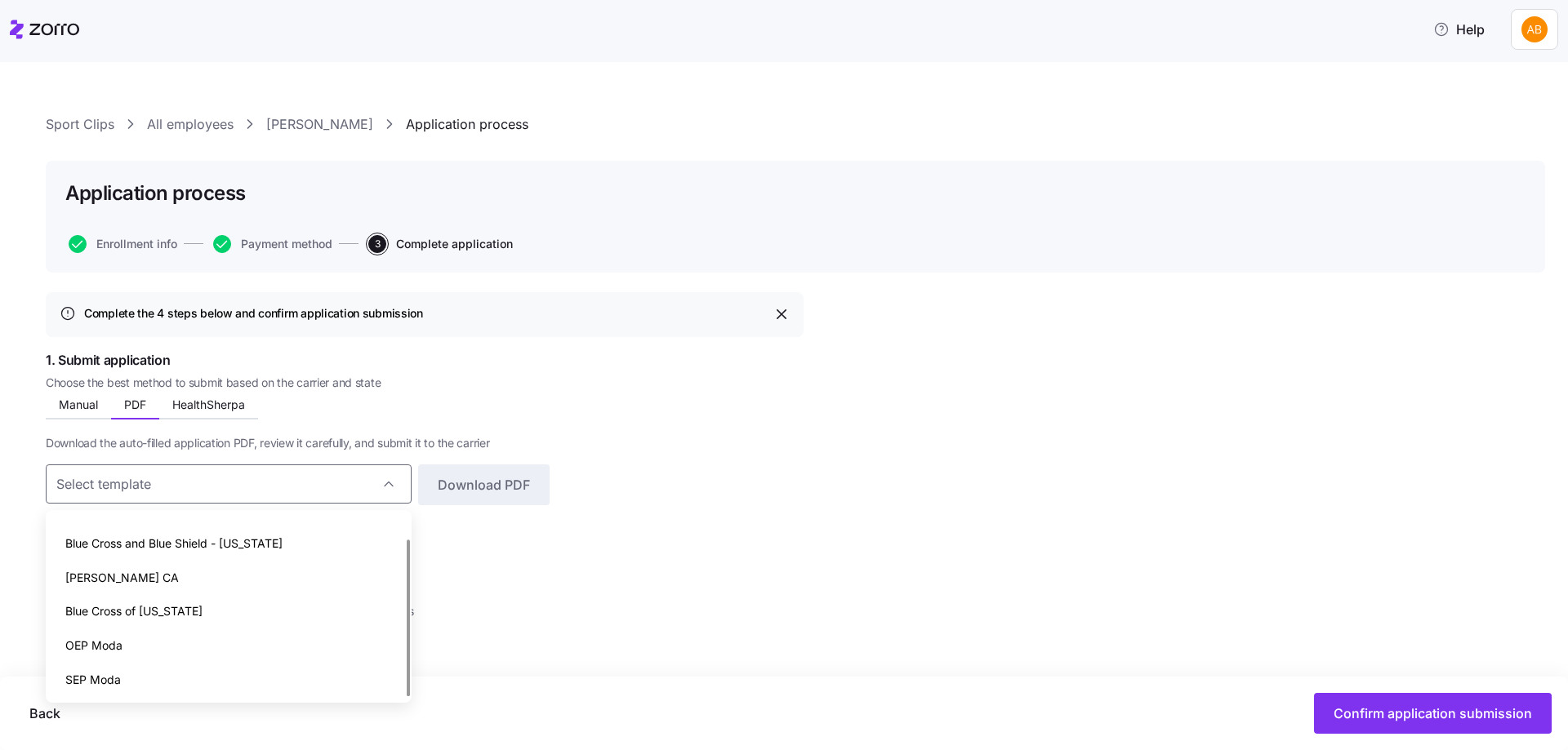
click at [167, 673] on div "SEP Moda" at bounding box center [229, 680] width 353 height 34
type input "SEP Moda"
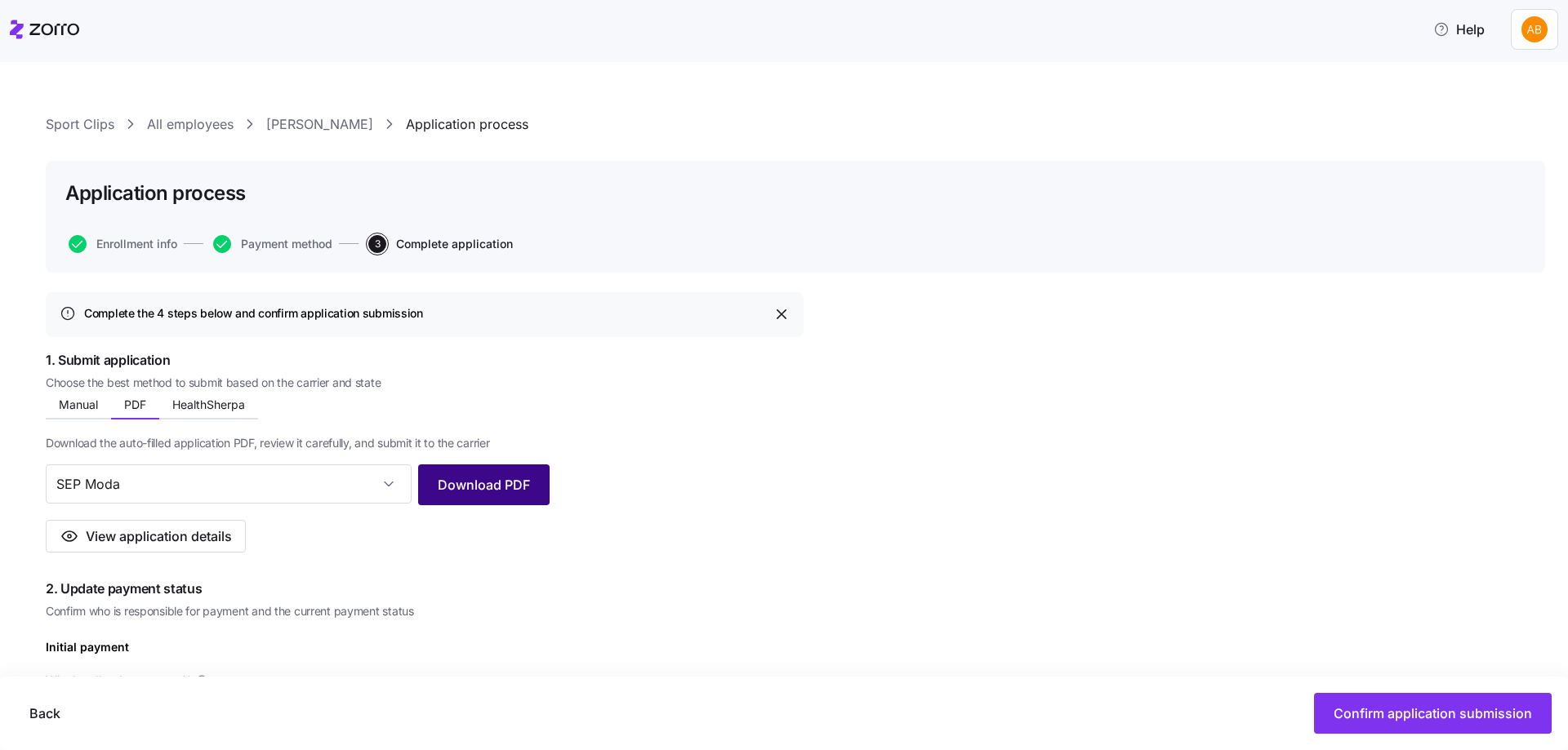
click at [473, 485] on span "Download PDF" at bounding box center [484, 485] width 92 height 19
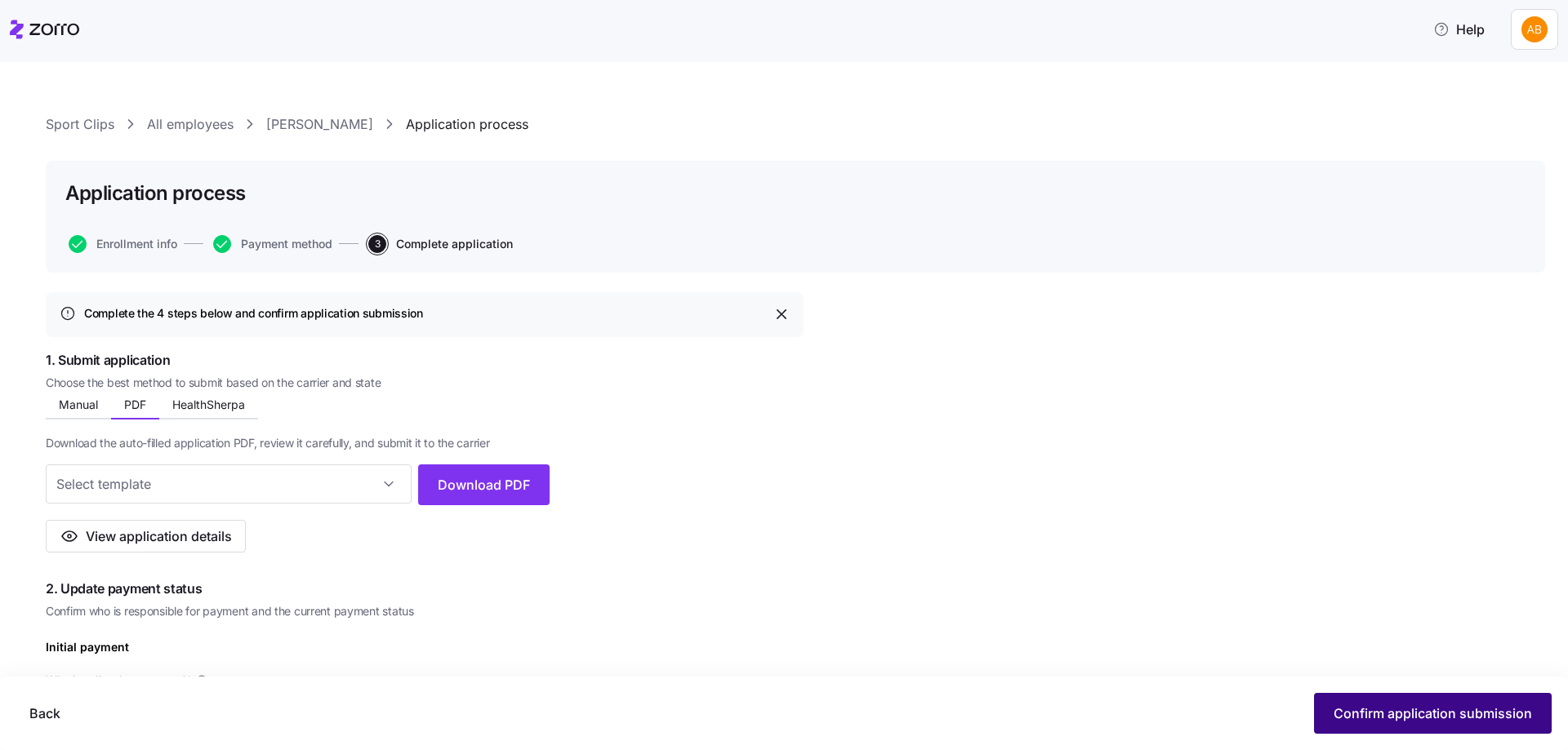
click at [1440, 716] on span "Confirm application submission" at bounding box center [1432, 714] width 198 height 19
click at [1394, 714] on span "Confirm application submission" at bounding box center [1432, 714] width 198 height 19
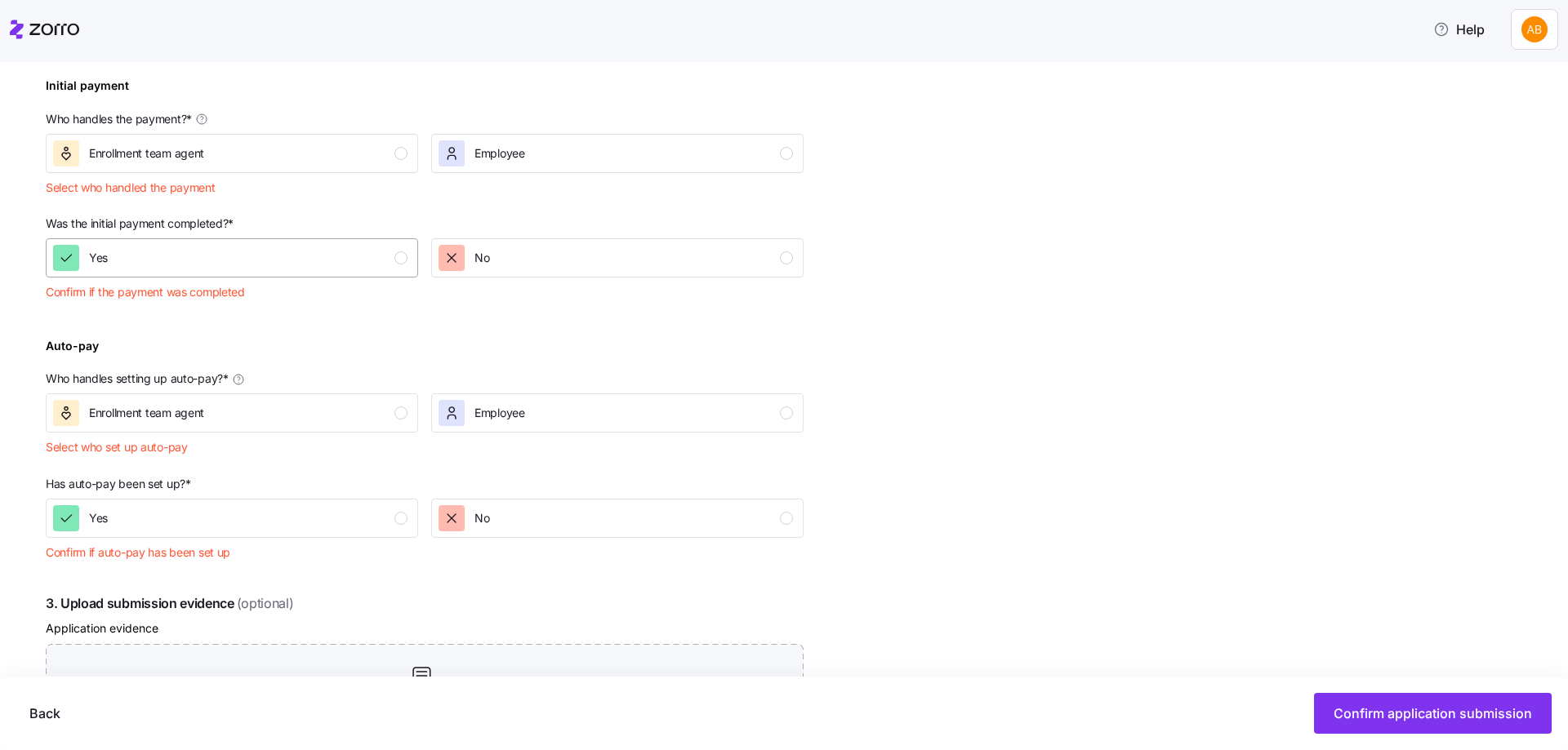
scroll to position [571, 0]
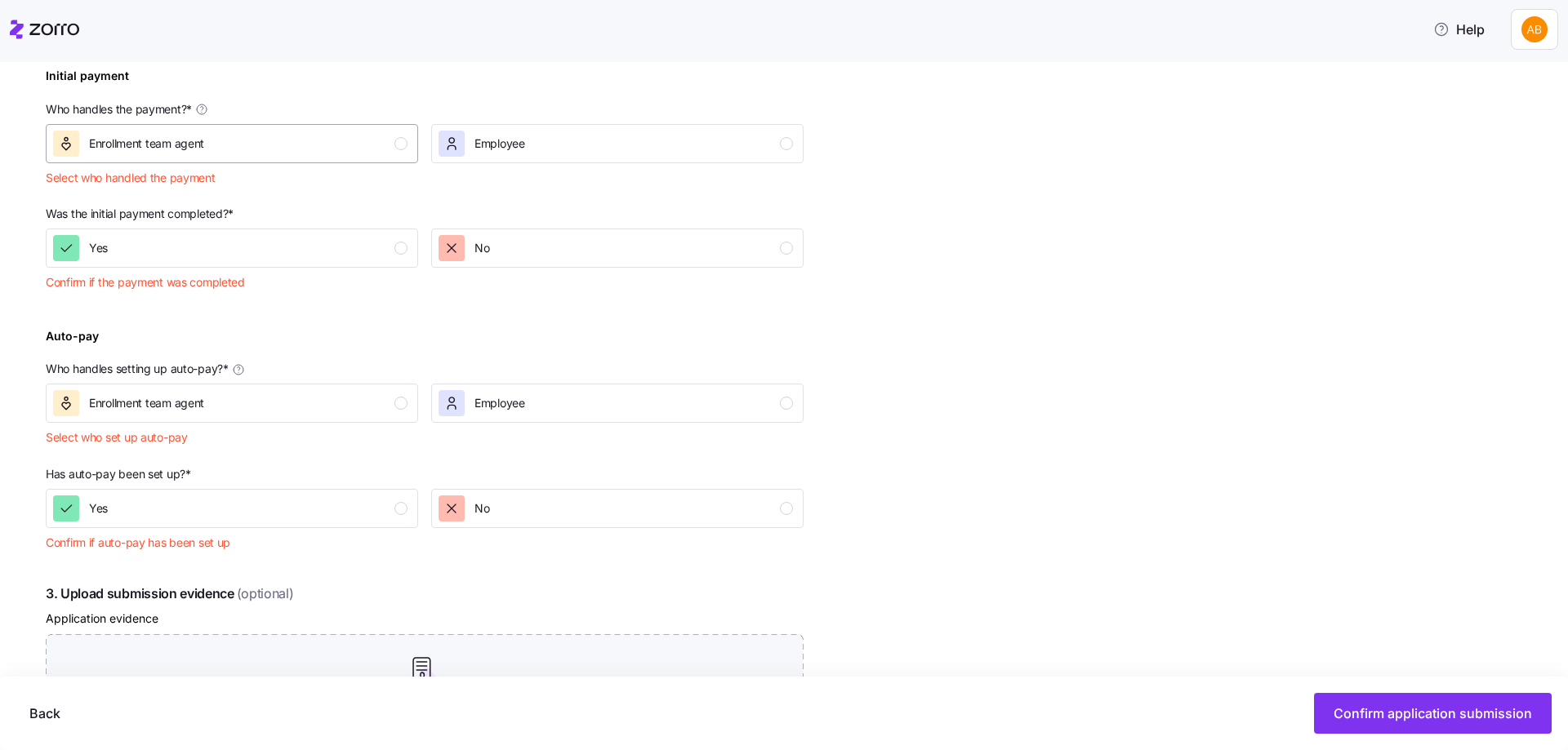
click at [381, 137] on div "Enrollment team agent" at bounding box center [230, 143] width 354 height 26
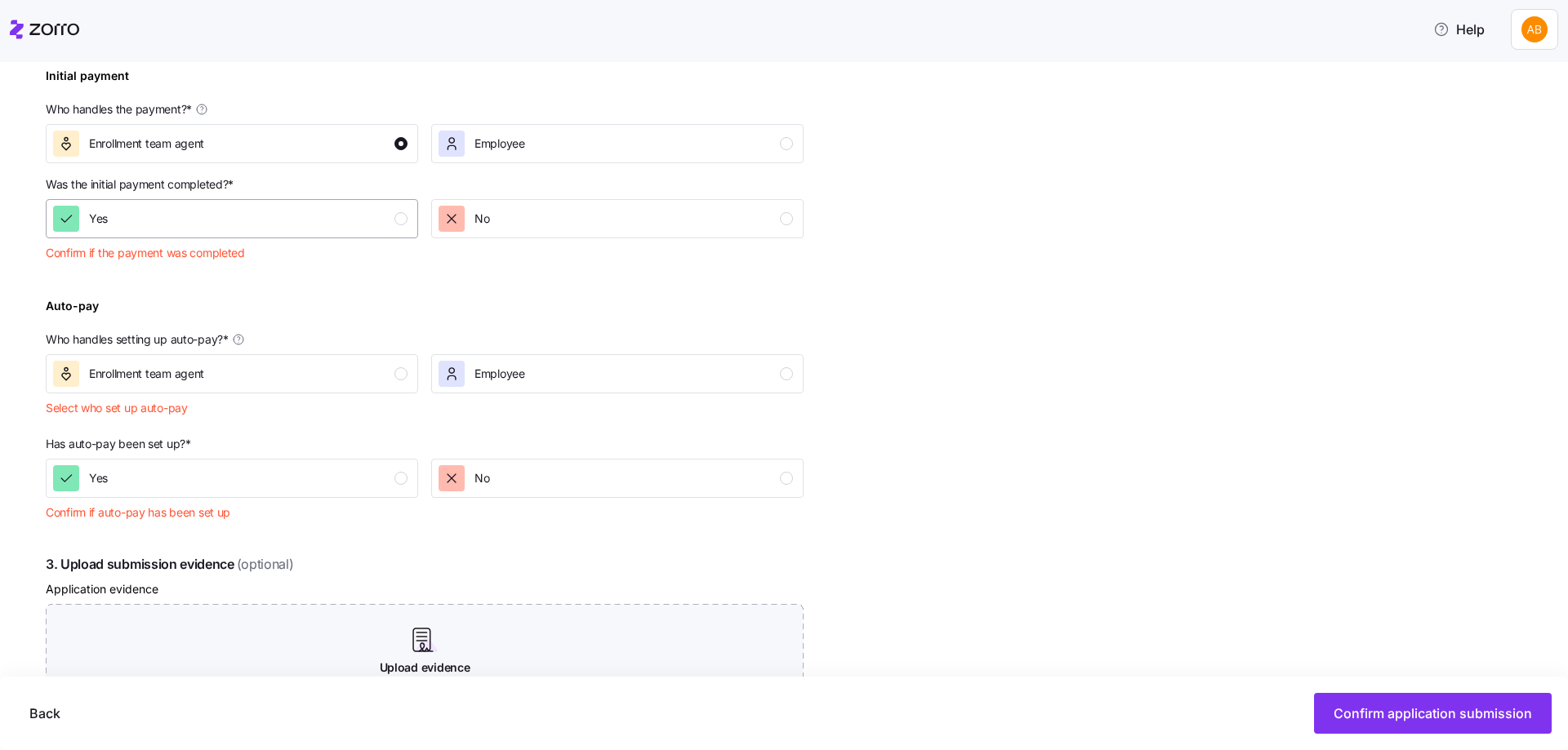
click at [377, 225] on div "Yes" at bounding box center [230, 218] width 354 height 26
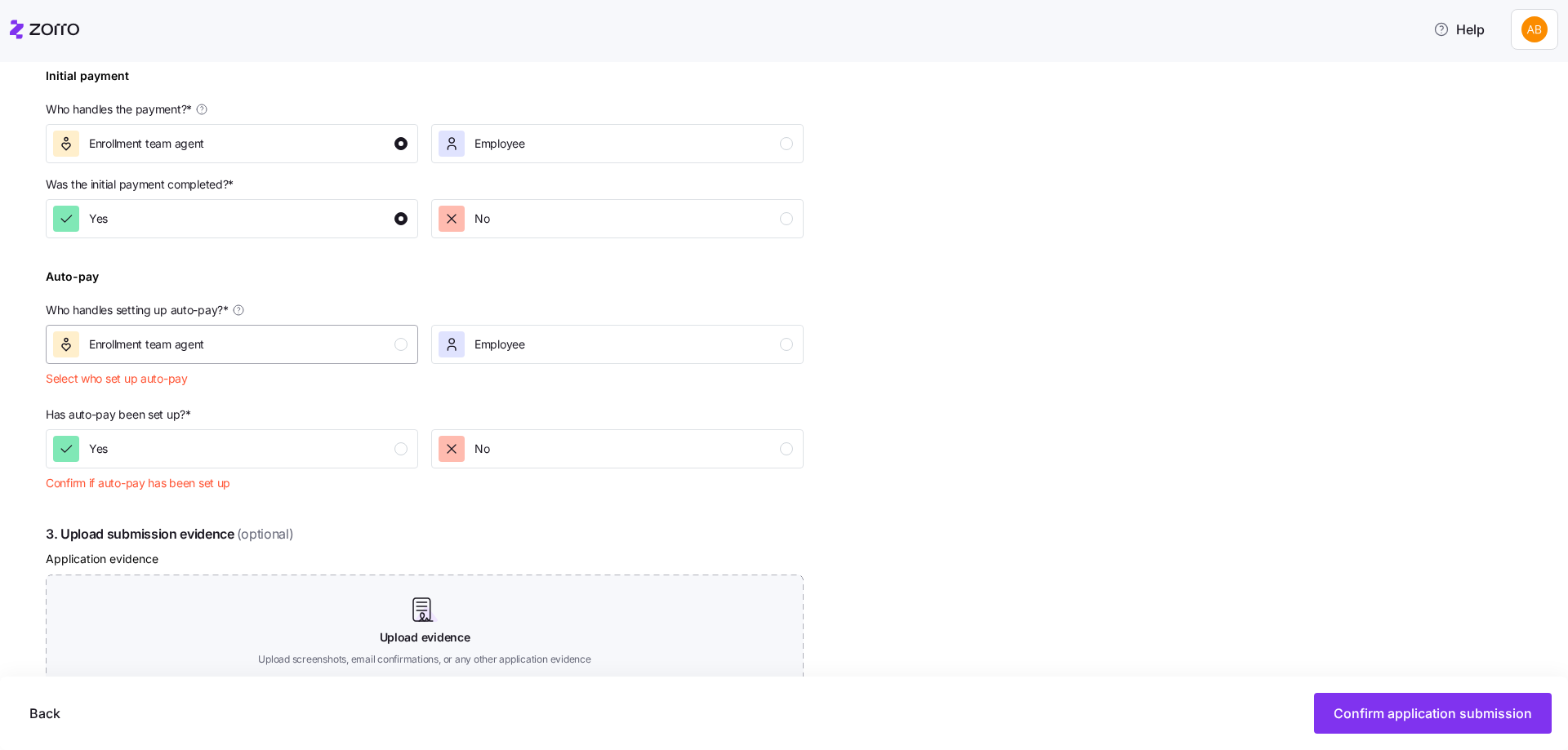
click at [386, 353] on div "Enrollment team agent" at bounding box center [230, 344] width 354 height 26
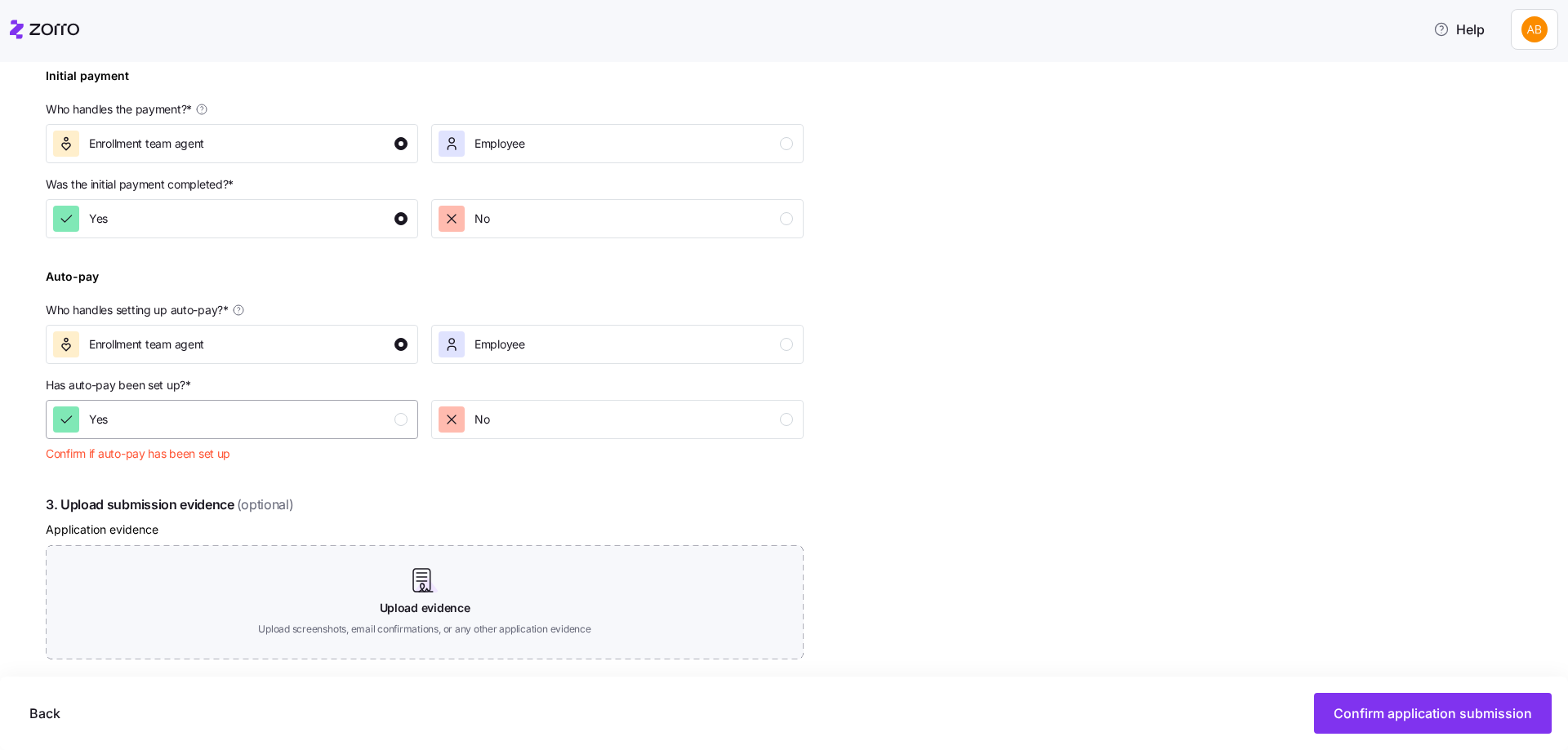
click at [376, 427] on div "Yes" at bounding box center [230, 419] width 354 height 26
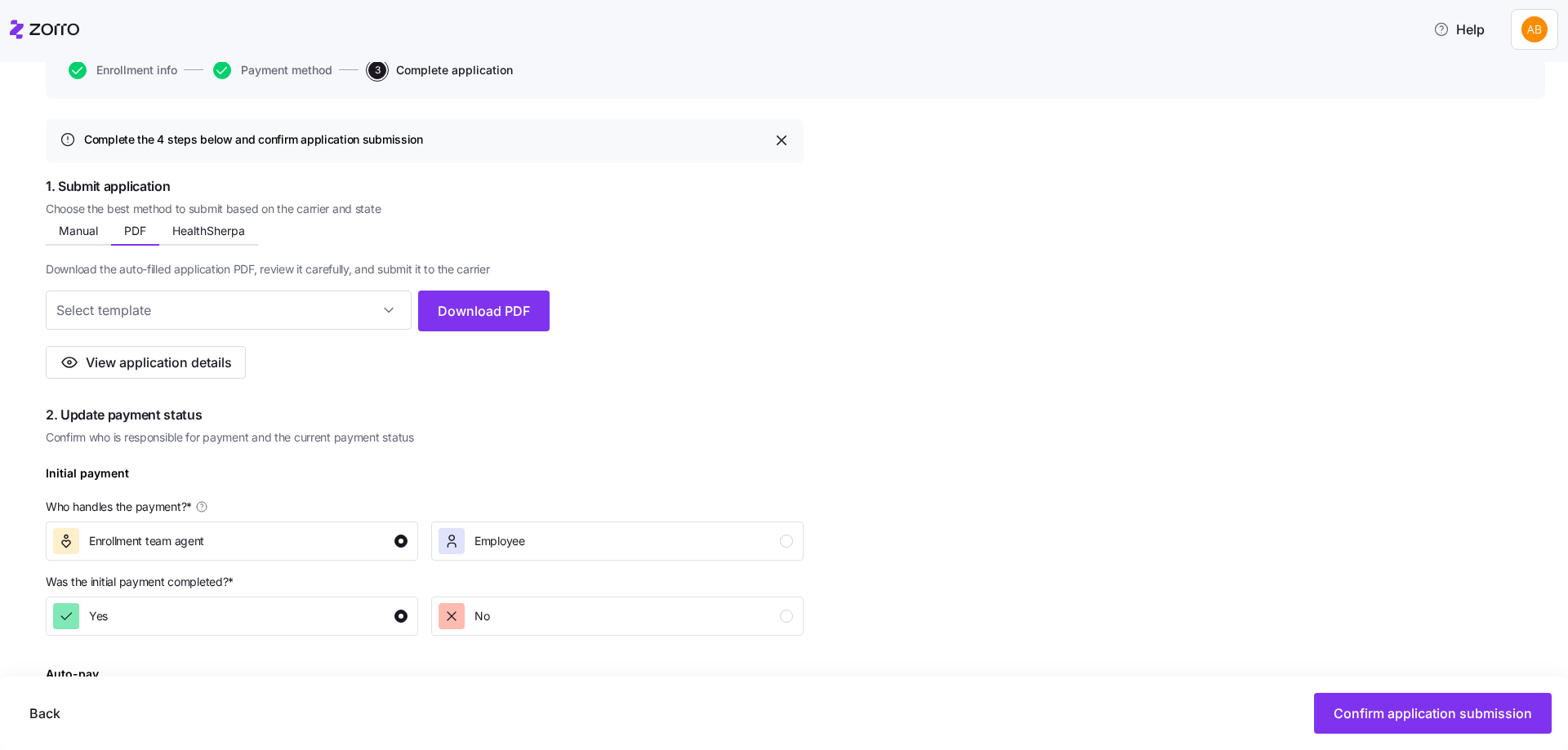
scroll to position [165, 0]
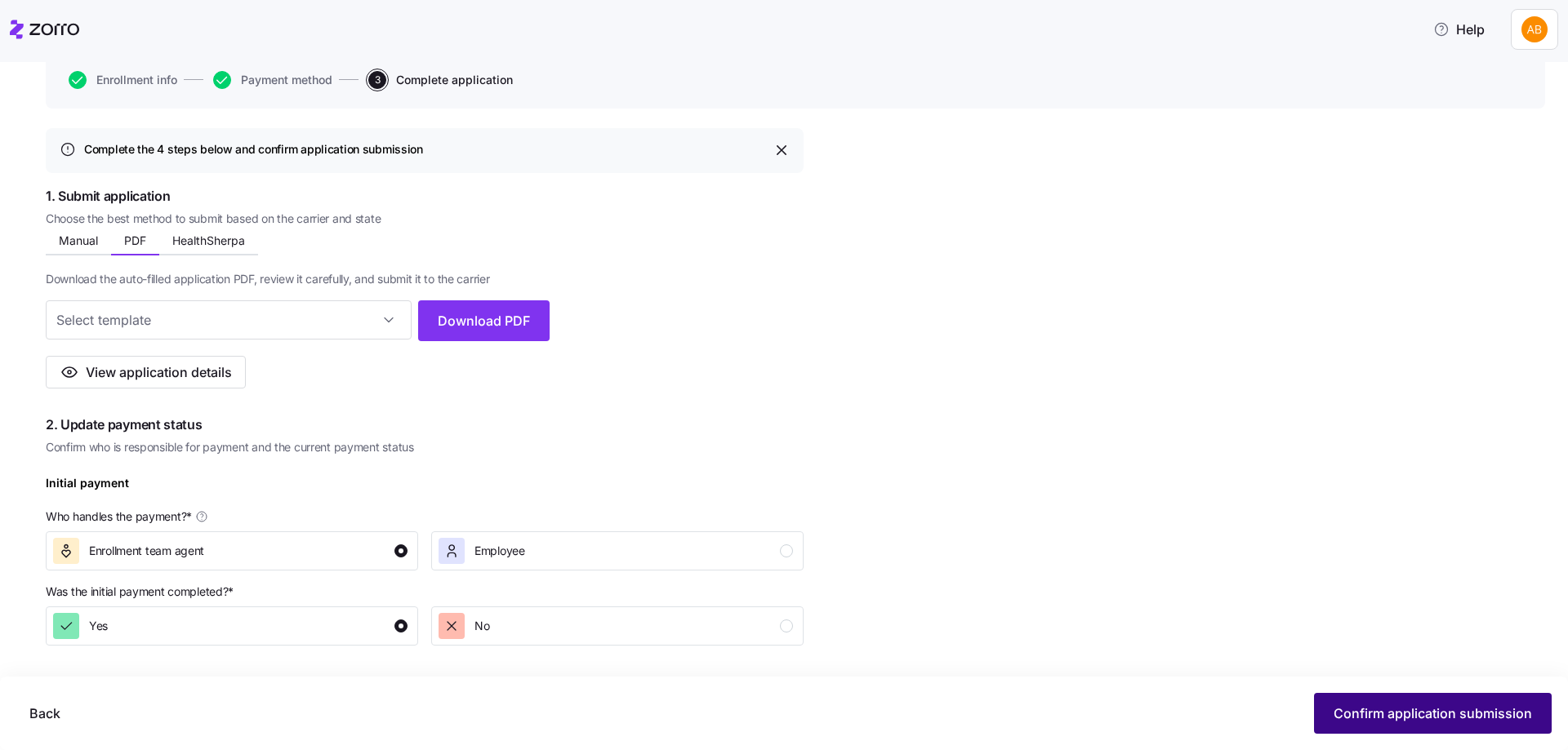
click at [1404, 717] on span "Confirm application submission" at bounding box center [1432, 714] width 198 height 19
